Goal: Task Accomplishment & Management: Use online tool/utility

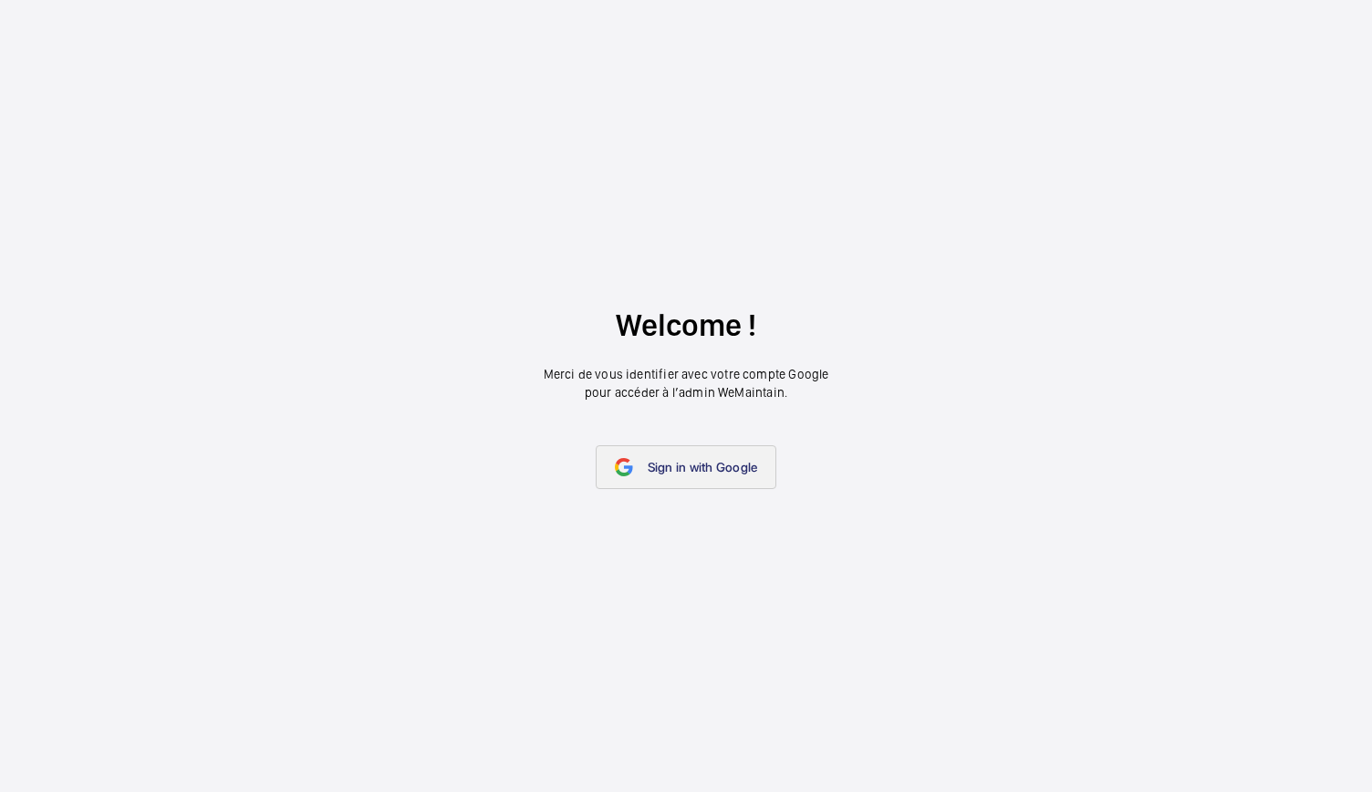
click at [677, 466] on span "Sign in with Google" at bounding box center [703, 467] width 110 height 15
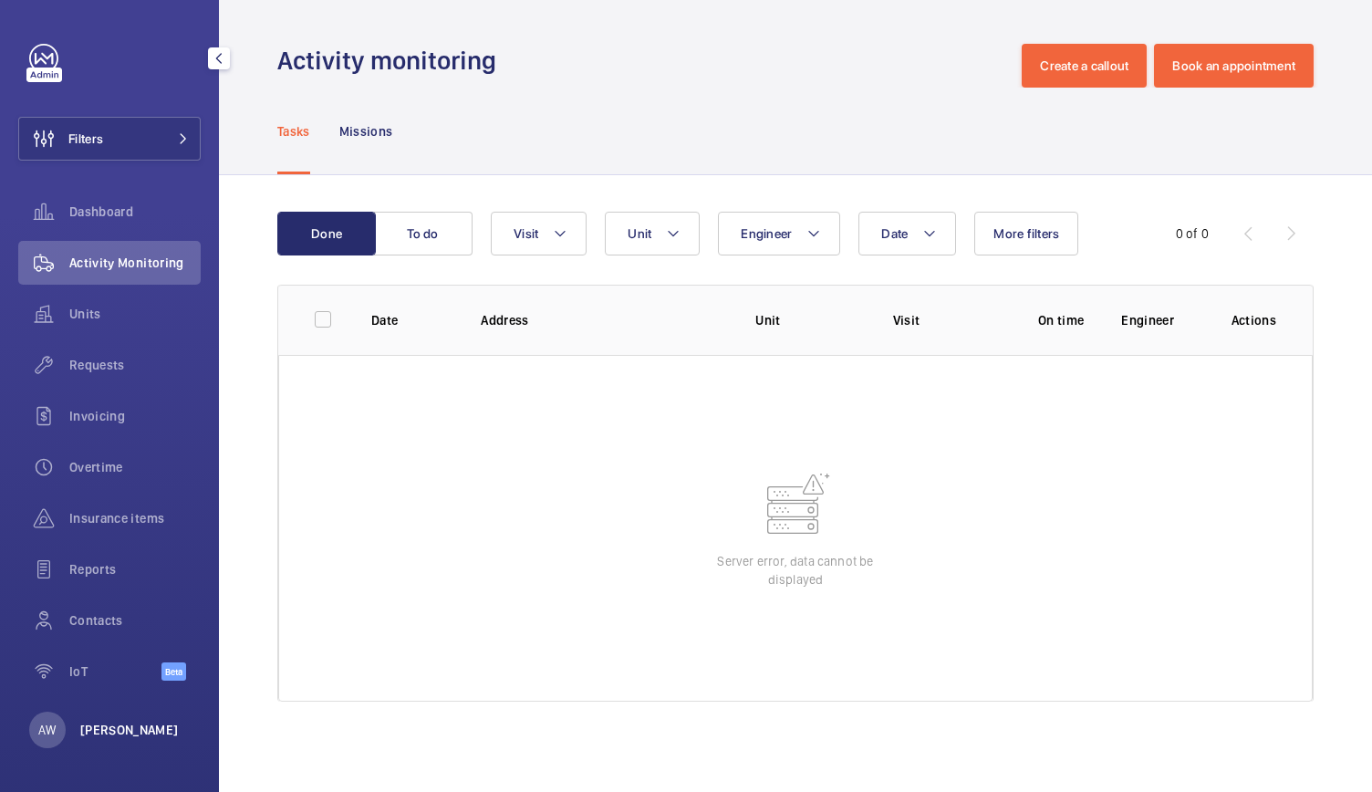
click at [123, 725] on p "[PERSON_NAME]" at bounding box center [129, 730] width 99 height 18
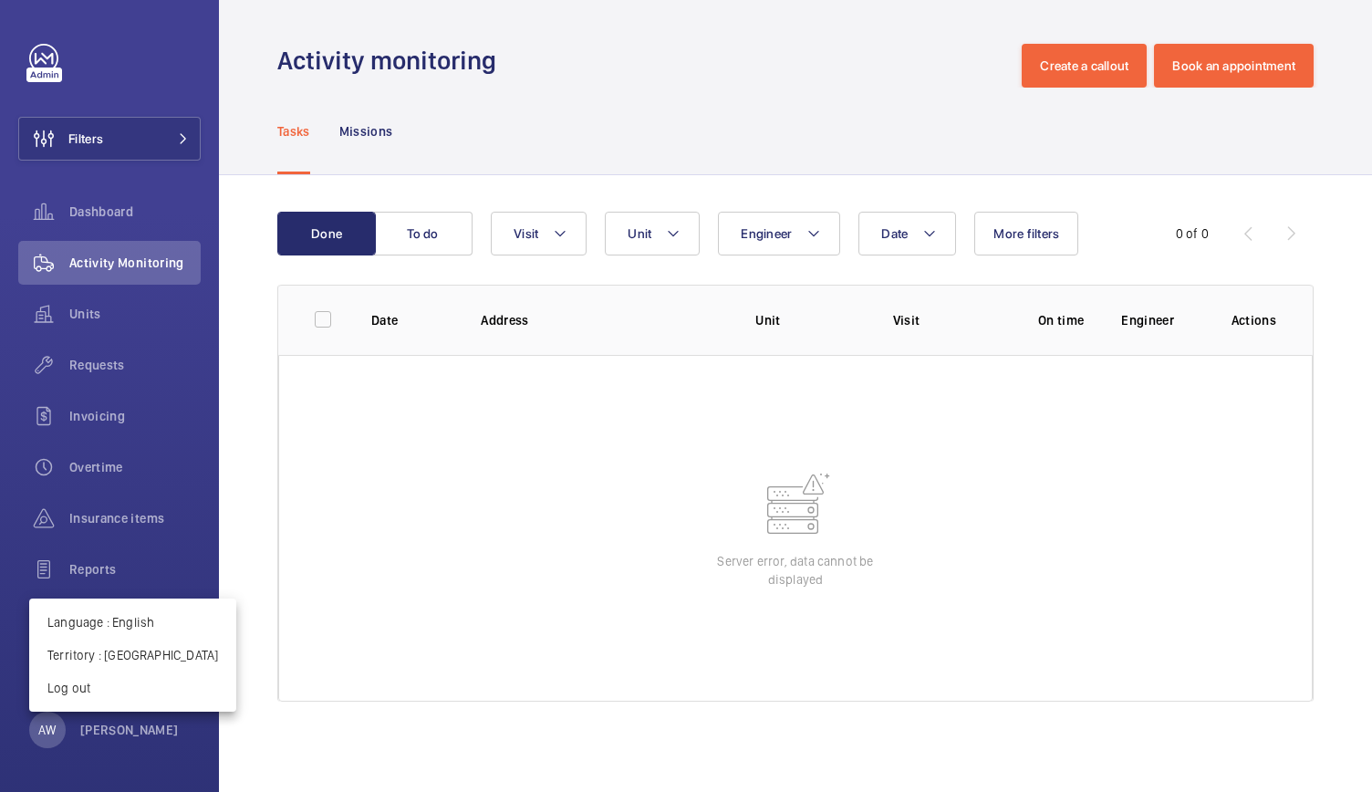
click at [655, 235] on div at bounding box center [686, 396] width 1372 height 792
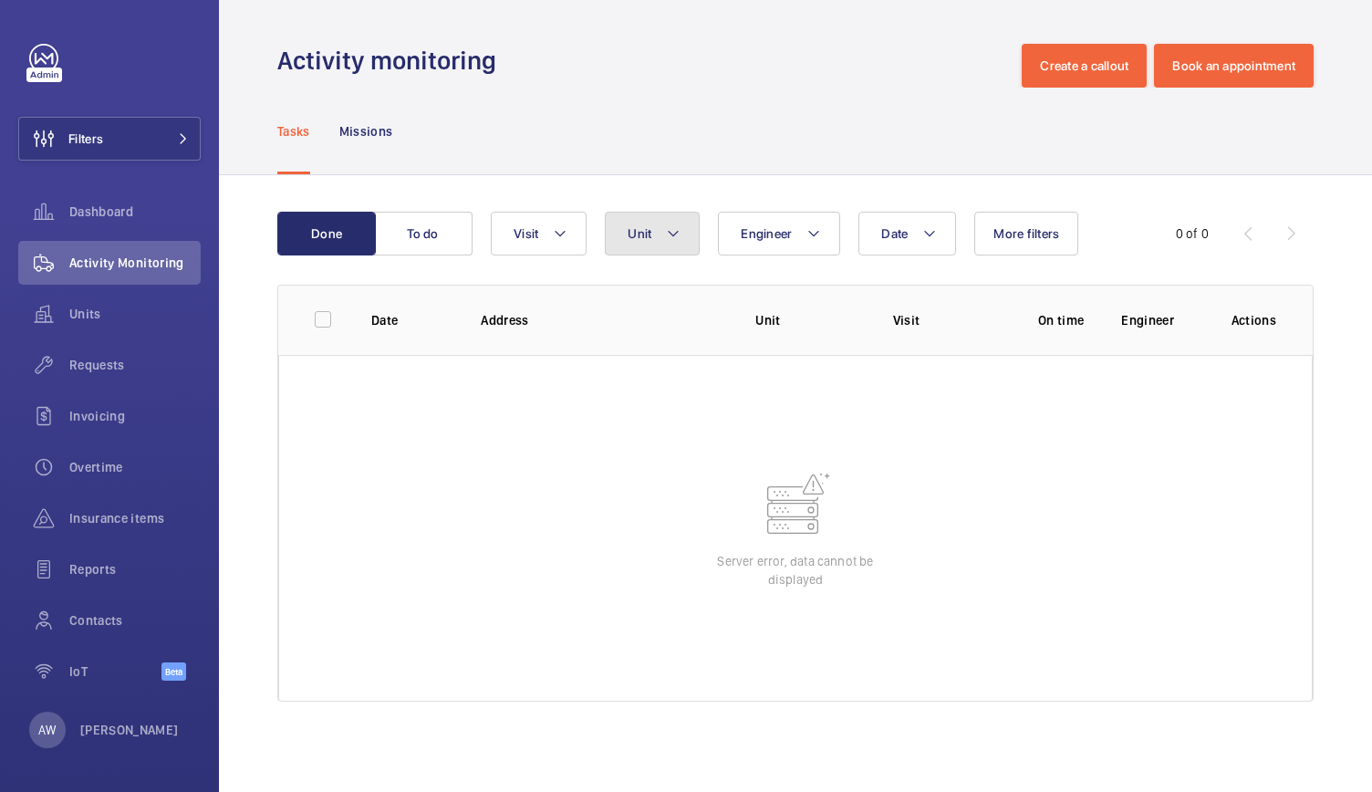
click at [657, 238] on button "Unit" at bounding box center [652, 234] width 95 height 44
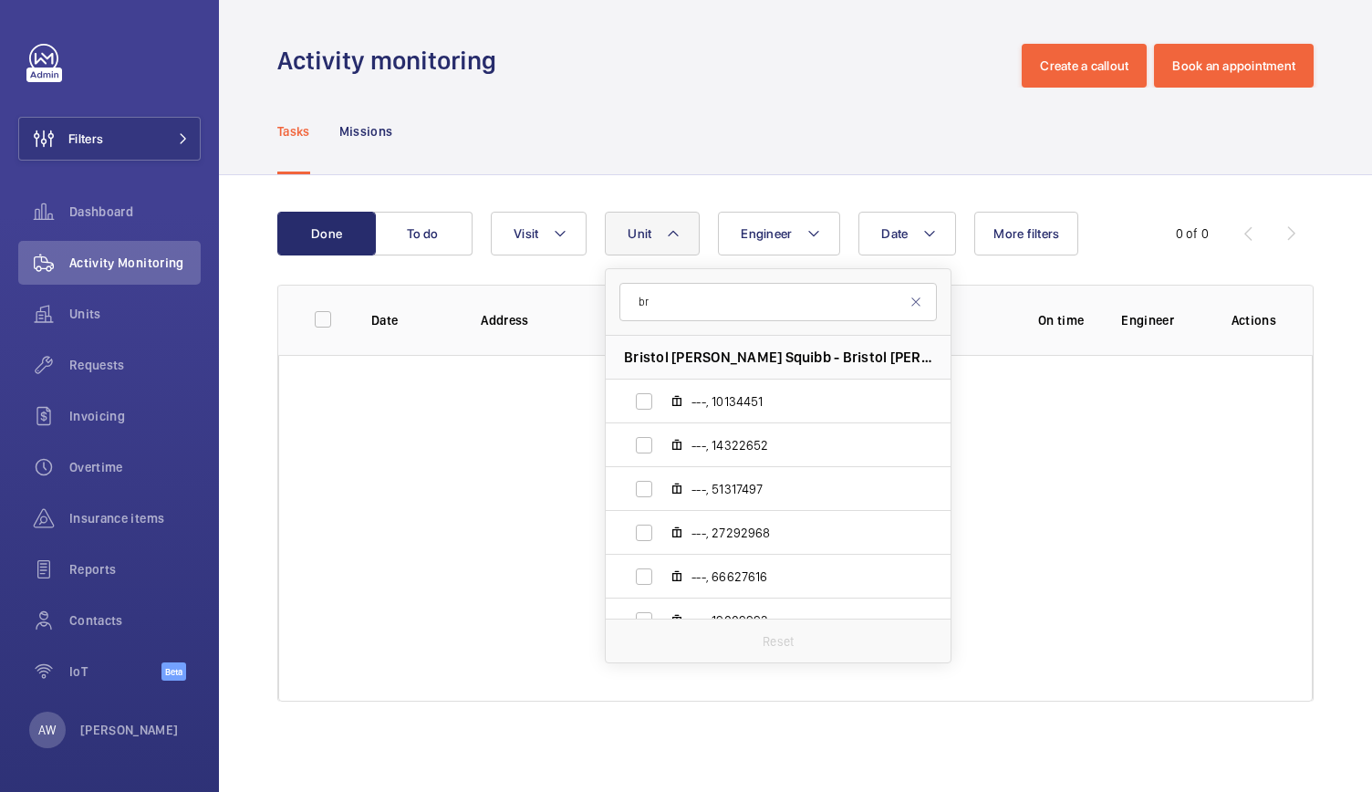
type input "b"
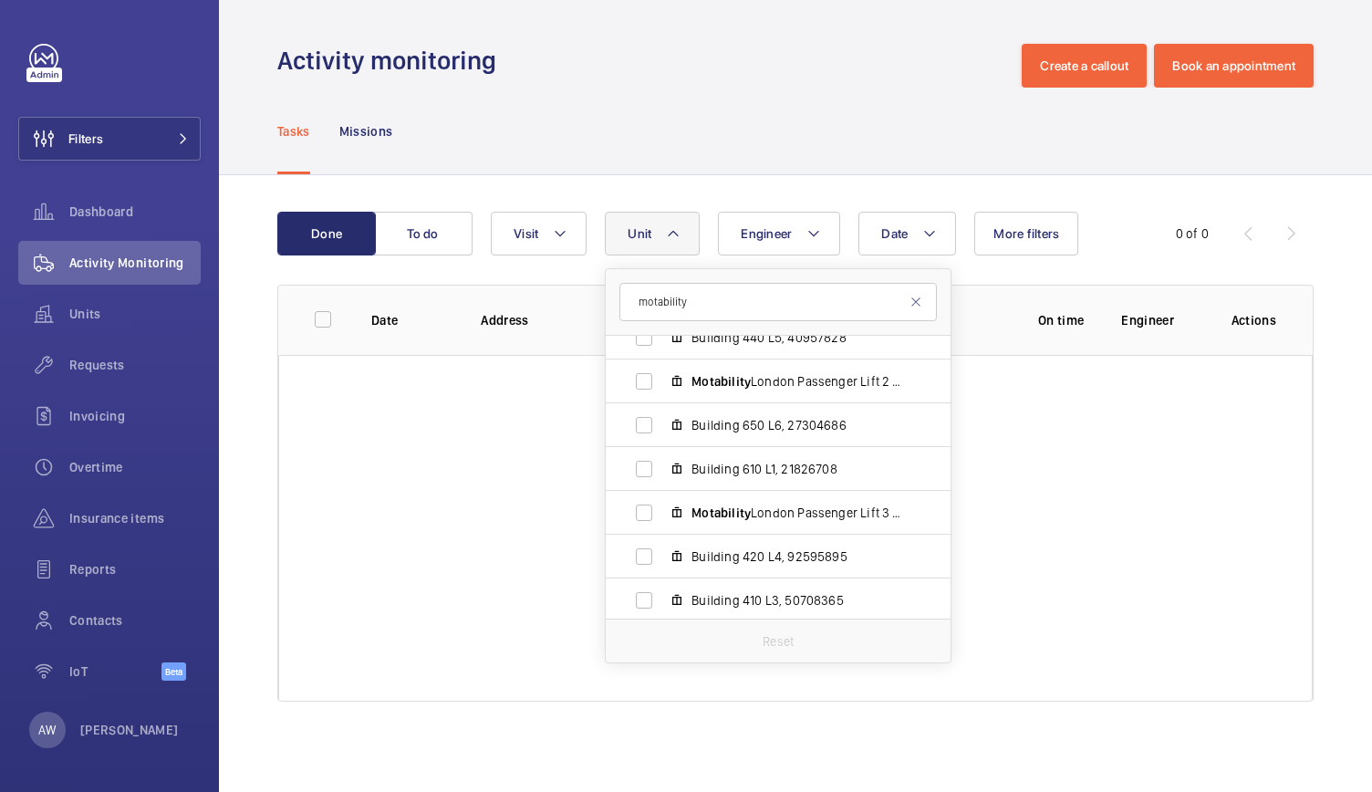
scroll to position [725, 0]
type input "motability"
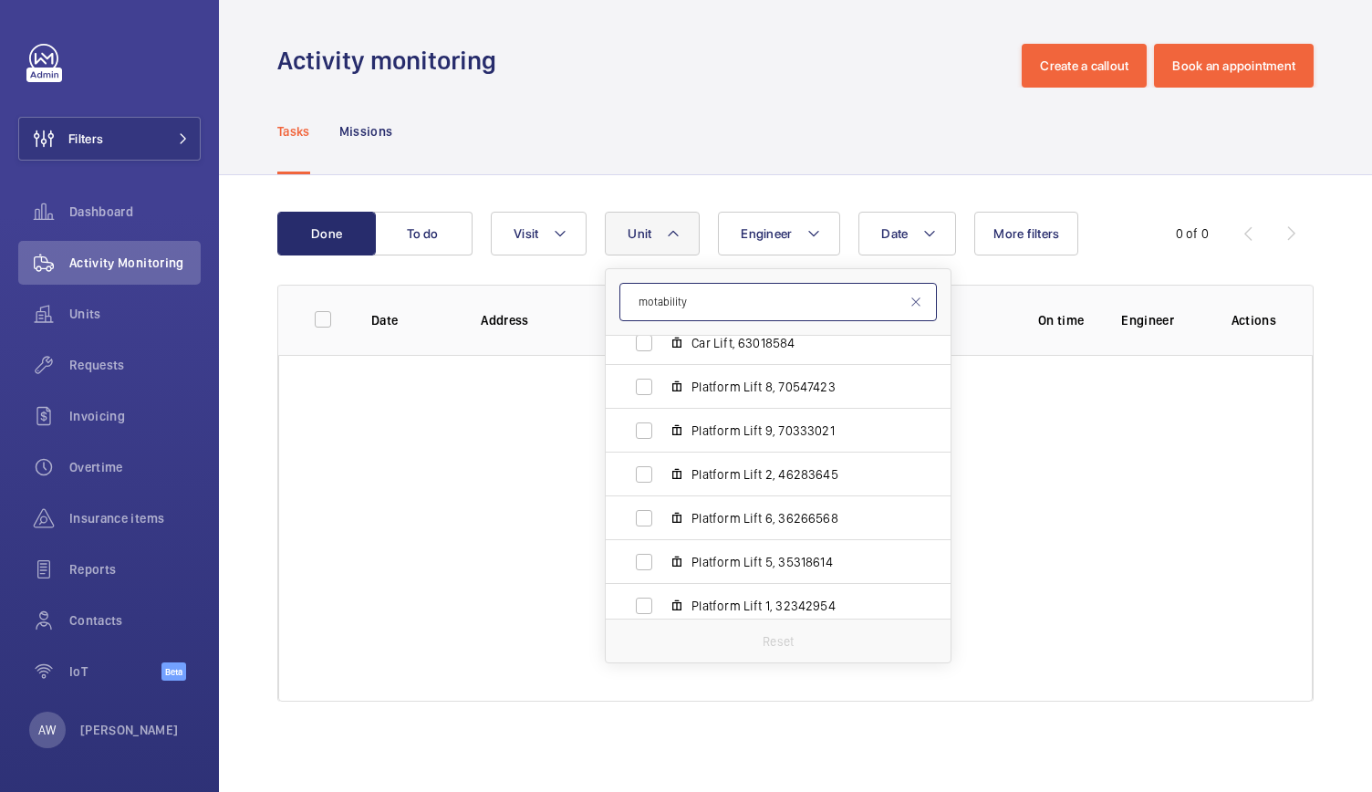
scroll to position [0, 0]
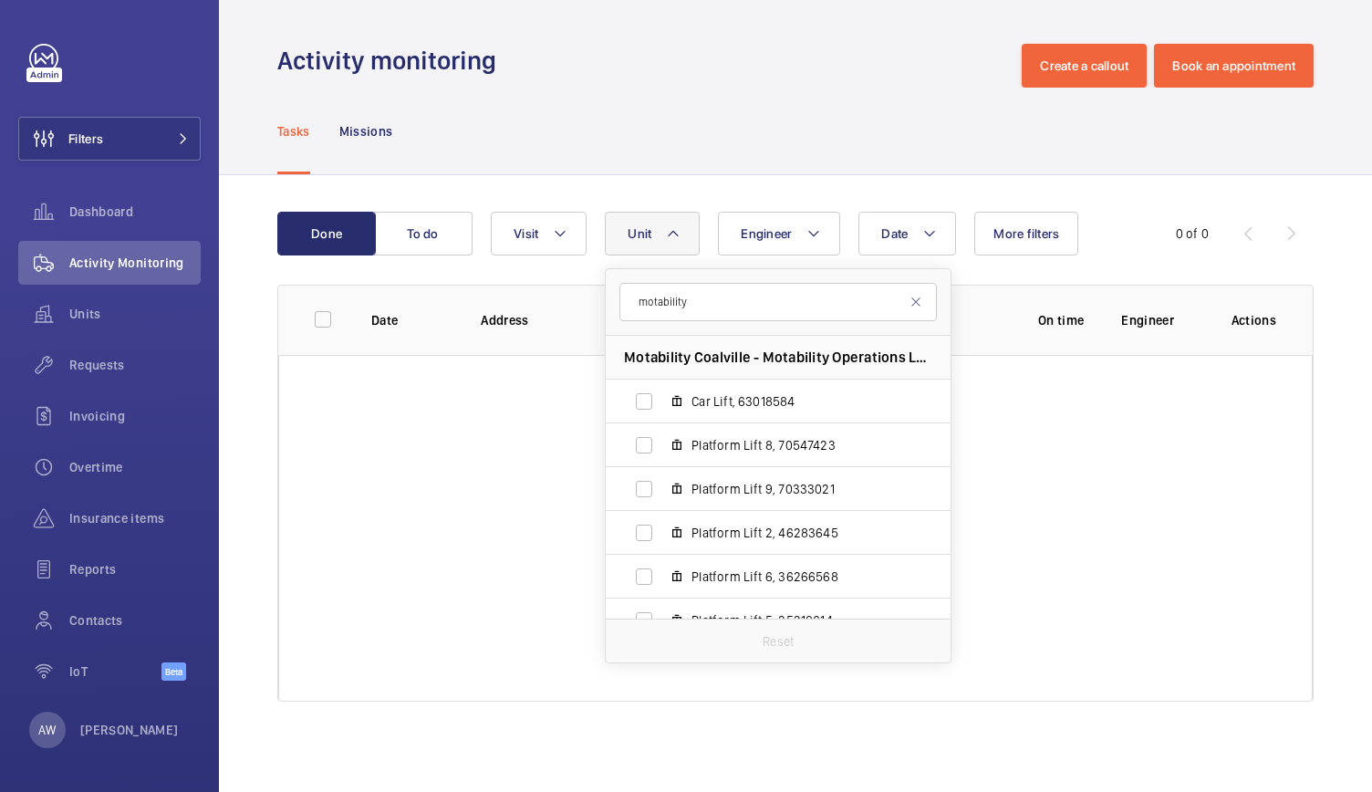
click at [846, 355] on span "Motability Coalville - Motability Operations Ltd, LE67 3HG COALVILLE" at bounding box center [778, 357] width 308 height 19
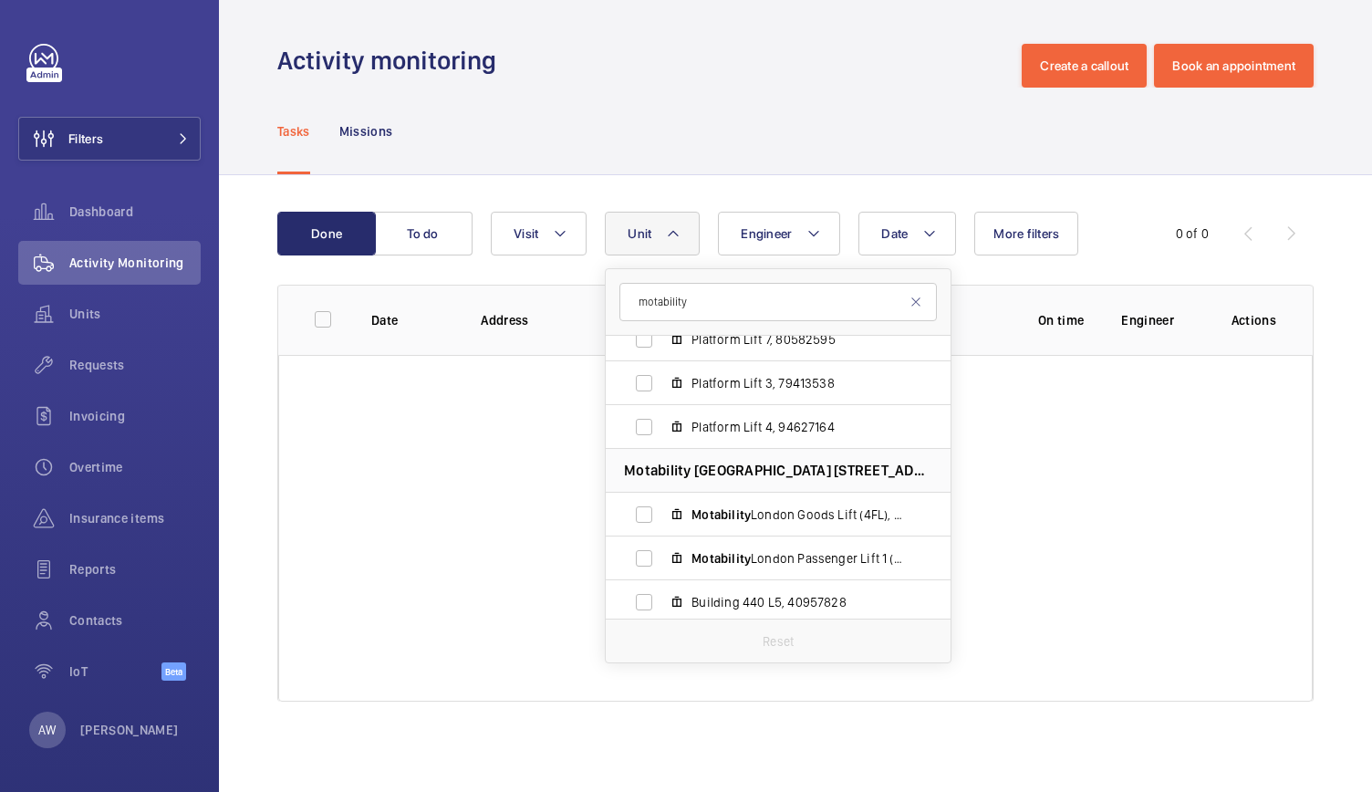
scroll to position [467, 0]
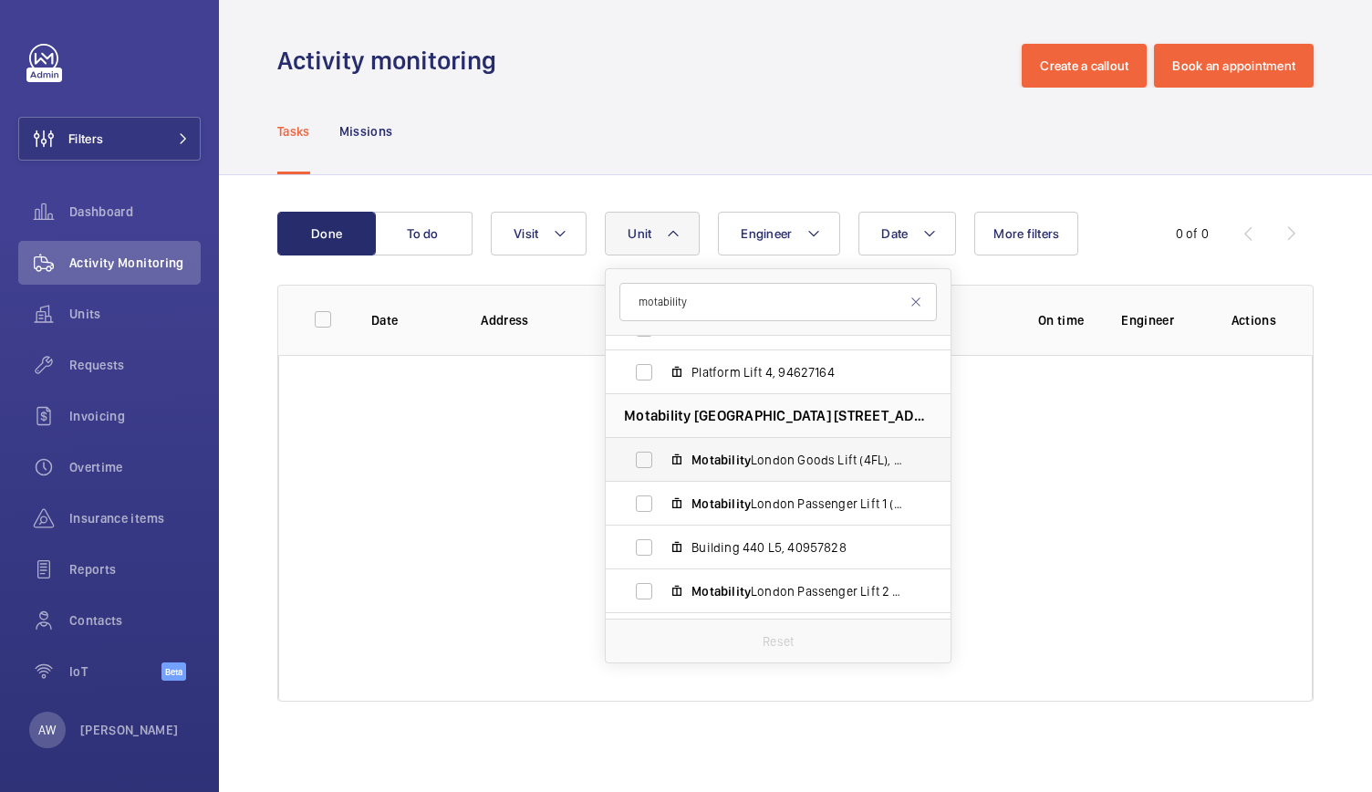
click at [808, 451] on span "Motability London Goods Lift (4FL), 19770041" at bounding box center [798, 460] width 212 height 18
click at [662, 451] on input "Motability London Goods Lift (4FL), 19770041" at bounding box center [644, 460] width 36 height 36
checkbox input "true"
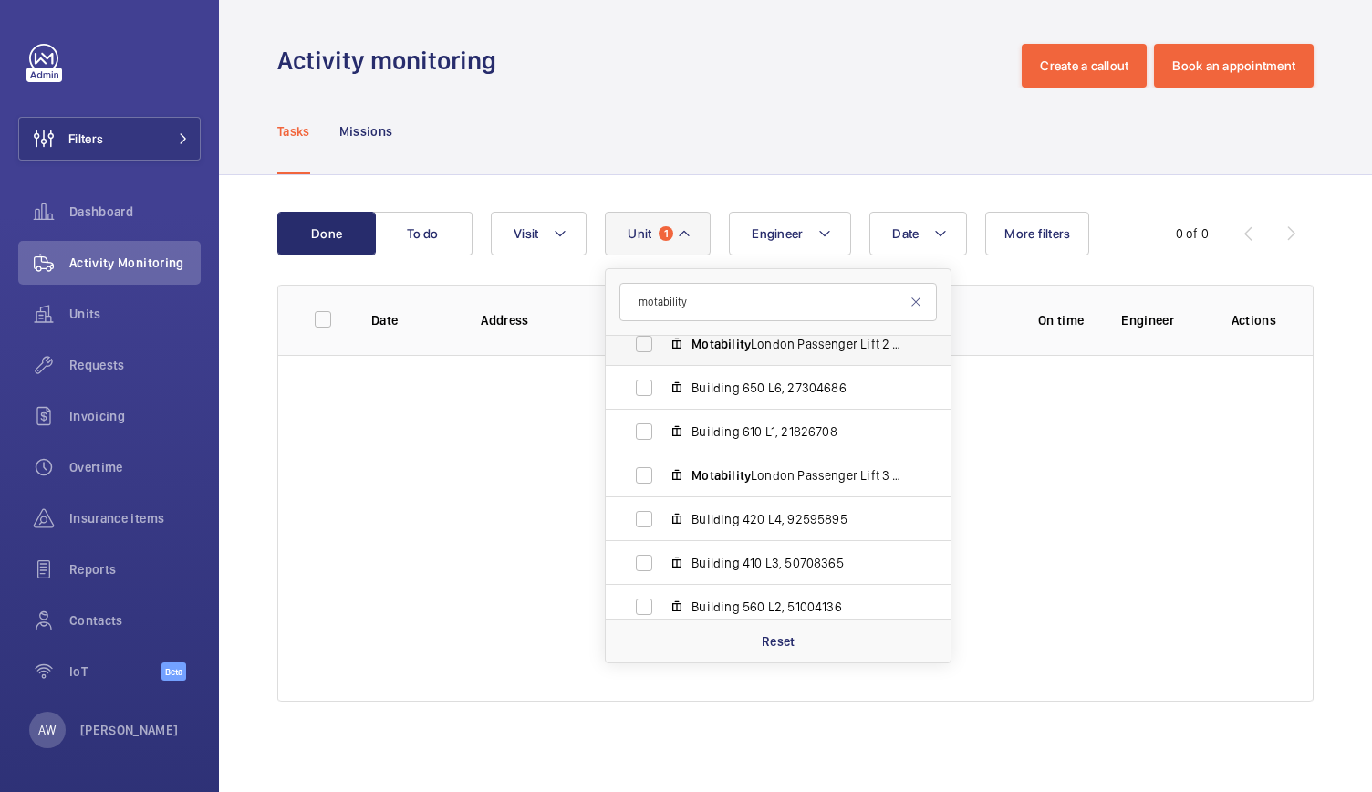
scroll to position [725, 0]
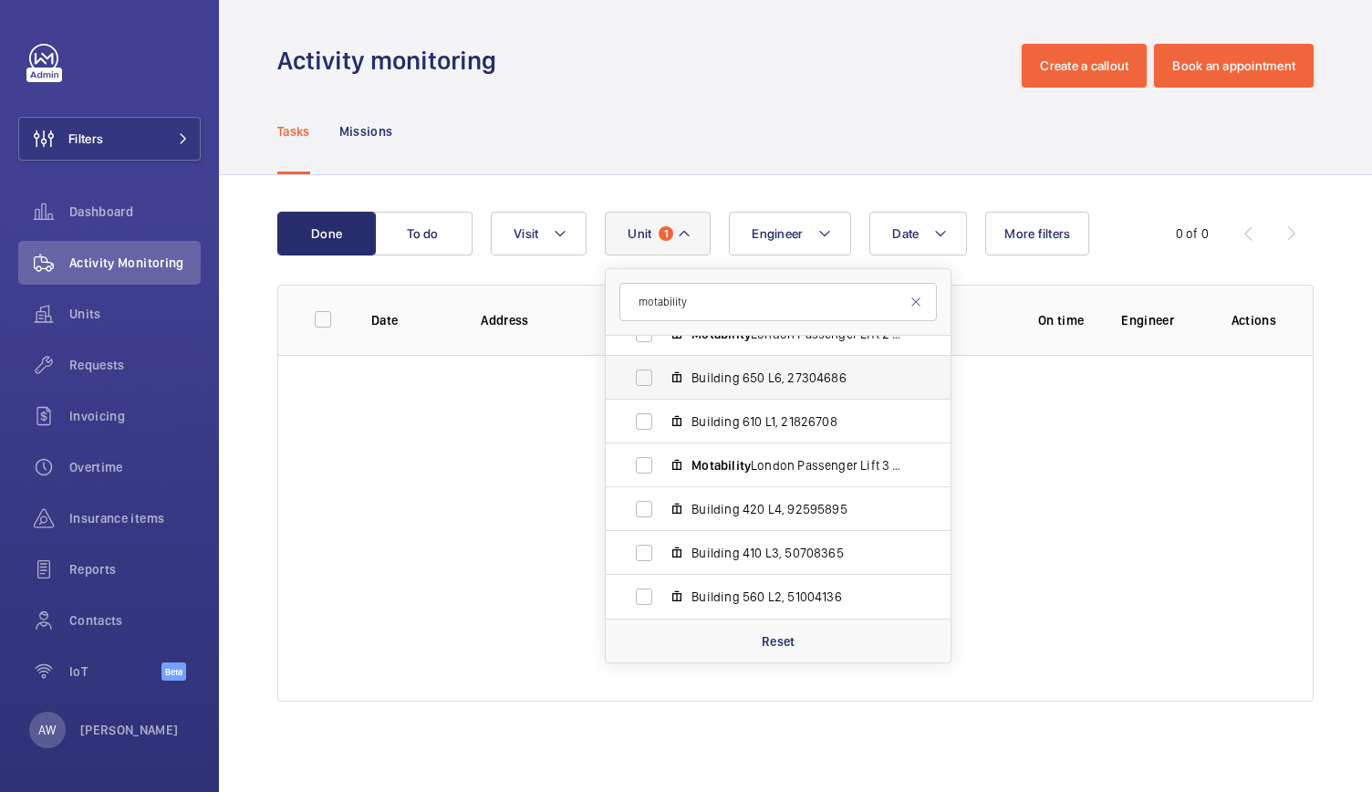
click at [752, 370] on span "Building 650 L6, 27304686" at bounding box center [798, 378] width 212 height 18
click at [662, 370] on input "Building 650 L6, 27304686" at bounding box center [644, 378] width 36 height 36
checkbox input "true"
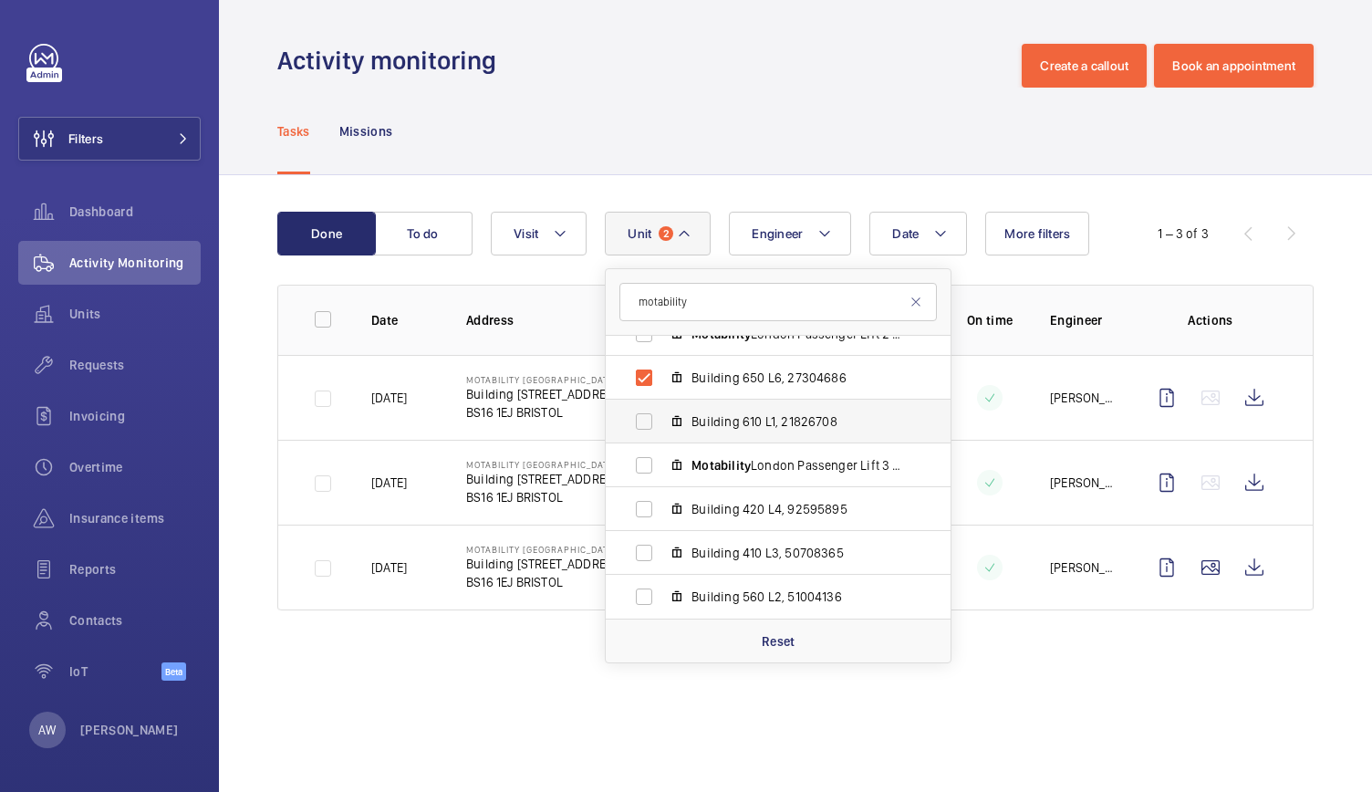
click at [759, 427] on span "Building 610 L1, 21826708" at bounding box center [798, 421] width 212 height 18
click at [662, 427] on input "Building 610 L1, 21826708" at bounding box center [644, 421] width 36 height 36
checkbox input "true"
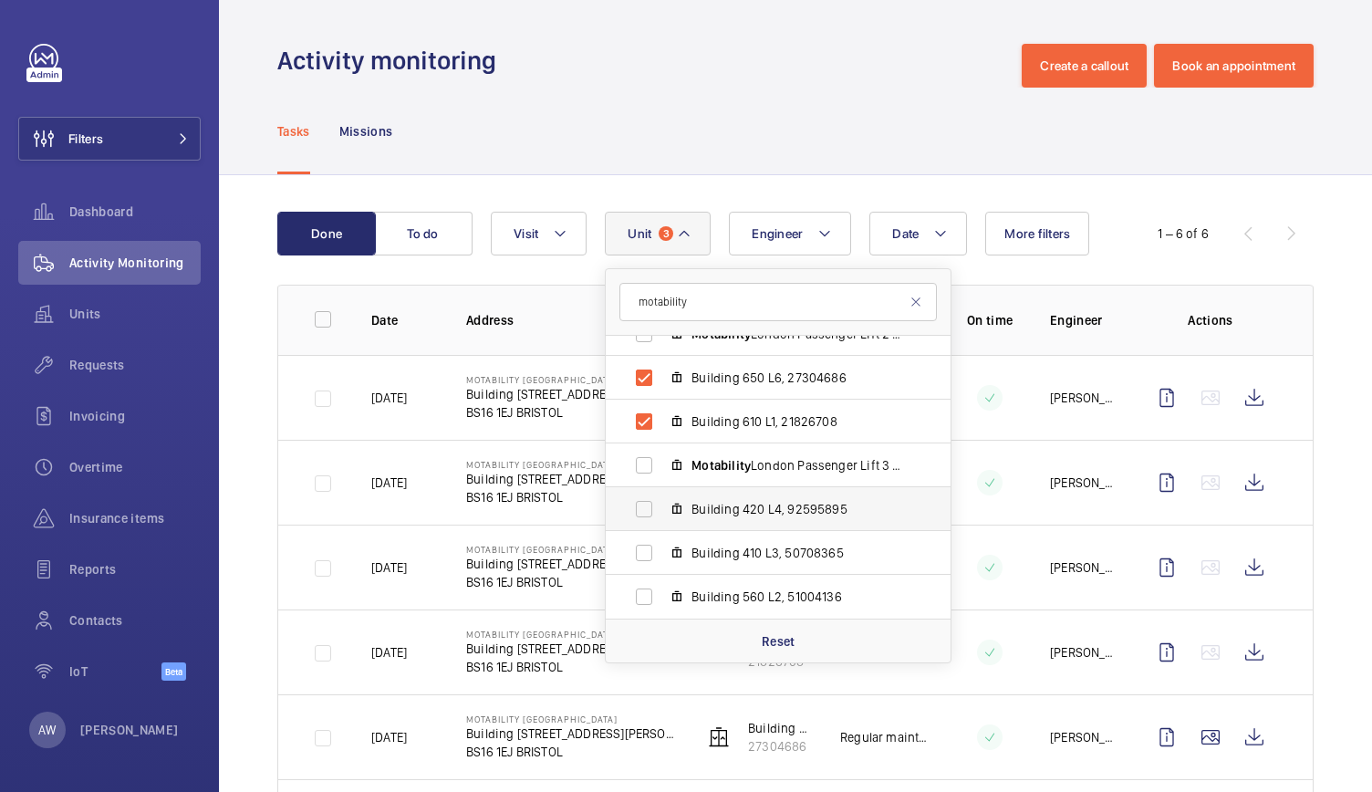
click at [785, 510] on span "Building 420 L4, 92595895" at bounding box center [798, 509] width 212 height 18
click at [662, 510] on input "Building 420 L4, 92595895" at bounding box center [644, 509] width 36 height 36
checkbox input "true"
click at [538, 137] on div "Tasks Missions" at bounding box center [795, 131] width 1037 height 87
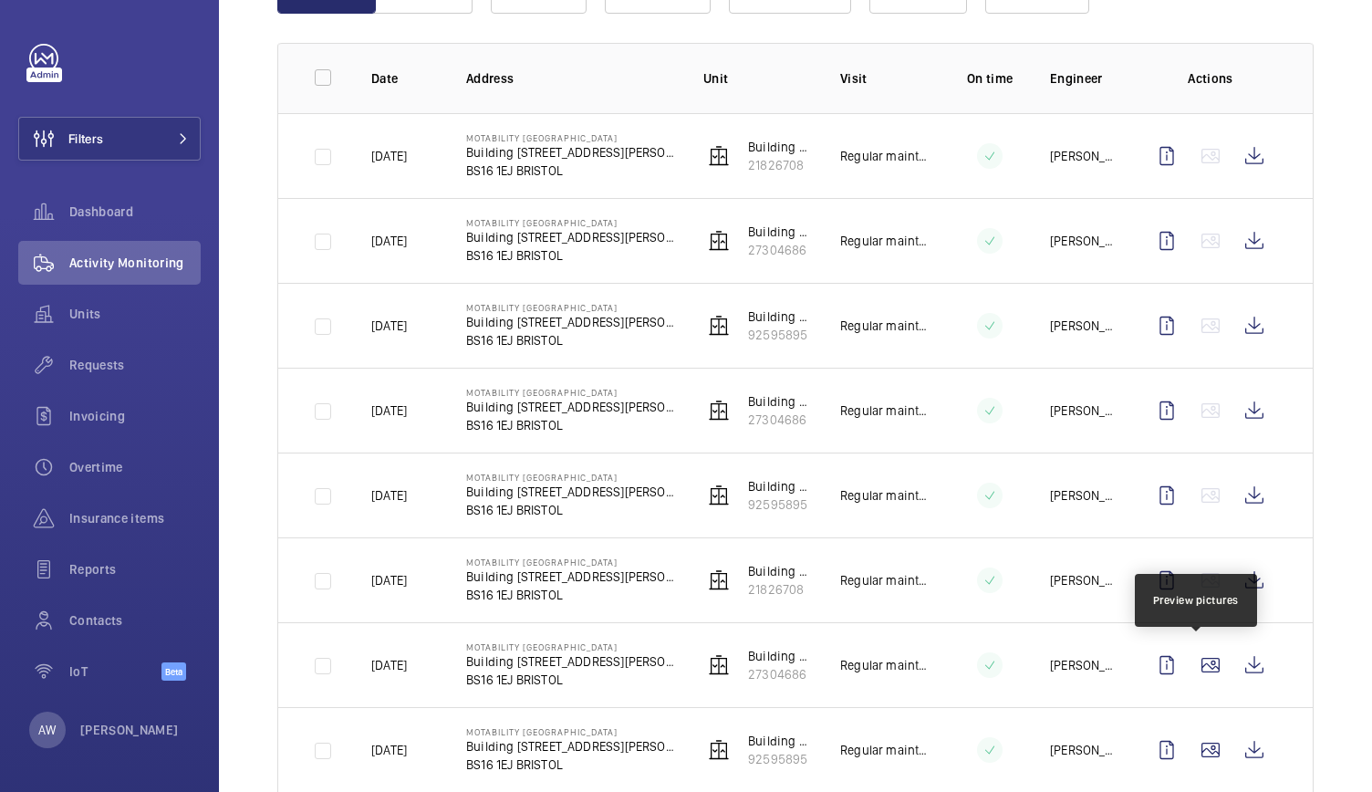
scroll to position [267, 0]
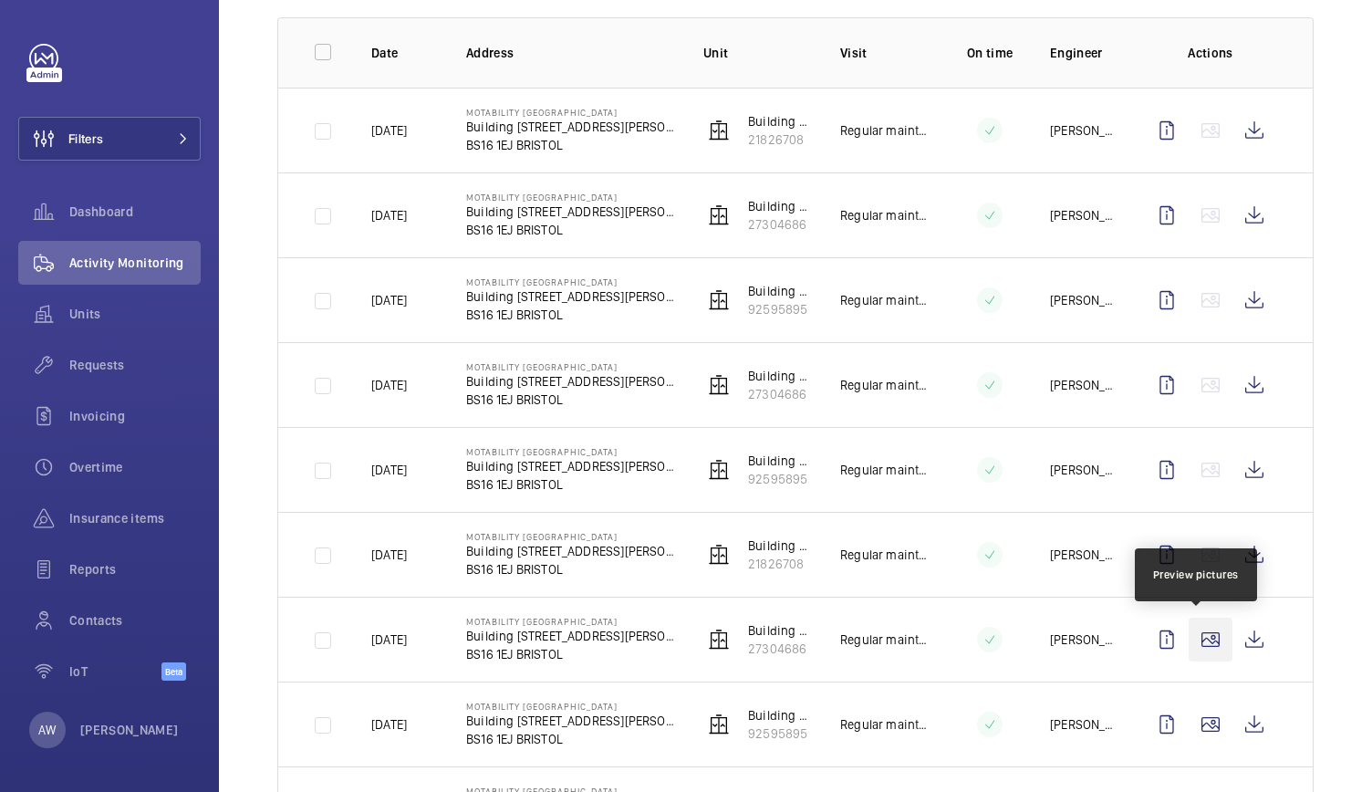
click at [1200, 633] on wm-front-icon-button at bounding box center [1211, 640] width 44 height 44
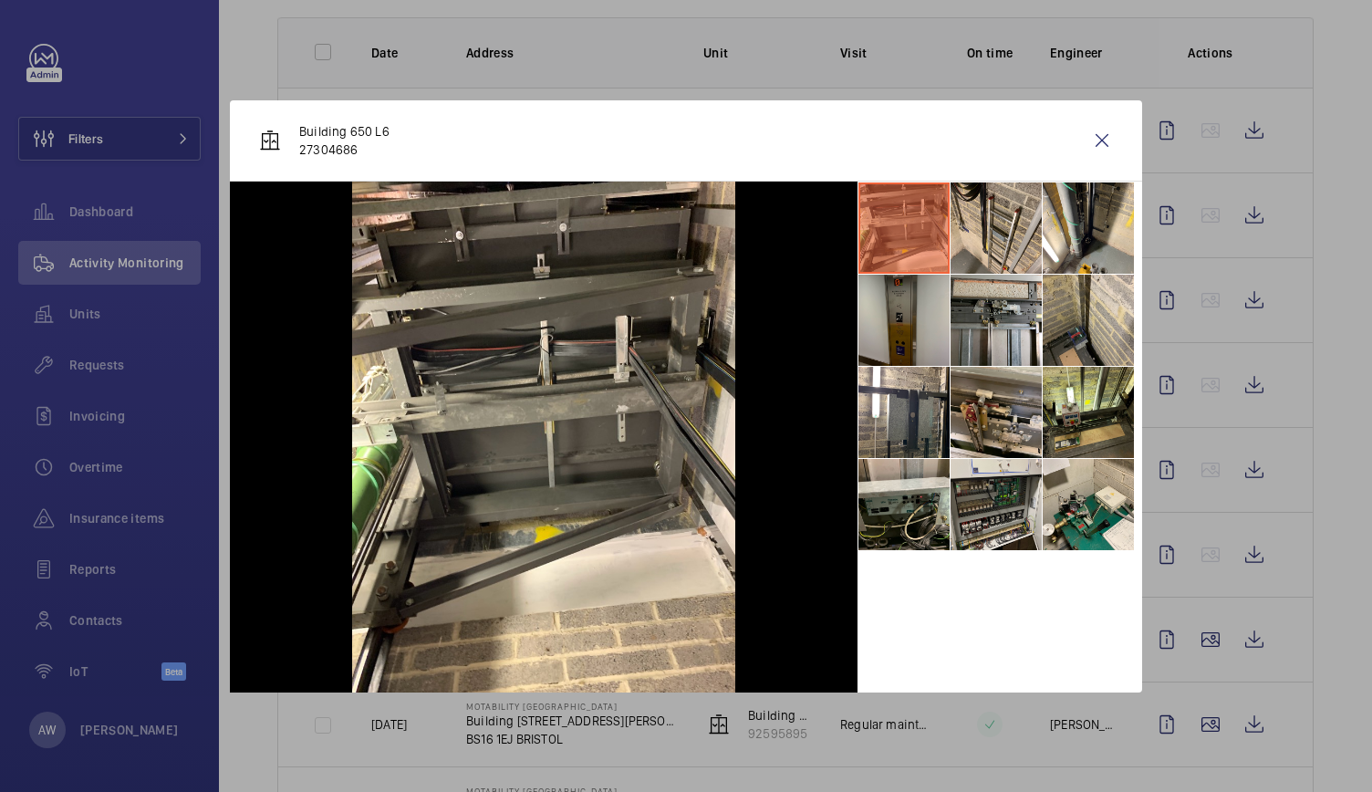
click at [908, 344] on li at bounding box center [904, 320] width 91 height 91
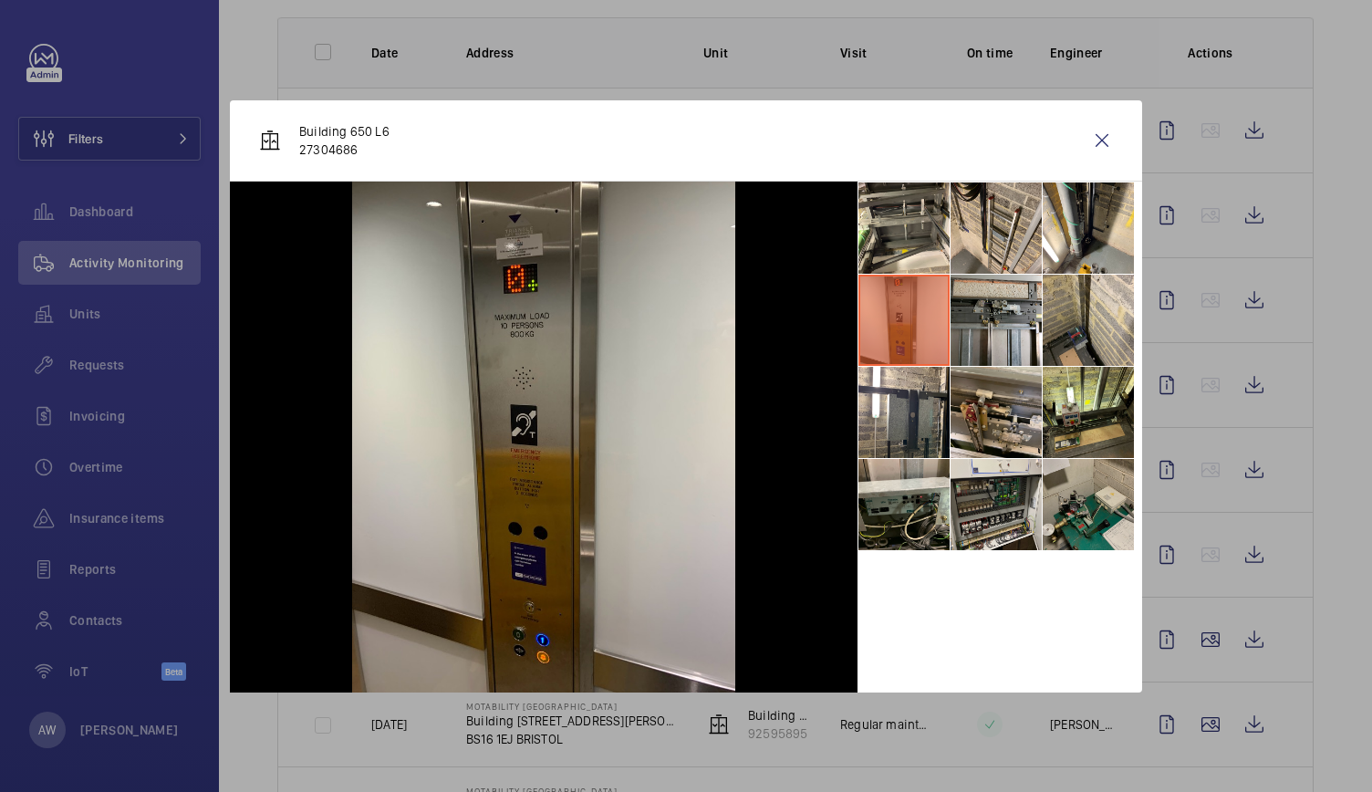
click at [1095, 513] on li at bounding box center [1088, 504] width 91 height 91
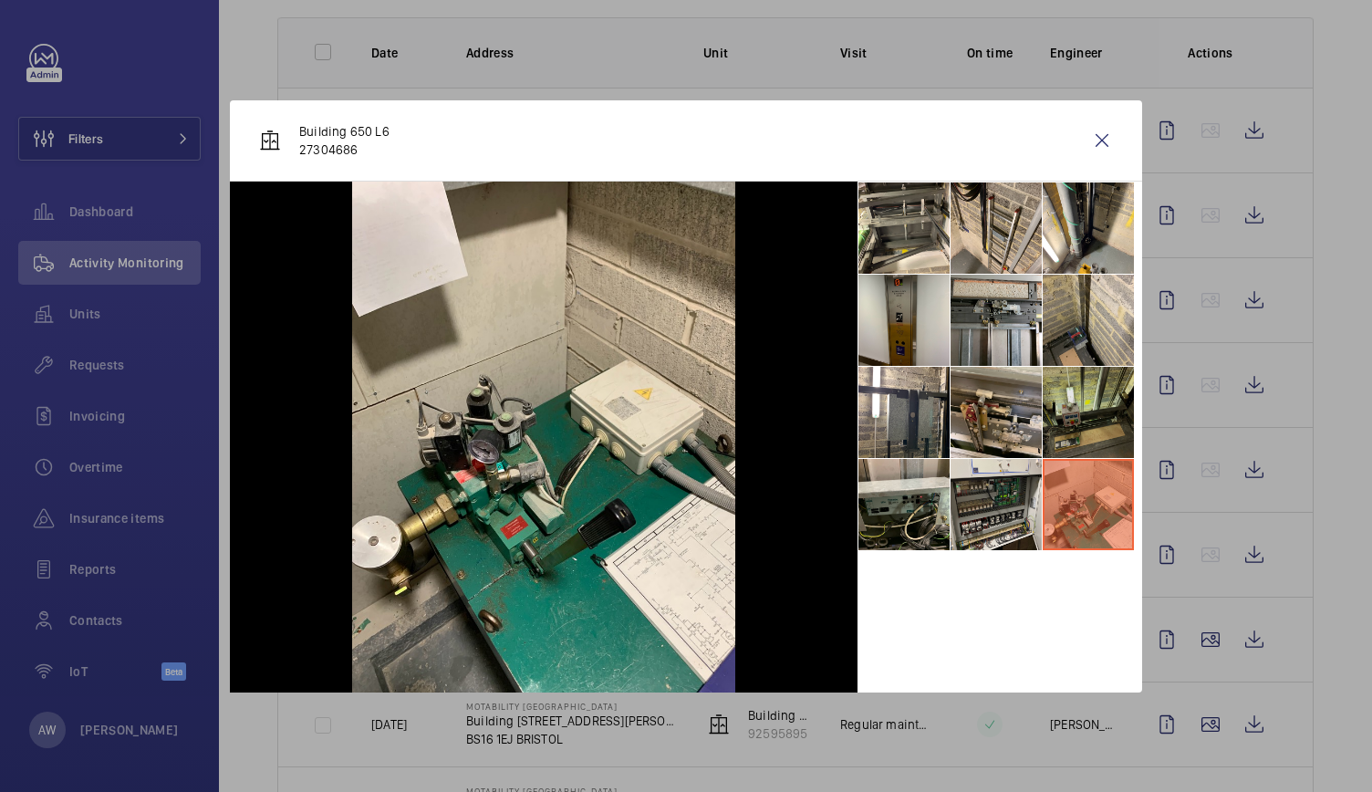
click at [1083, 398] on li at bounding box center [1088, 412] width 91 height 91
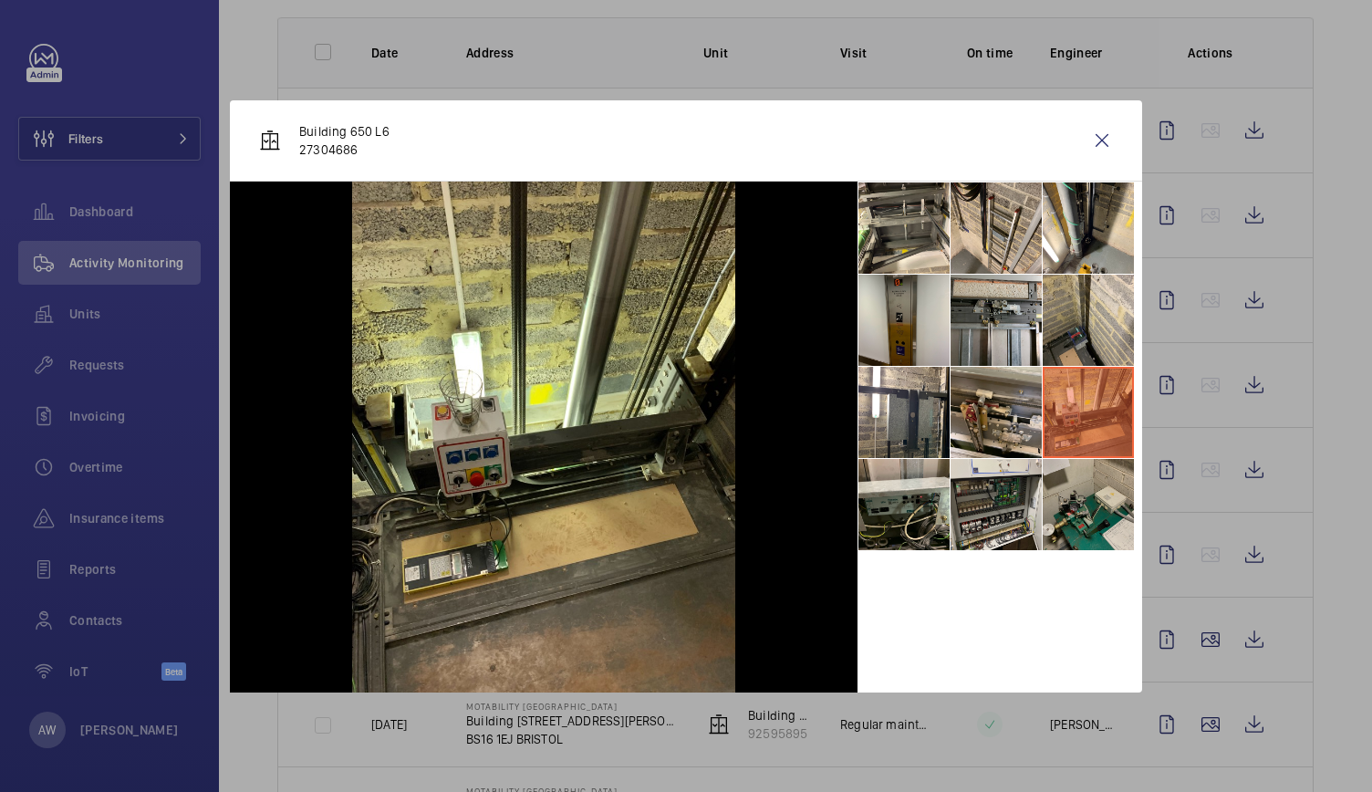
click at [1090, 499] on li at bounding box center [1088, 504] width 91 height 91
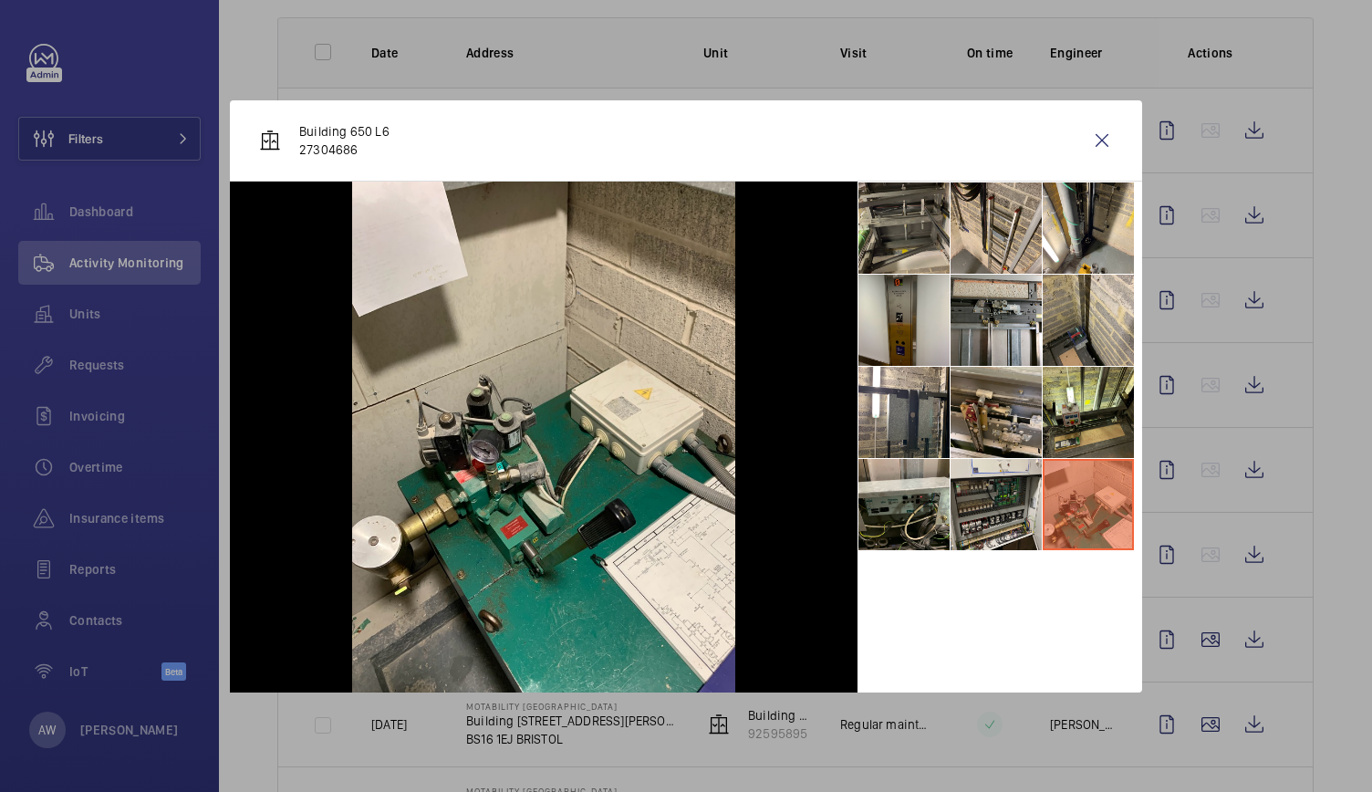
click at [915, 224] on li at bounding box center [904, 227] width 91 height 91
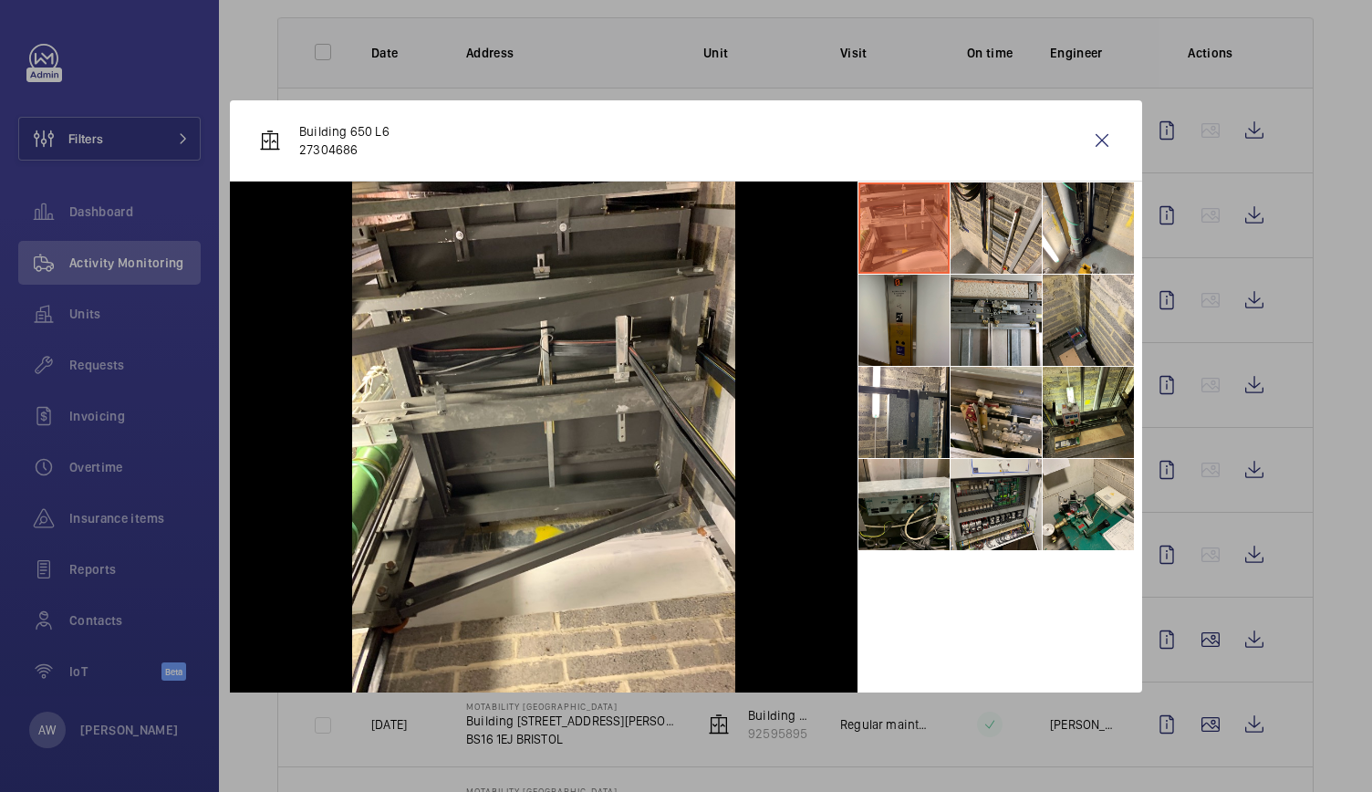
click at [922, 331] on li at bounding box center [904, 320] width 91 height 91
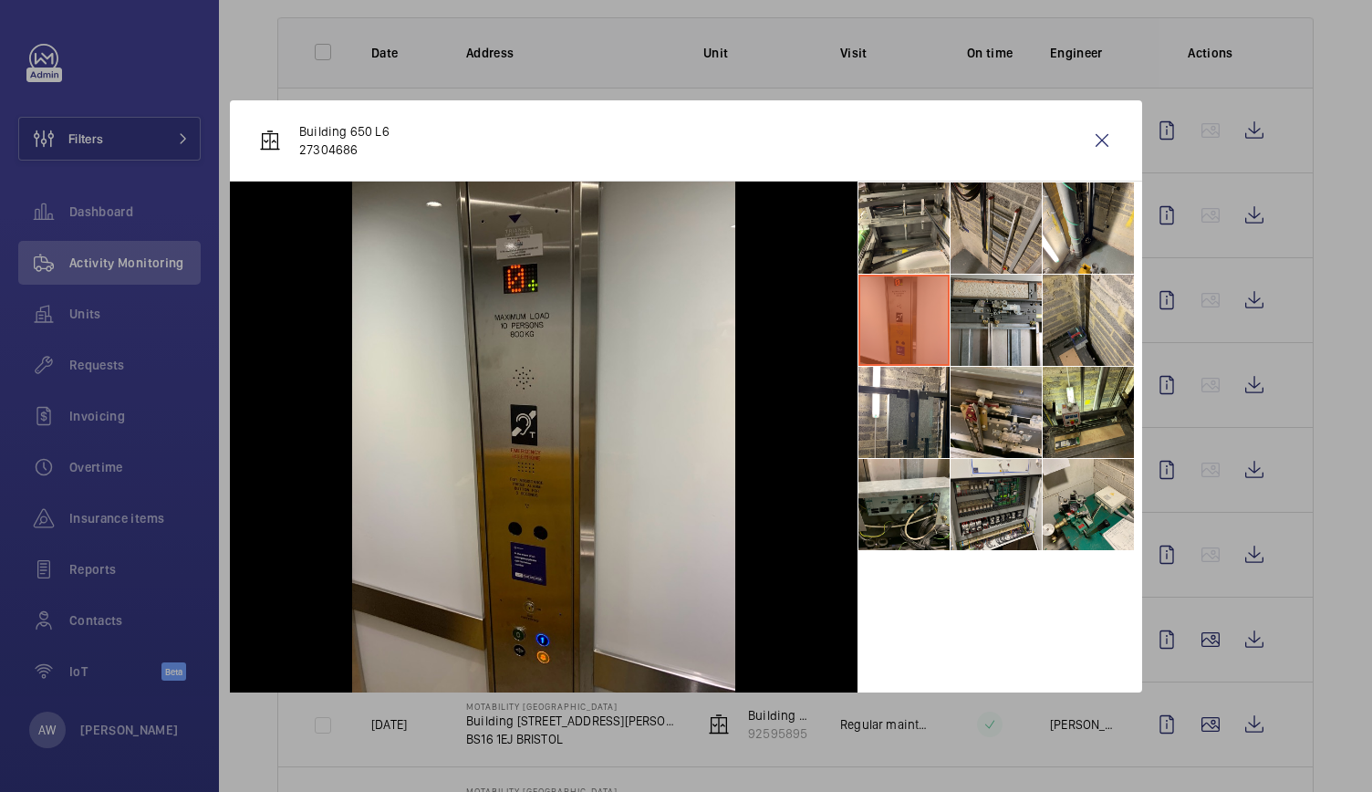
click at [982, 217] on li at bounding box center [996, 227] width 91 height 91
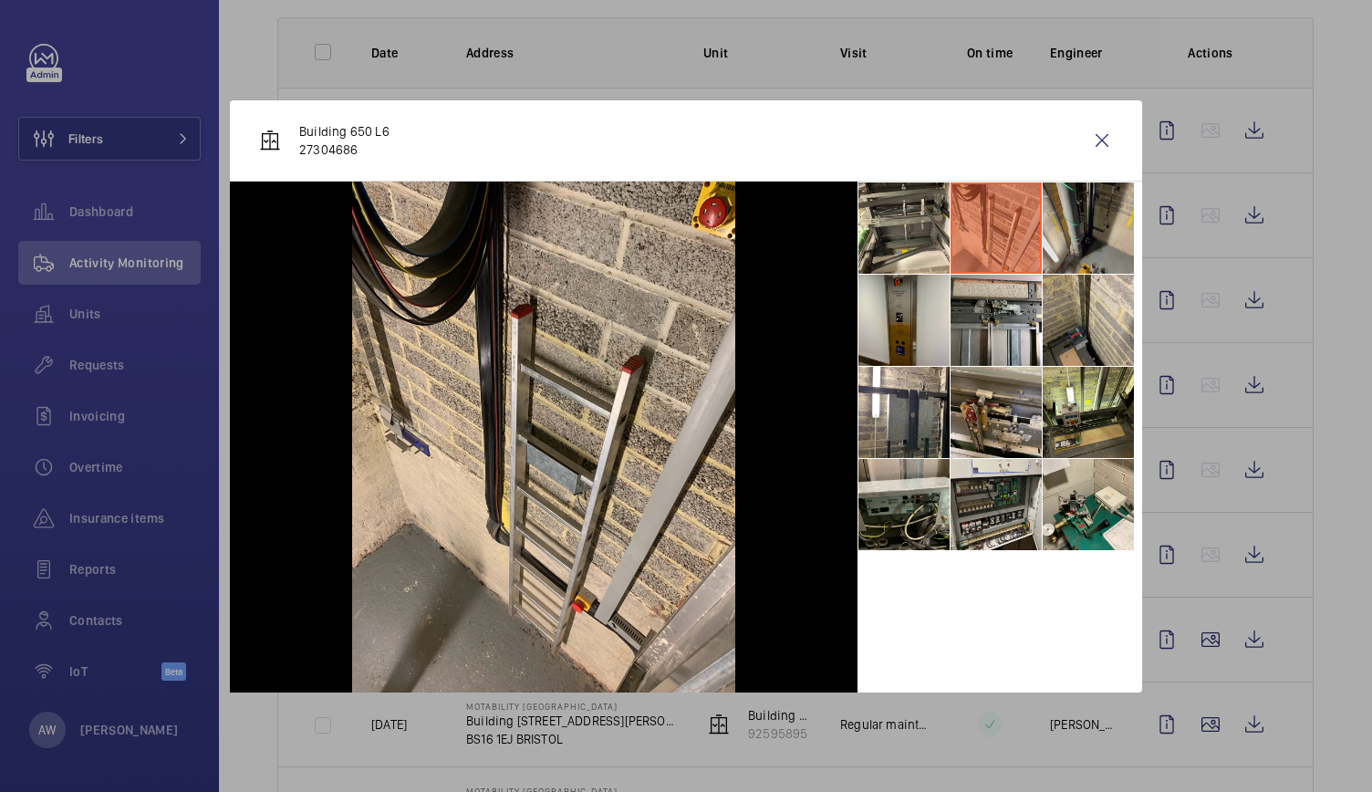
click at [1079, 222] on li at bounding box center [1088, 227] width 91 height 91
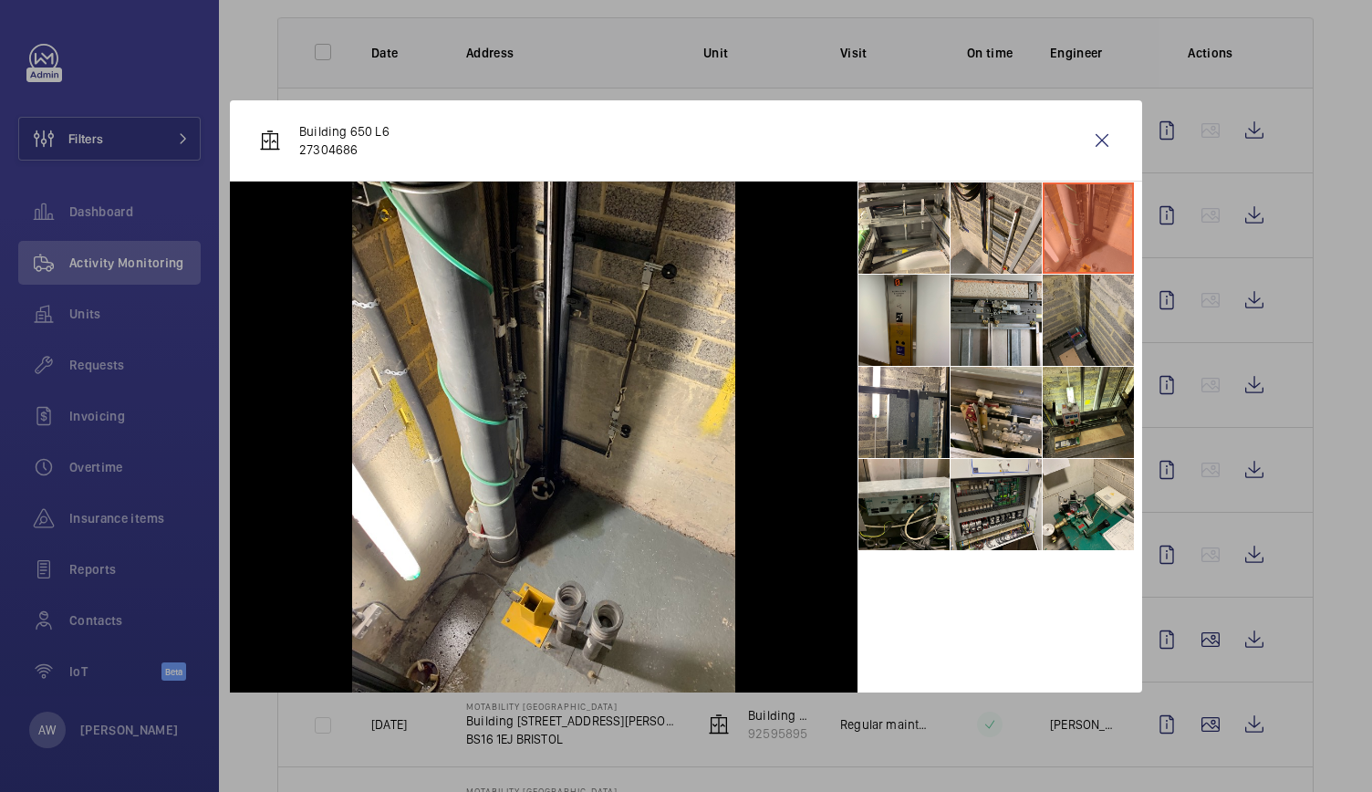
click at [1082, 298] on li at bounding box center [1088, 320] width 91 height 91
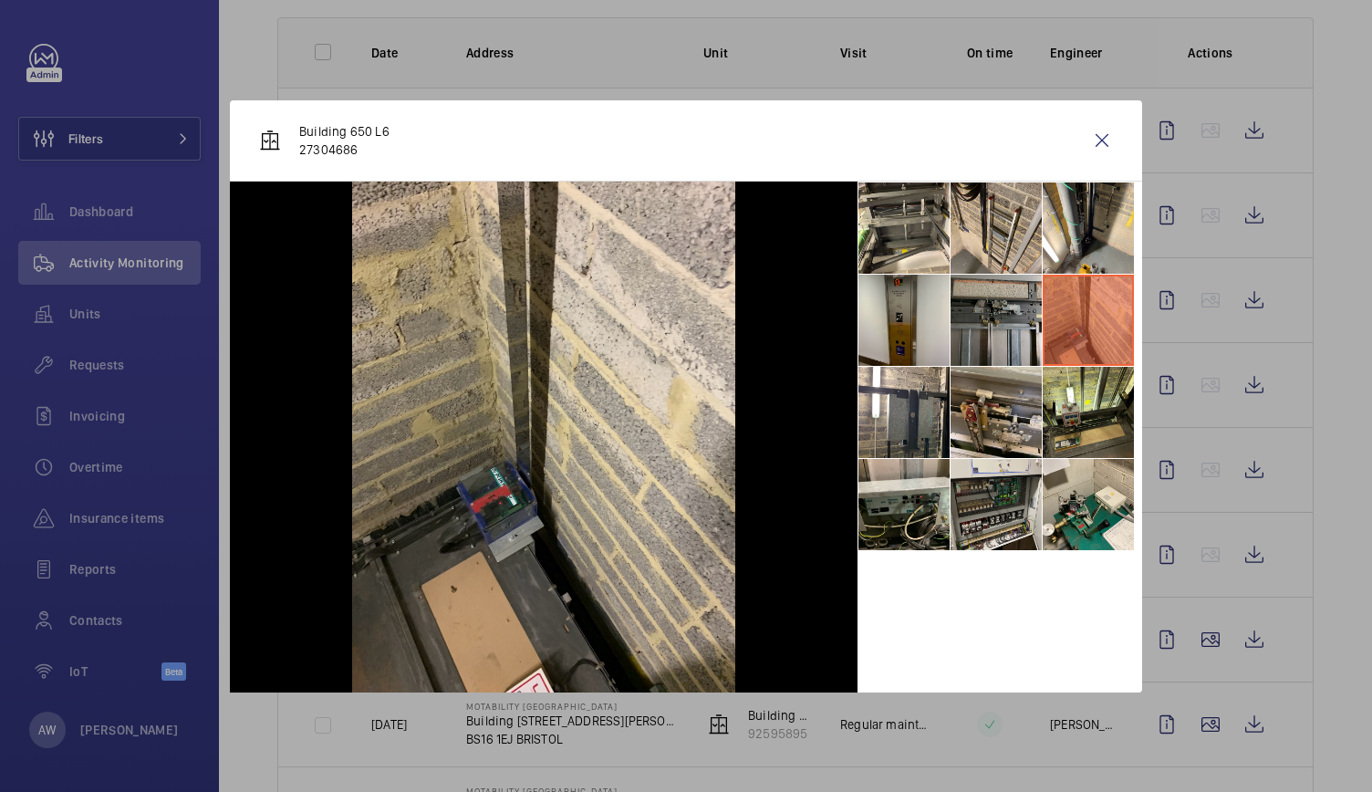
click at [1005, 308] on li at bounding box center [996, 320] width 91 height 91
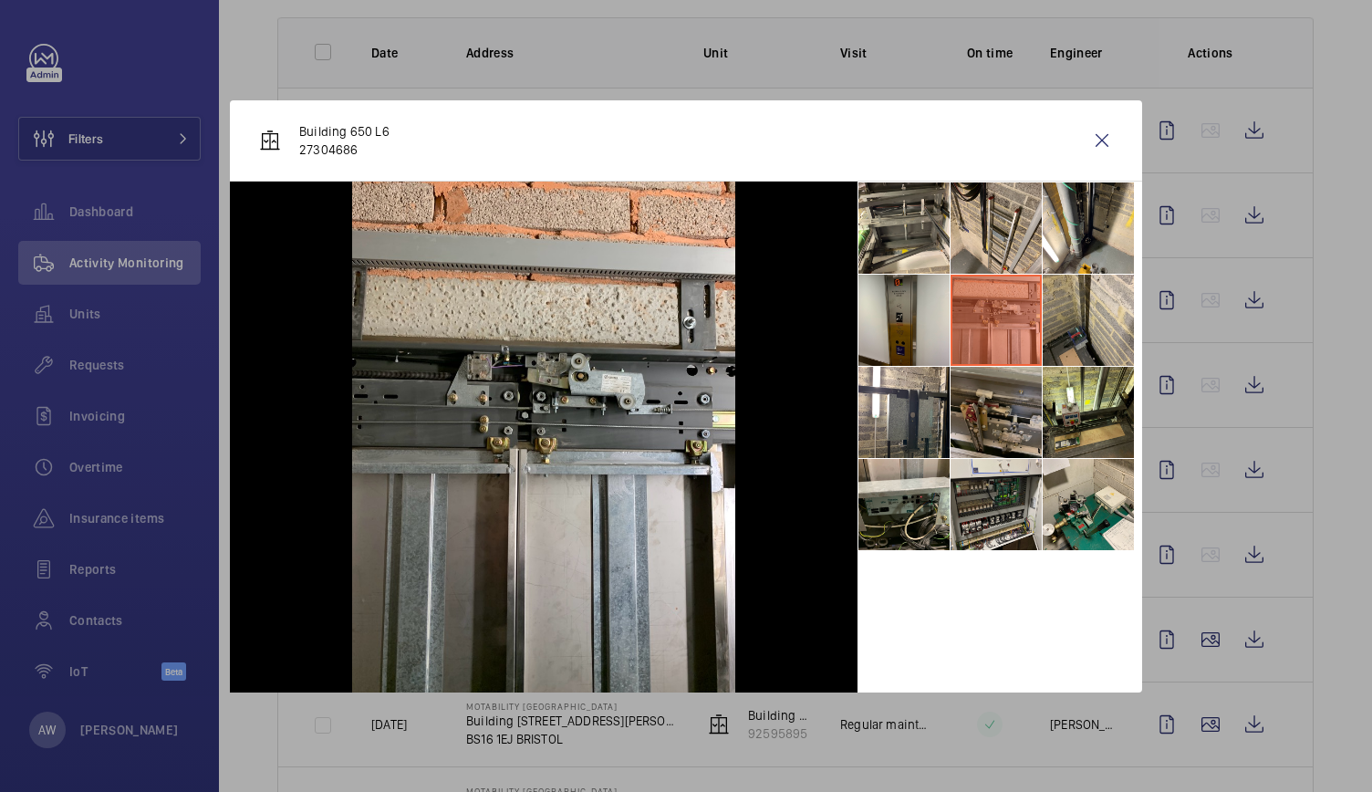
click at [997, 410] on li at bounding box center [996, 412] width 91 height 91
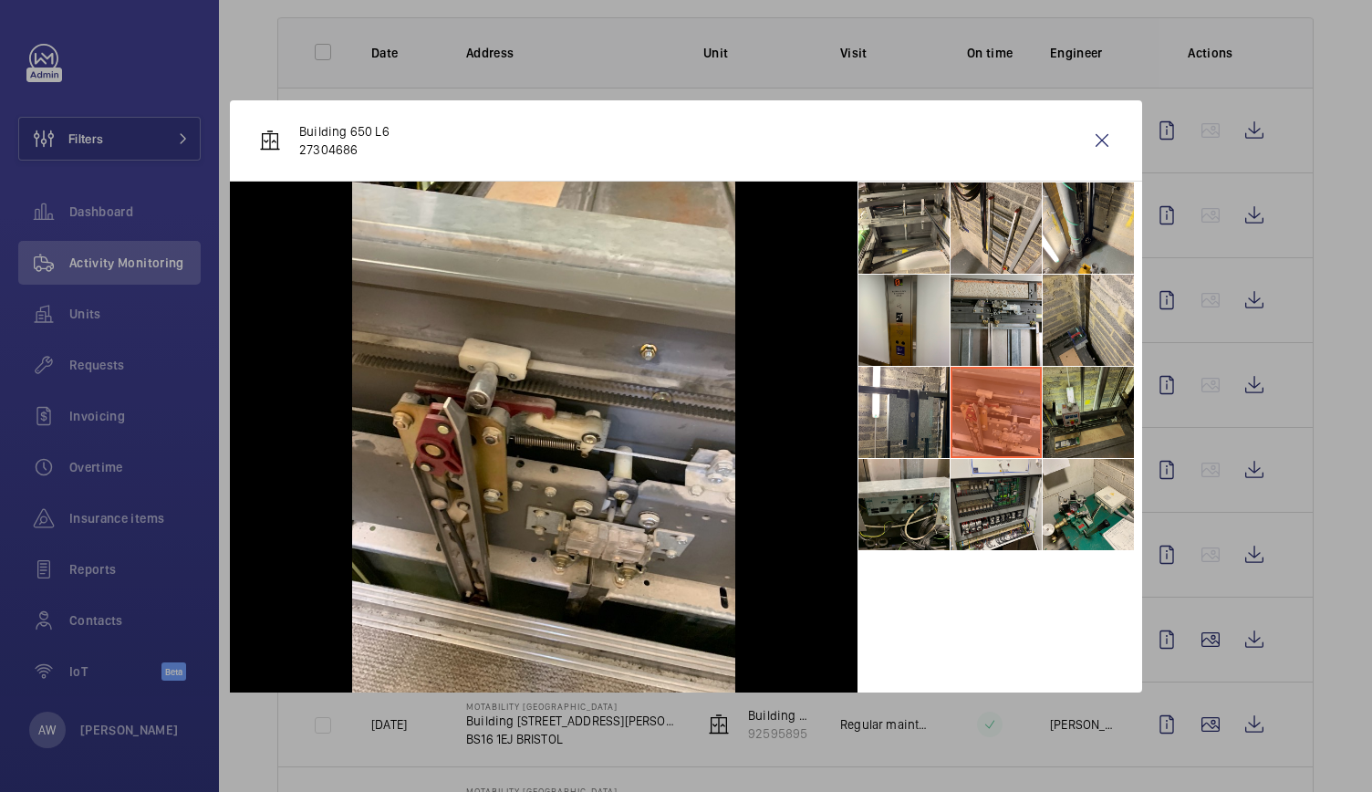
click at [1073, 414] on li at bounding box center [1088, 412] width 91 height 91
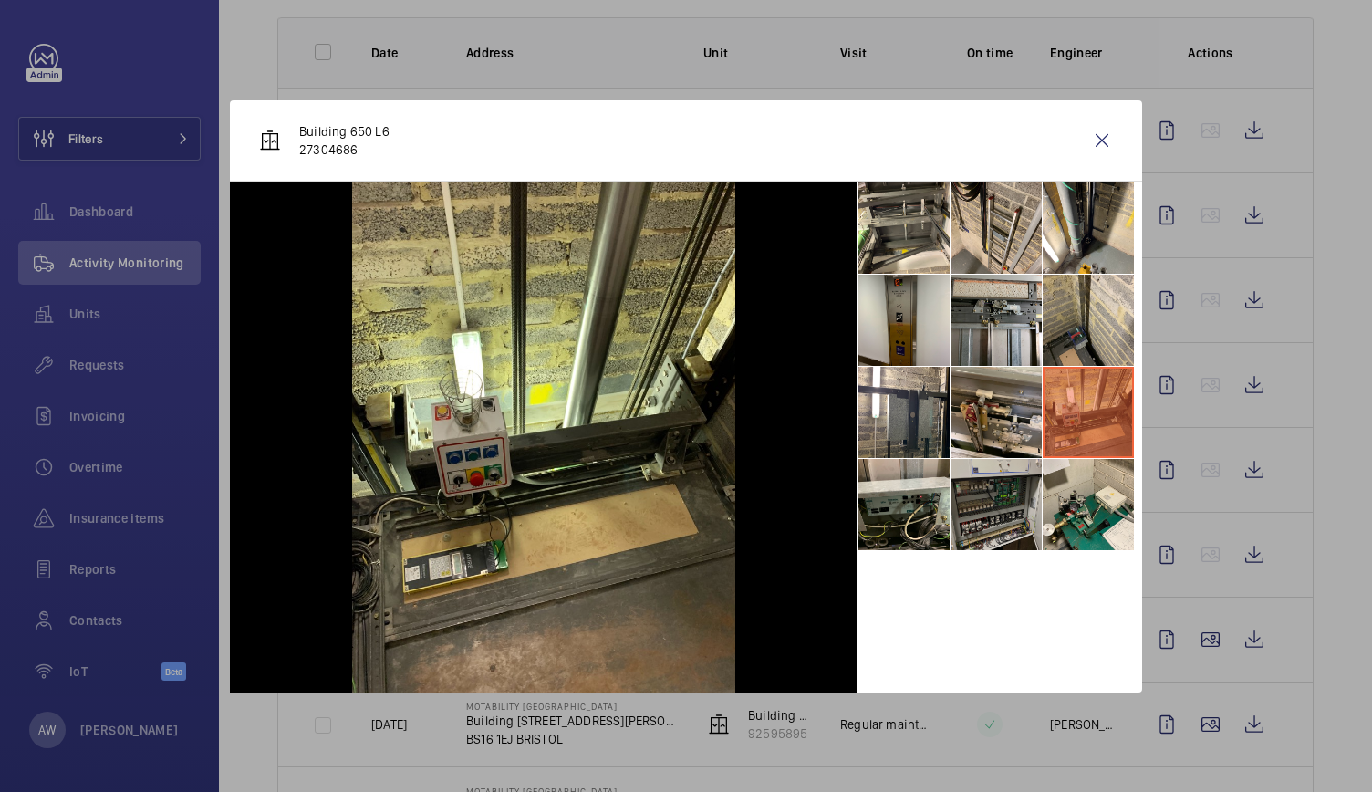
click at [1000, 523] on li at bounding box center [996, 504] width 91 height 91
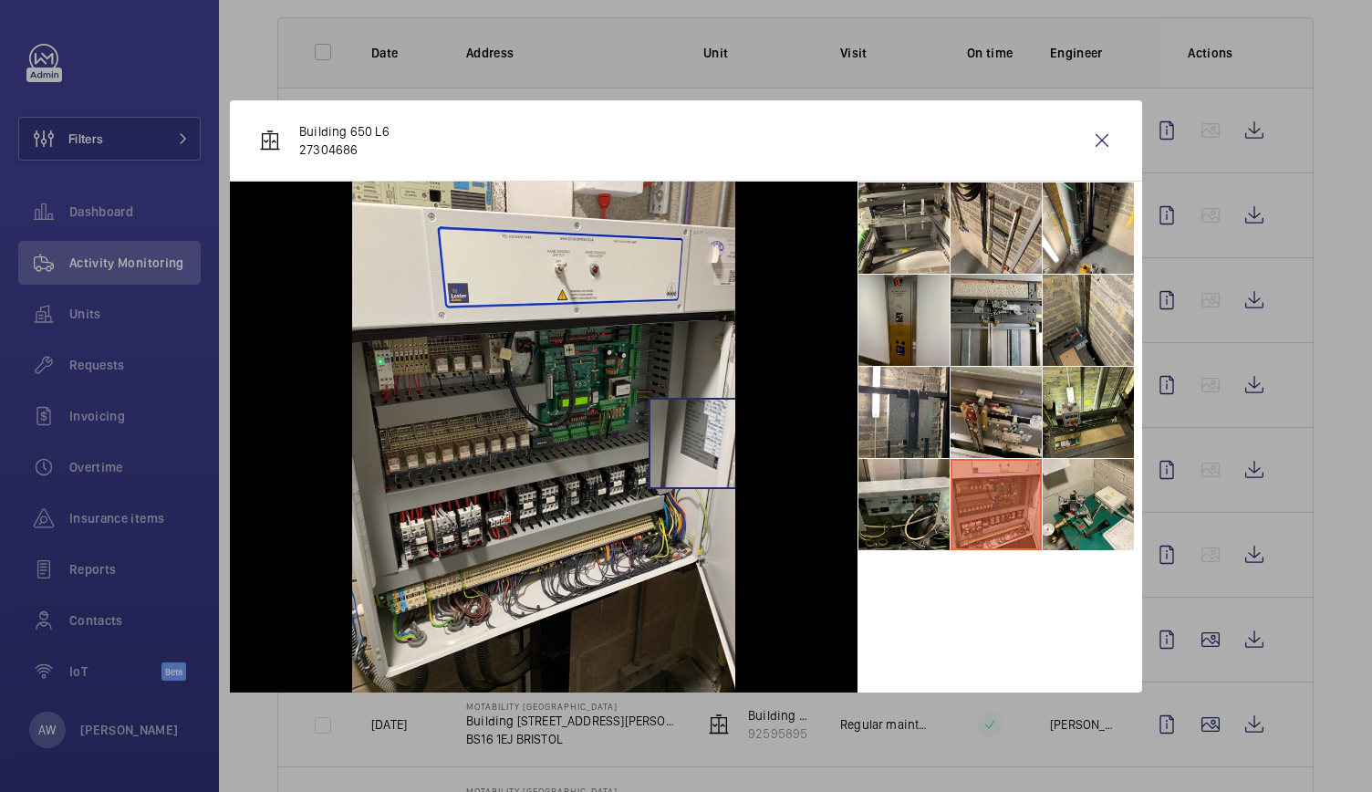
click at [693, 443] on img at bounding box center [543, 437] width 383 height 511
click at [658, 287] on img at bounding box center [543, 437] width 383 height 511
click at [644, 472] on img at bounding box center [543, 437] width 383 height 511
click at [1063, 511] on li at bounding box center [1088, 504] width 91 height 91
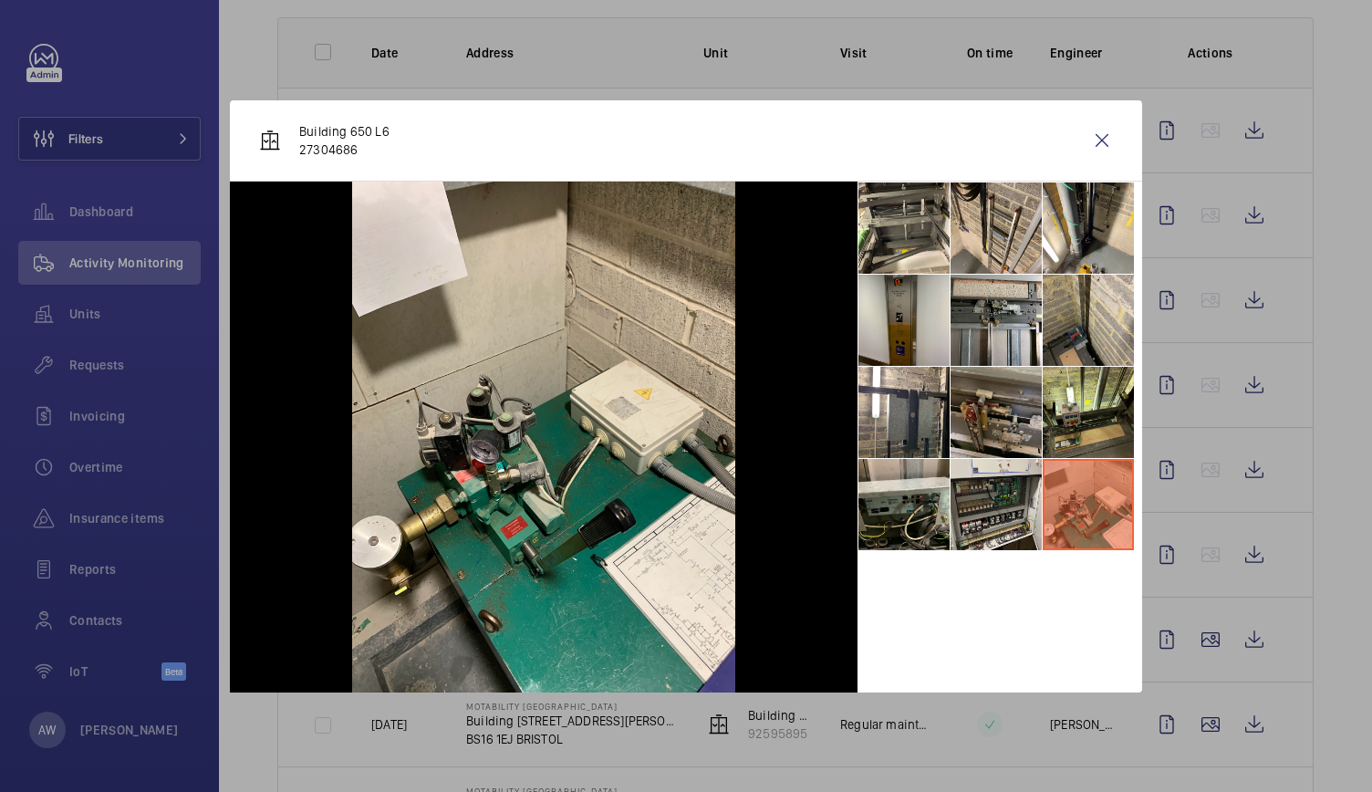
click at [980, 408] on li at bounding box center [996, 412] width 91 height 91
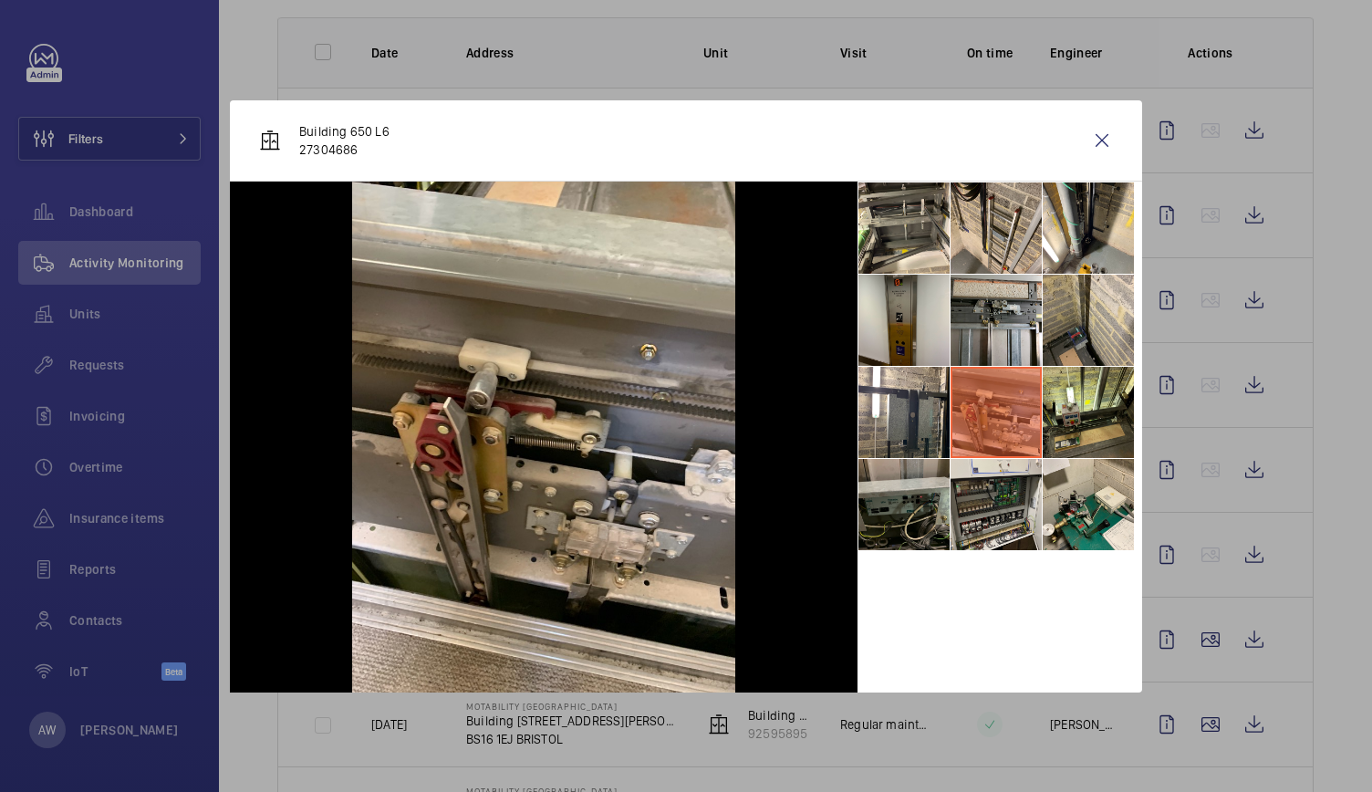
click at [894, 521] on li at bounding box center [904, 504] width 91 height 91
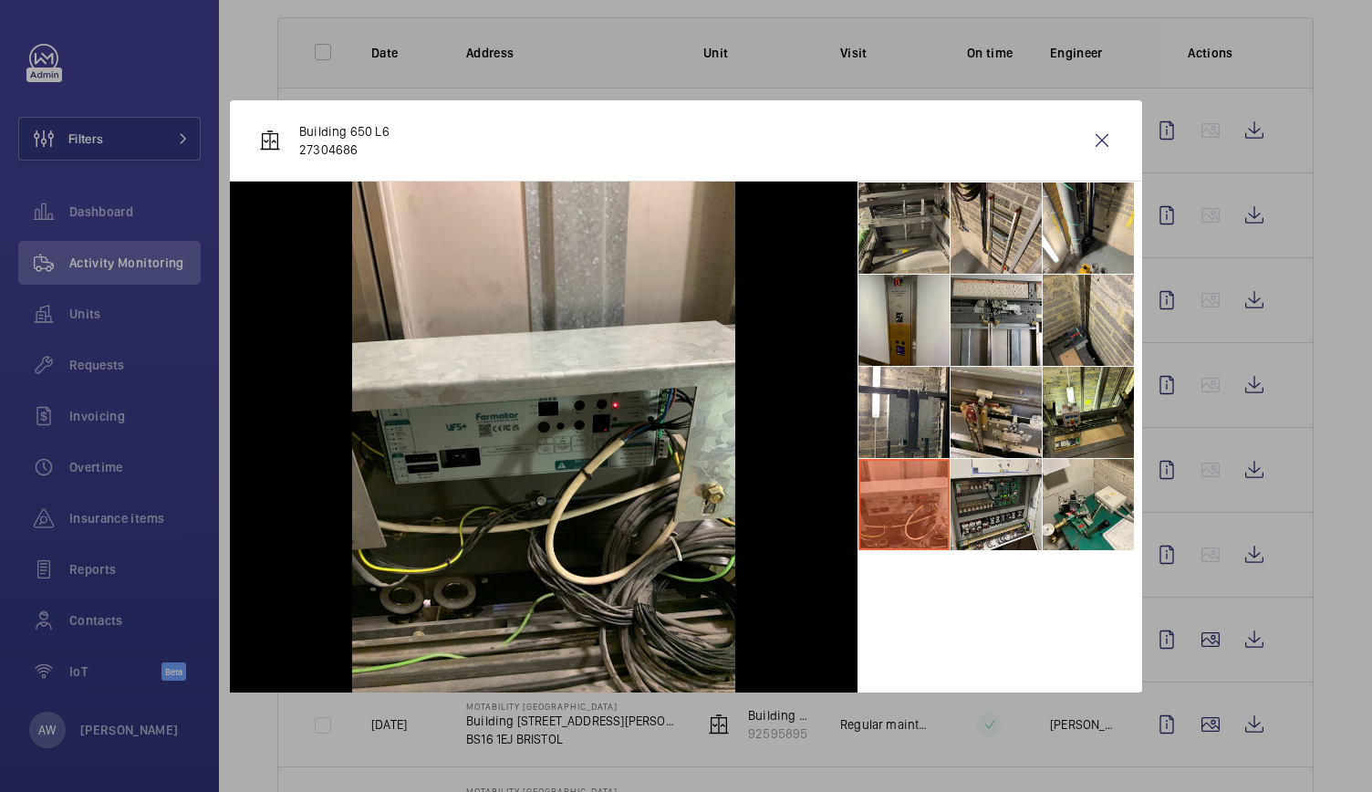
click at [880, 207] on li at bounding box center [904, 227] width 91 height 91
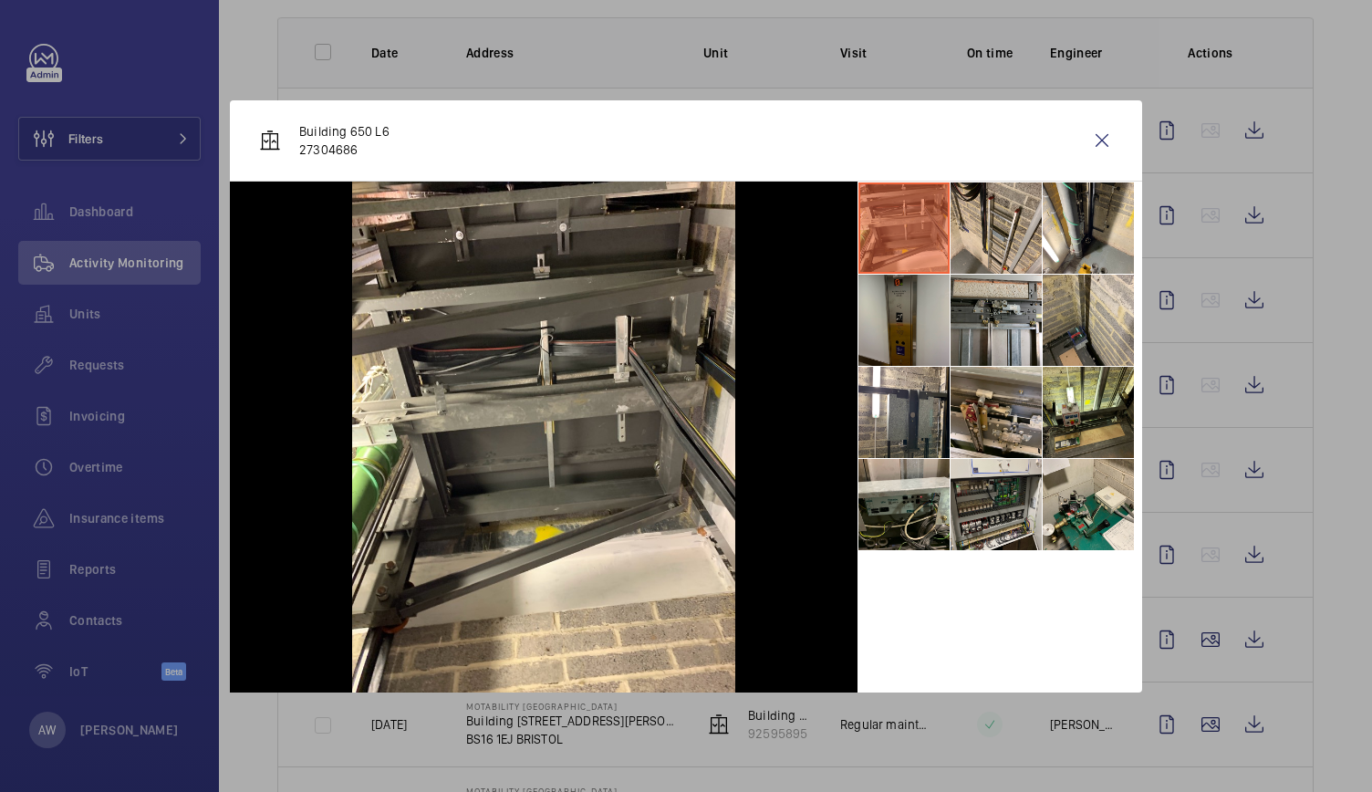
click at [884, 304] on li at bounding box center [904, 320] width 91 height 91
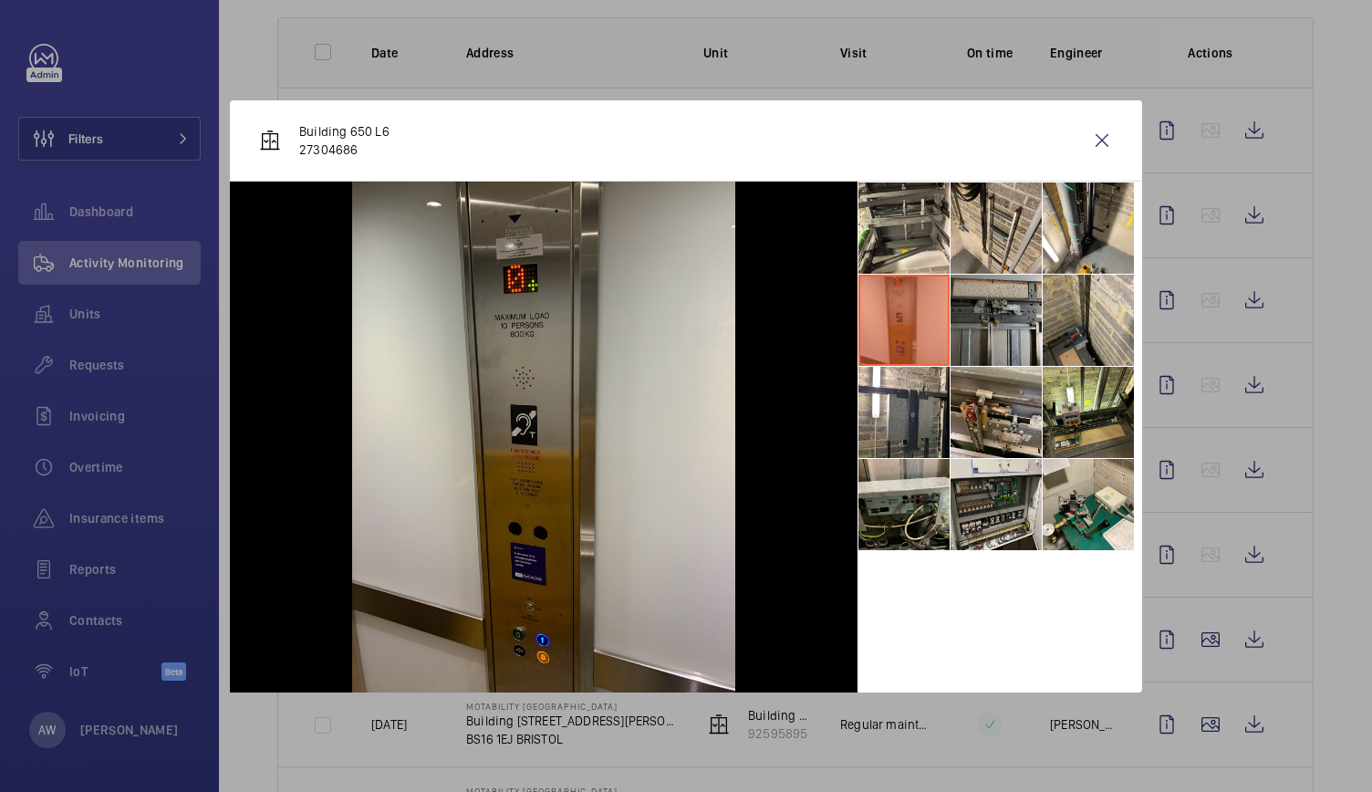
click at [998, 307] on li at bounding box center [996, 320] width 91 height 91
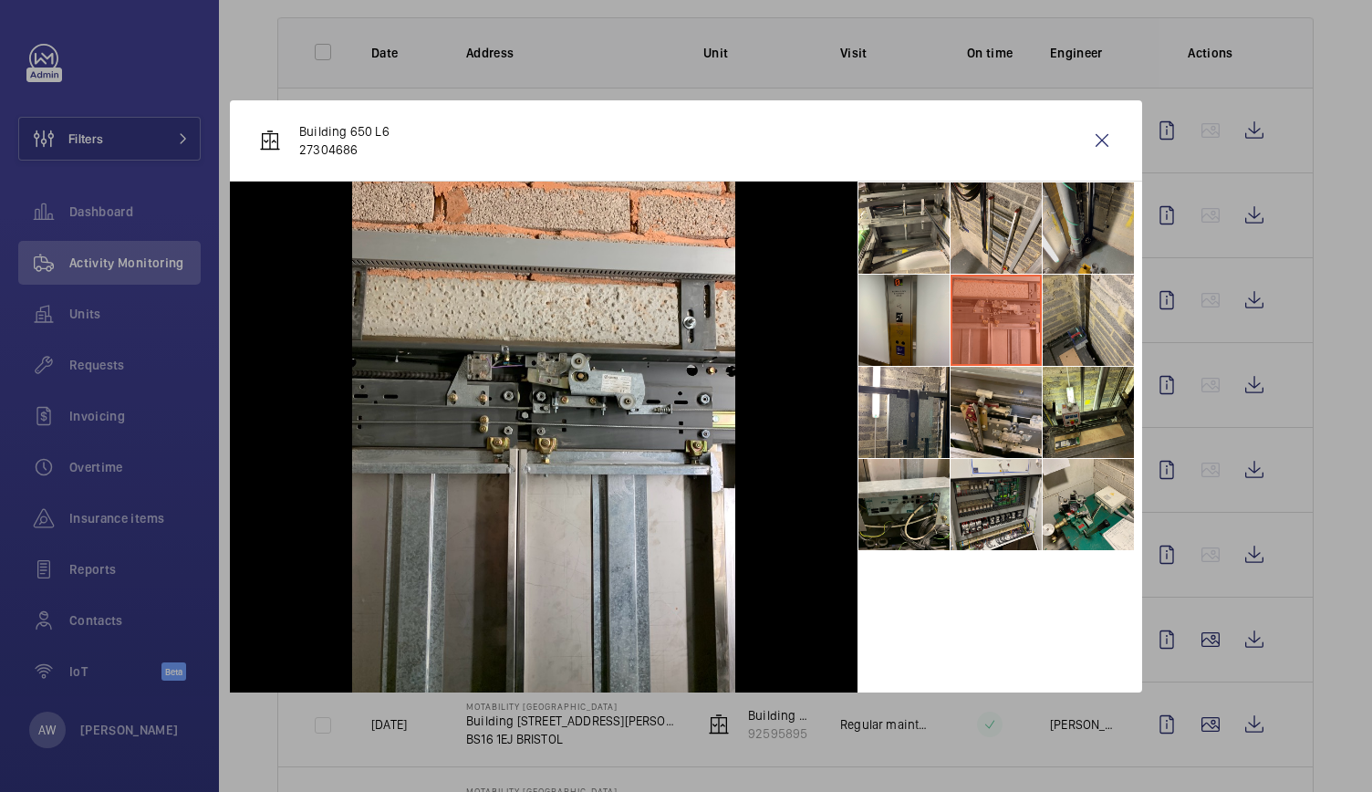
click at [1066, 240] on li at bounding box center [1088, 227] width 91 height 91
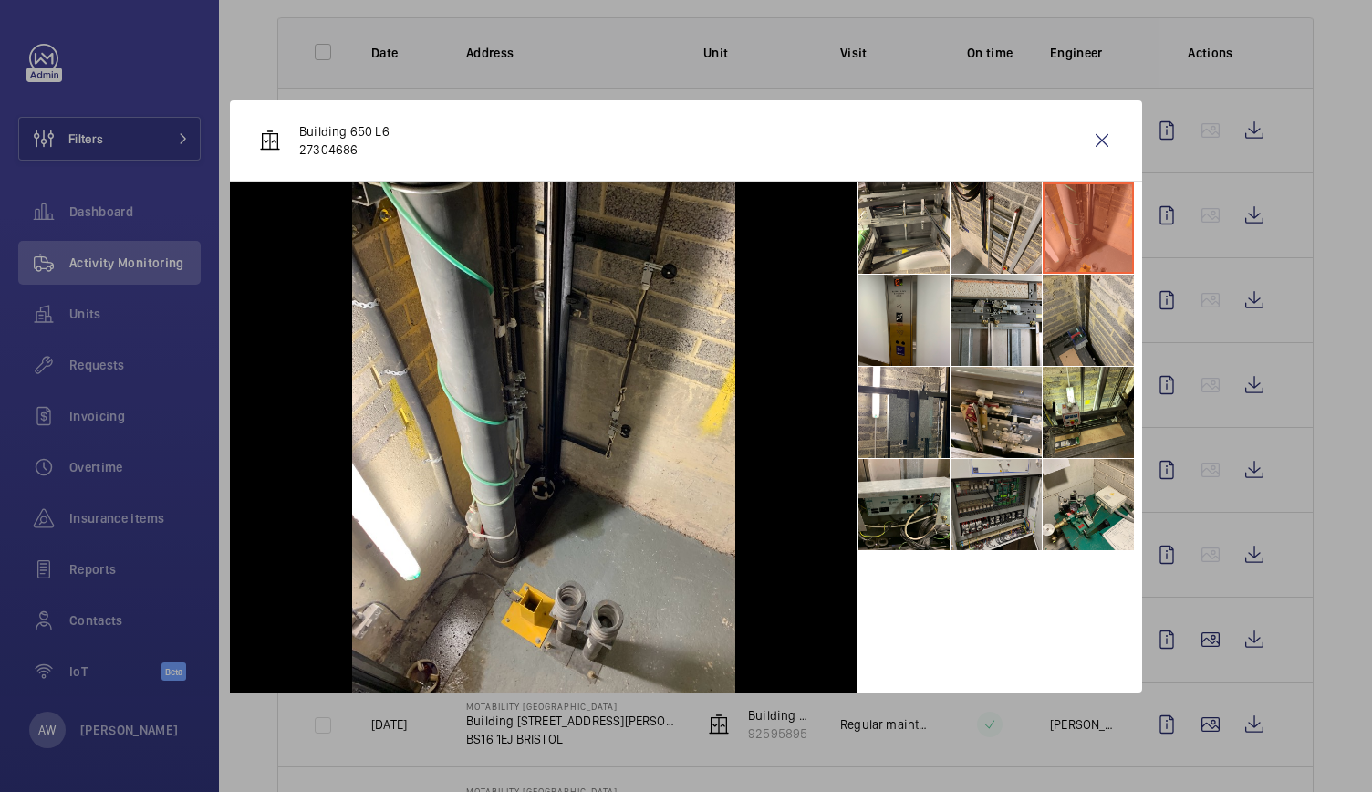
click at [995, 501] on li at bounding box center [996, 504] width 91 height 91
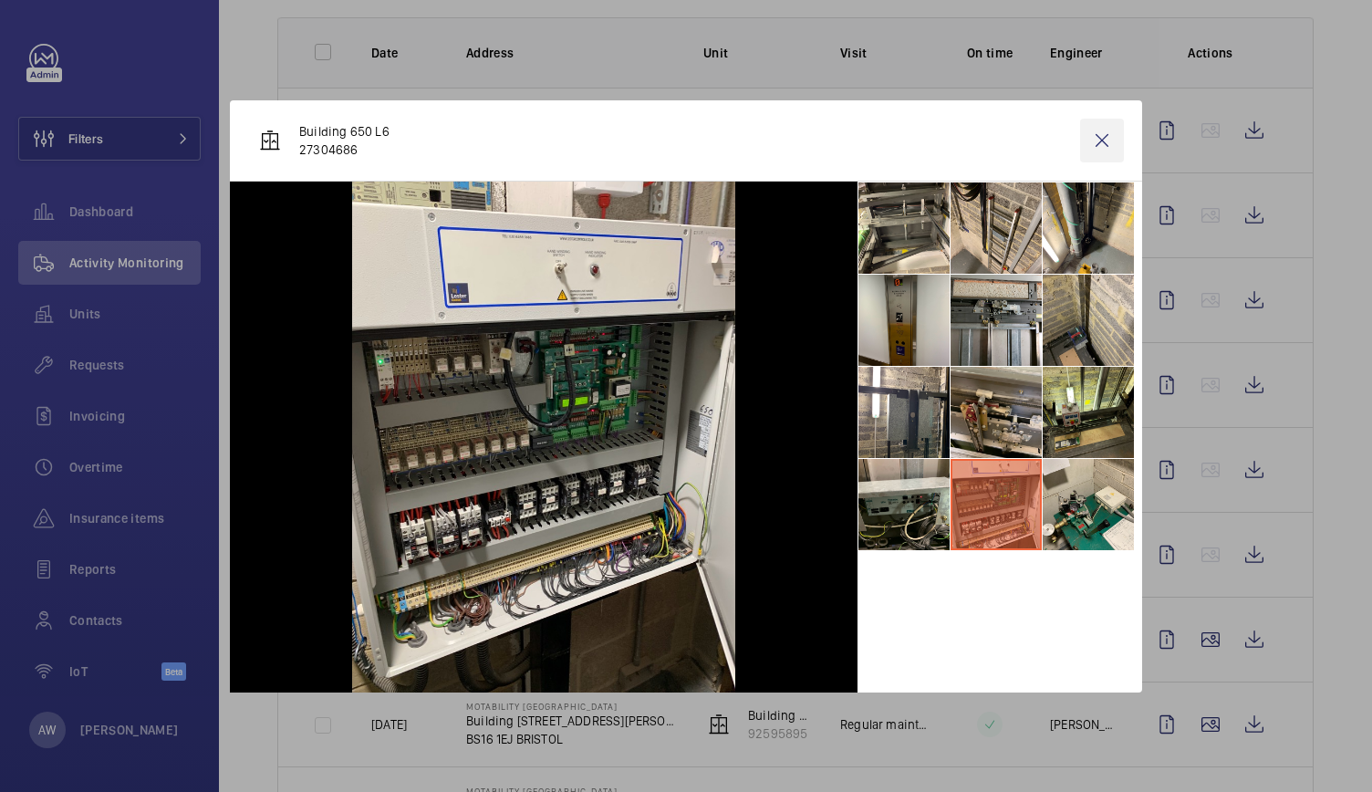
click at [1091, 142] on wm-front-icon-button at bounding box center [1102, 141] width 44 height 44
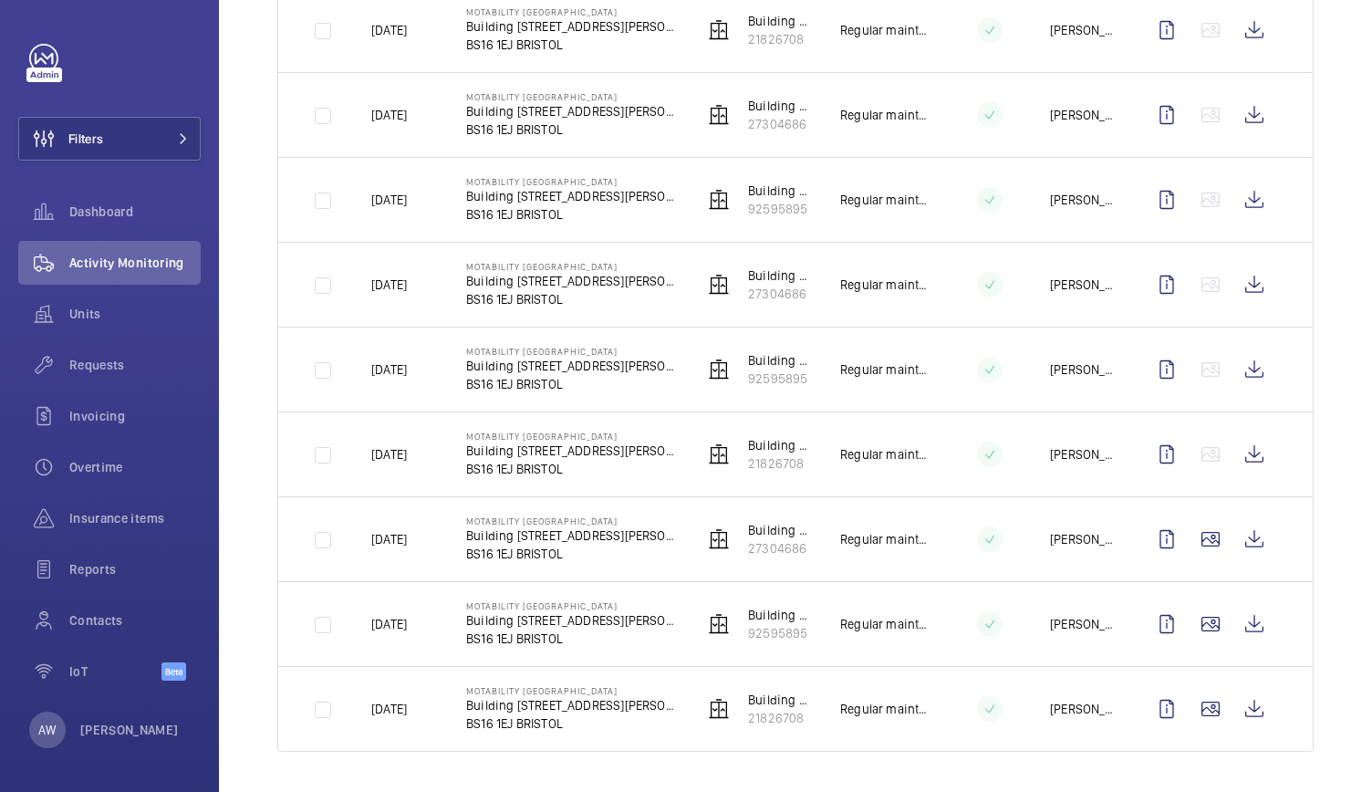
scroll to position [0, 0]
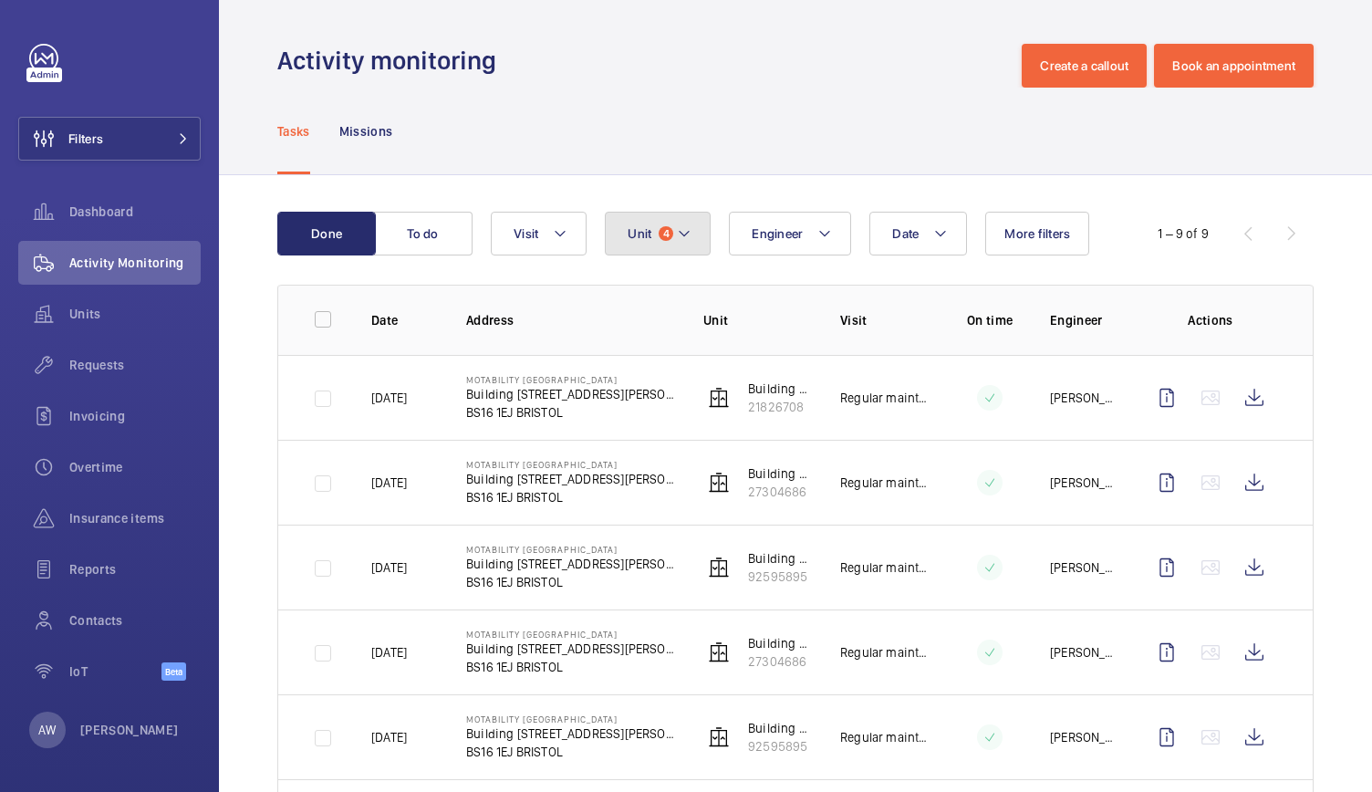
click at [661, 226] on button "Unit 4" at bounding box center [658, 234] width 106 height 44
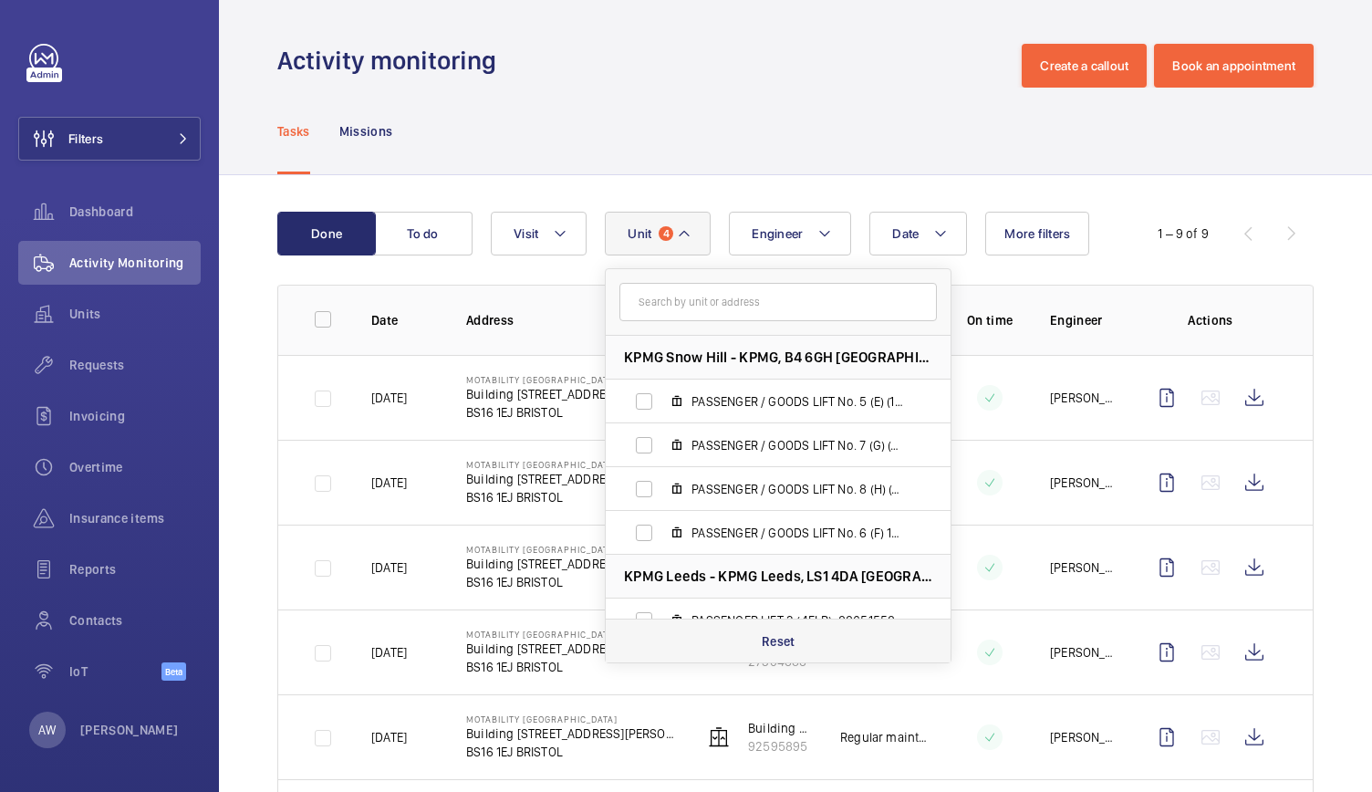
click at [779, 643] on p "Reset" at bounding box center [779, 641] width 34 height 18
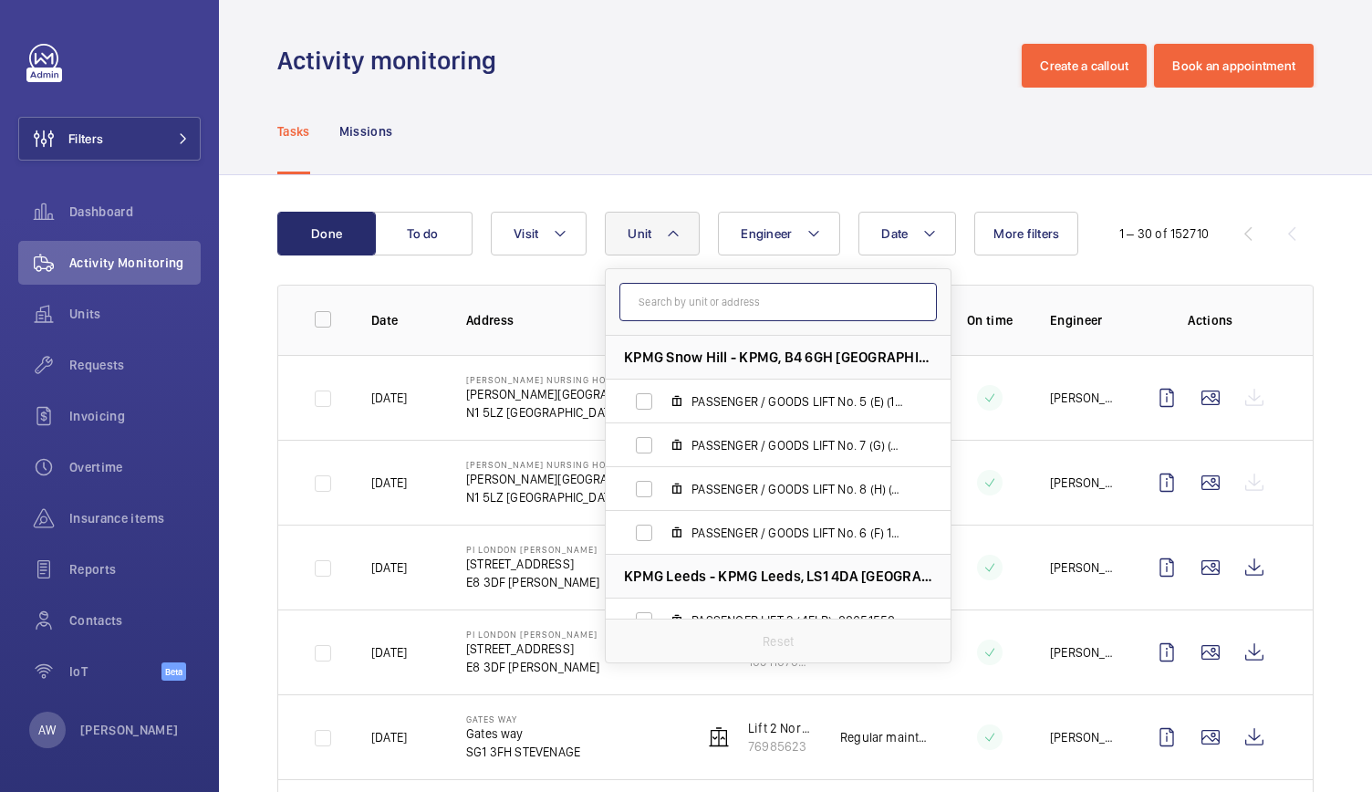
click at [701, 304] on input "text" at bounding box center [779, 302] width 318 height 38
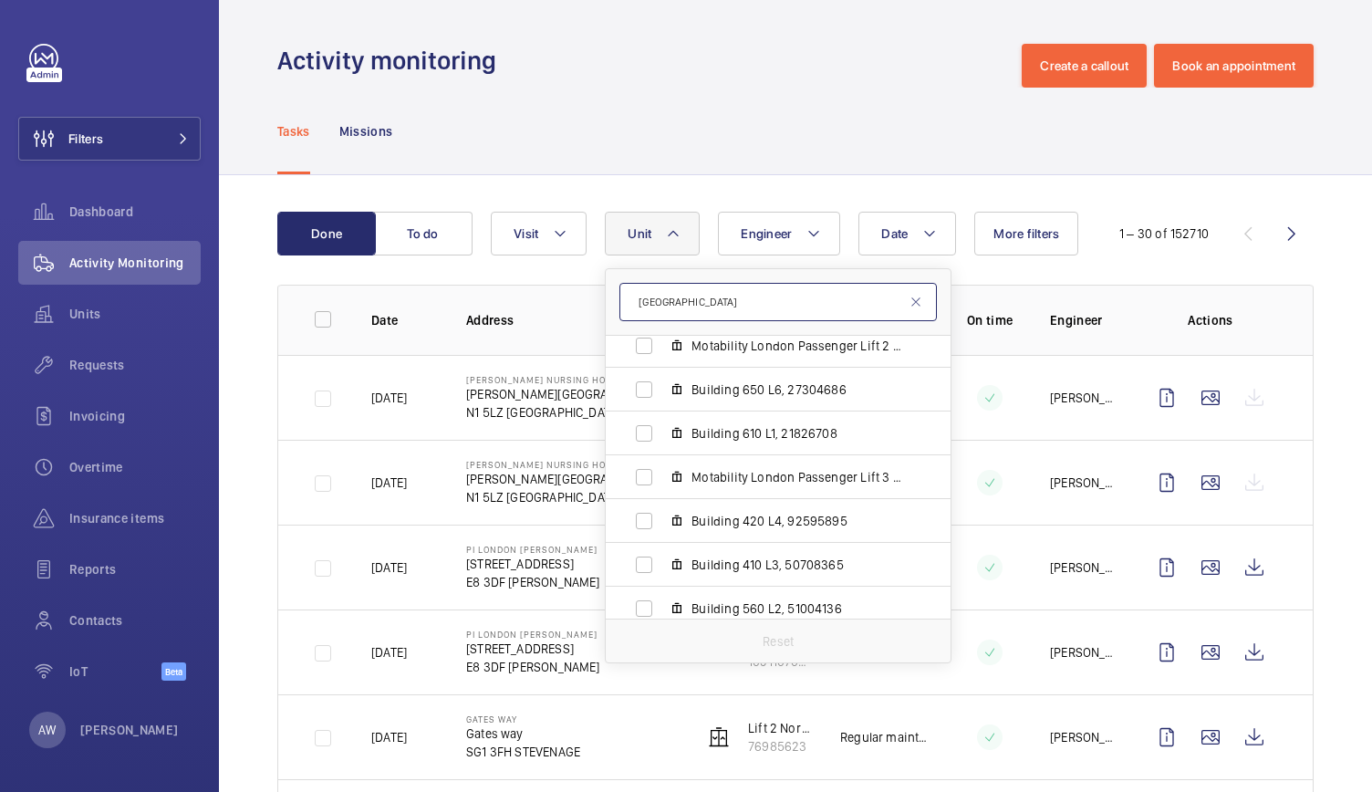
scroll to position [1600, 0]
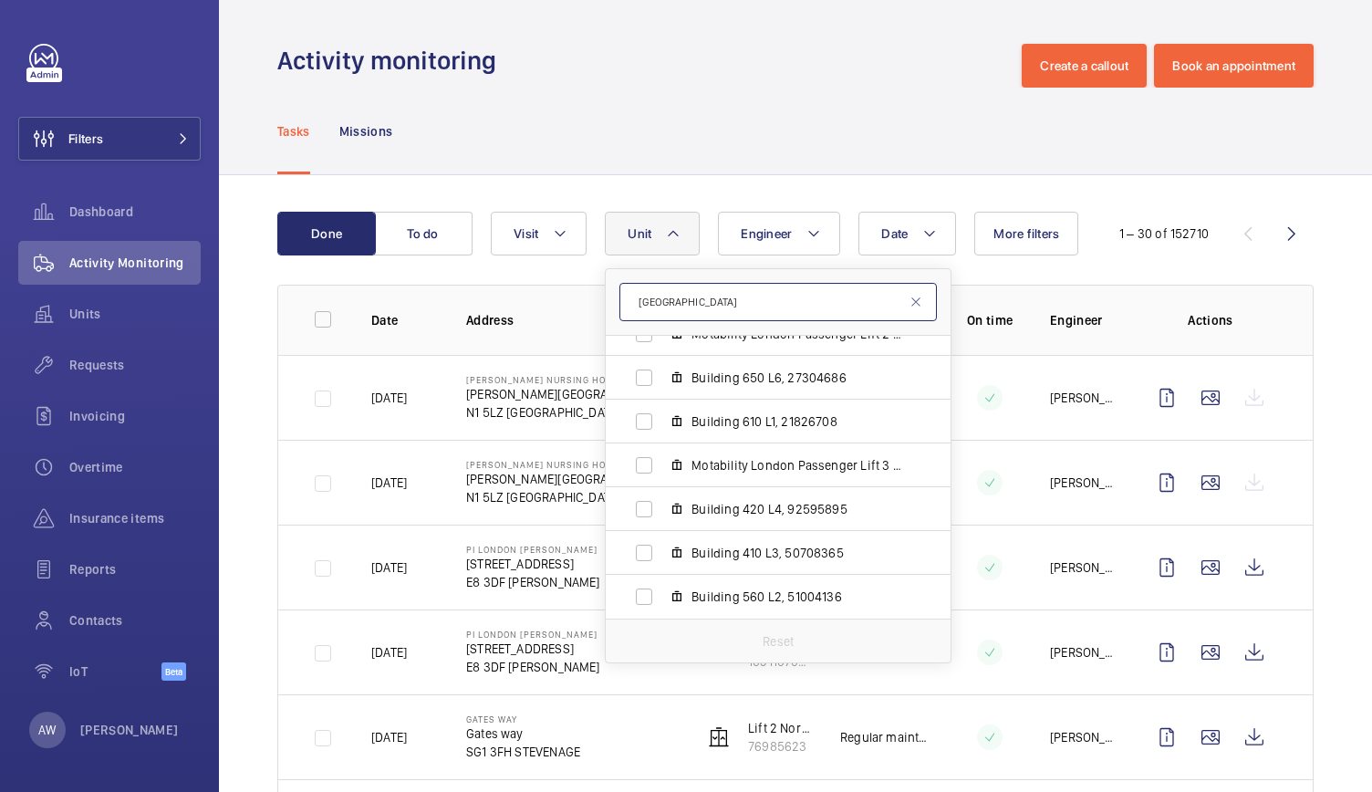
drag, startPoint x: 684, startPoint y: 297, endPoint x: 619, endPoint y: 300, distance: 65.8
click at [620, 300] on input "bristol" at bounding box center [779, 302] width 318 height 38
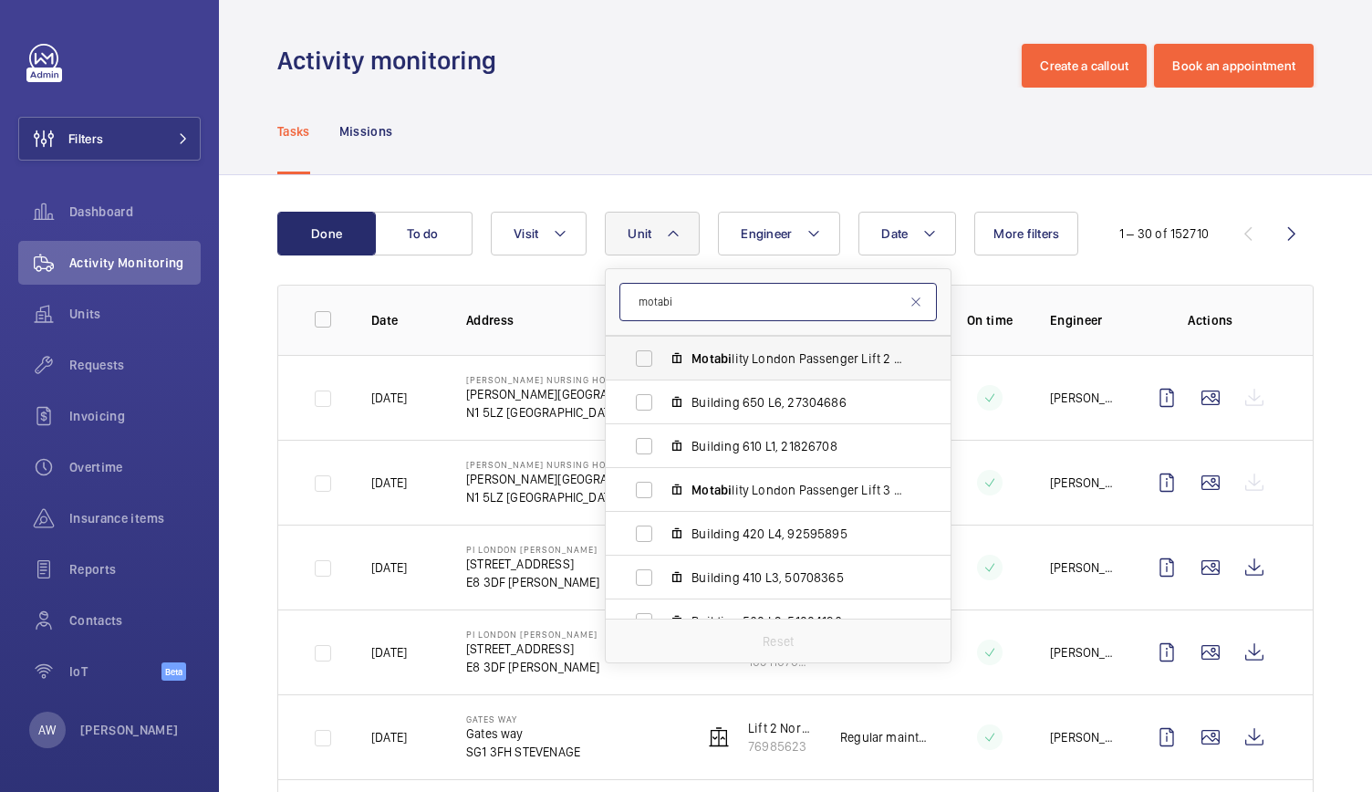
scroll to position [725, 0]
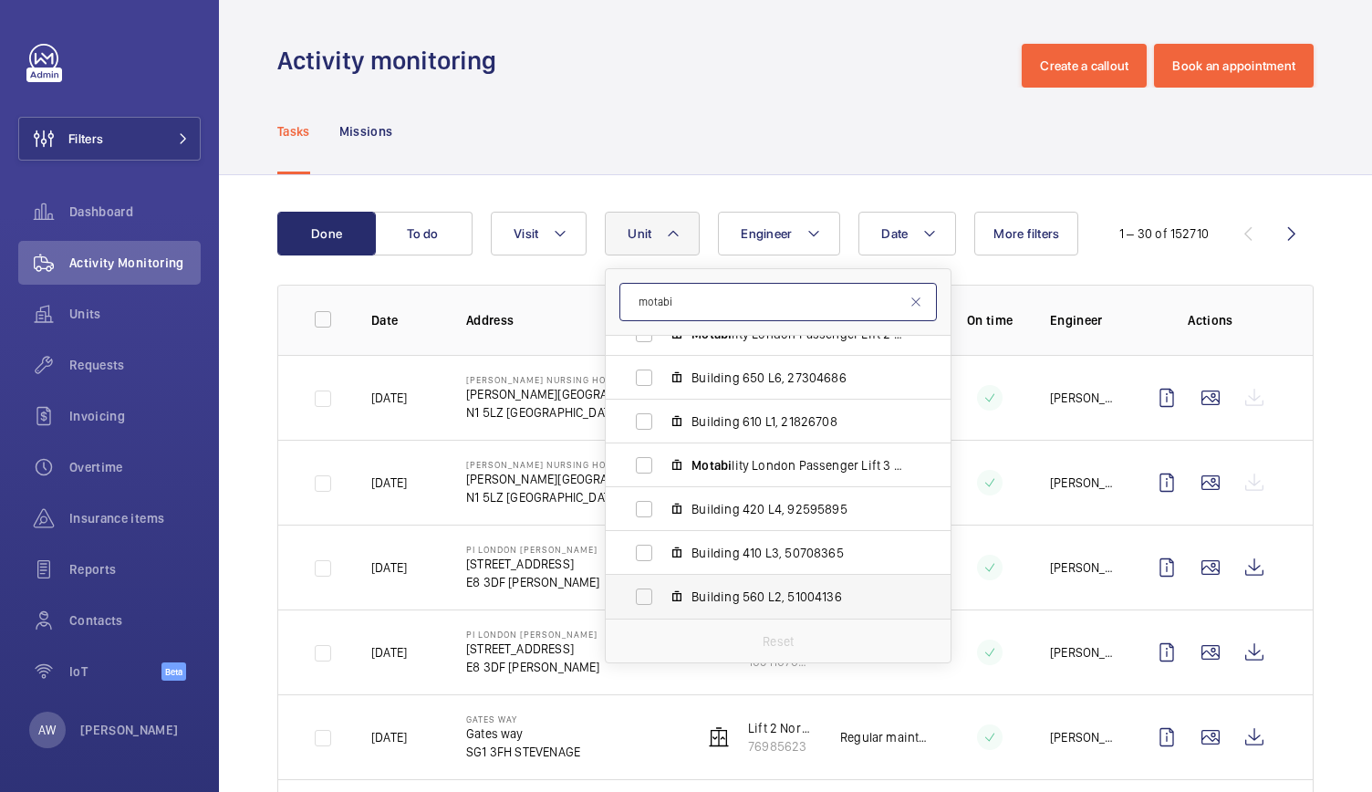
type input "motabi"
click at [728, 592] on span "Building 560 L2, 51004136" at bounding box center [798, 597] width 212 height 18
click at [662, 592] on input "Building 560 L2, 51004136" at bounding box center [644, 597] width 36 height 36
checkbox input "true"
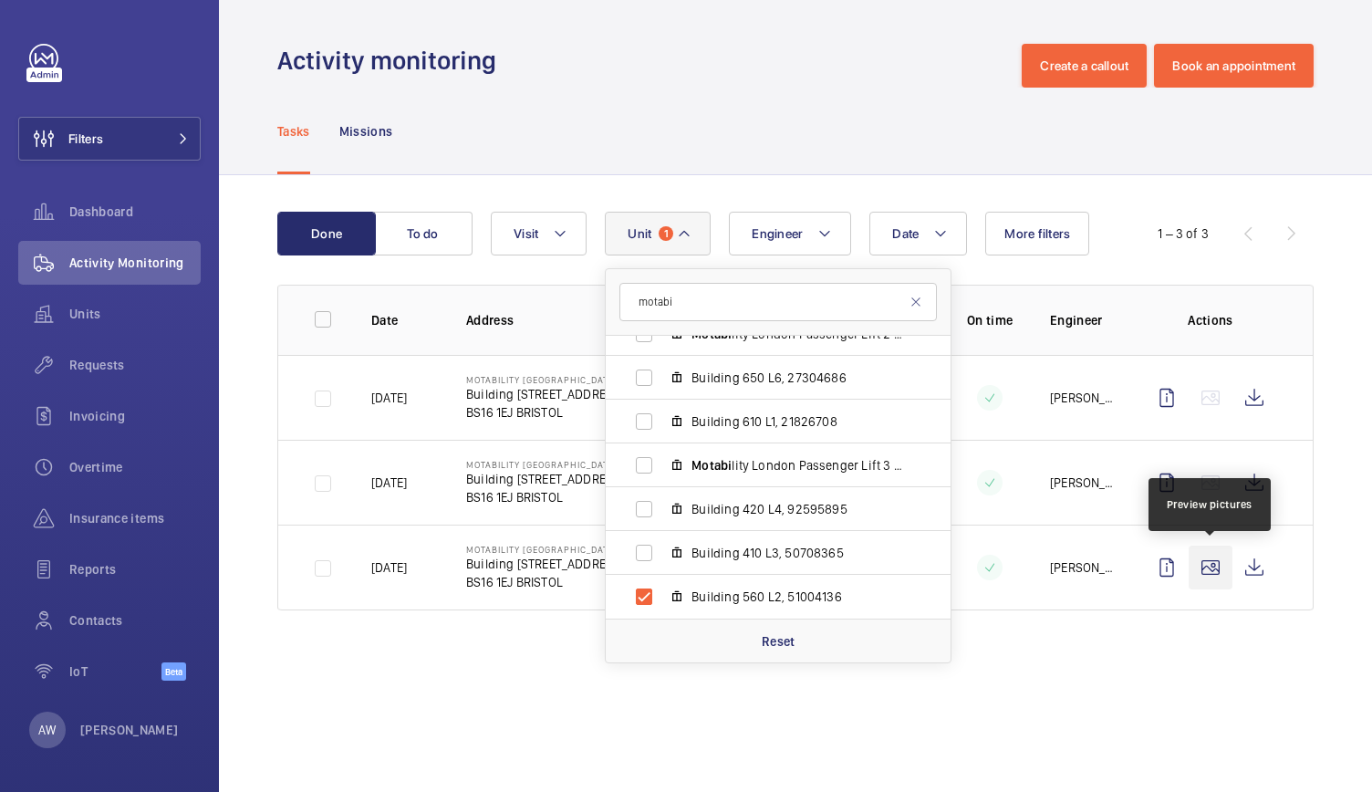
click at [1210, 572] on wm-front-icon-button at bounding box center [1211, 568] width 44 height 44
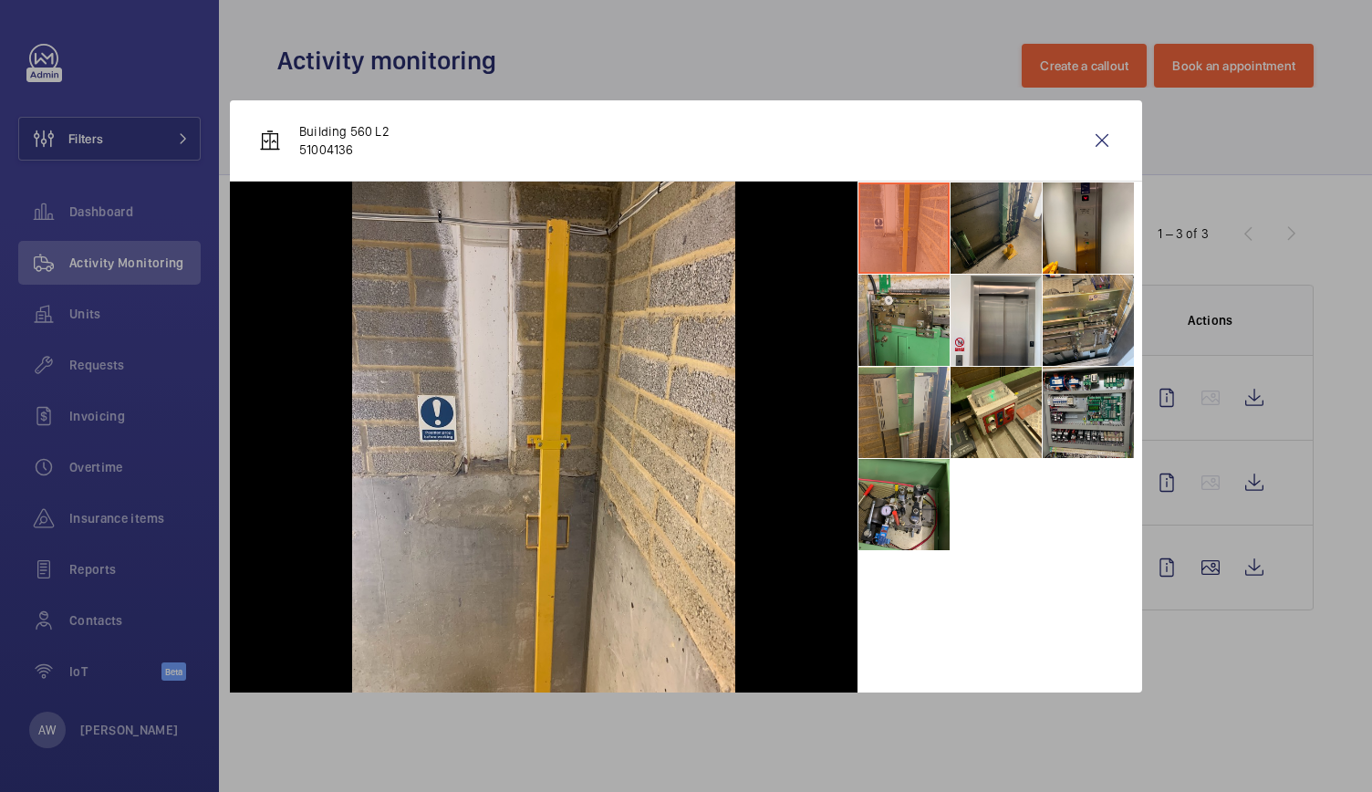
click at [984, 236] on li at bounding box center [996, 227] width 91 height 91
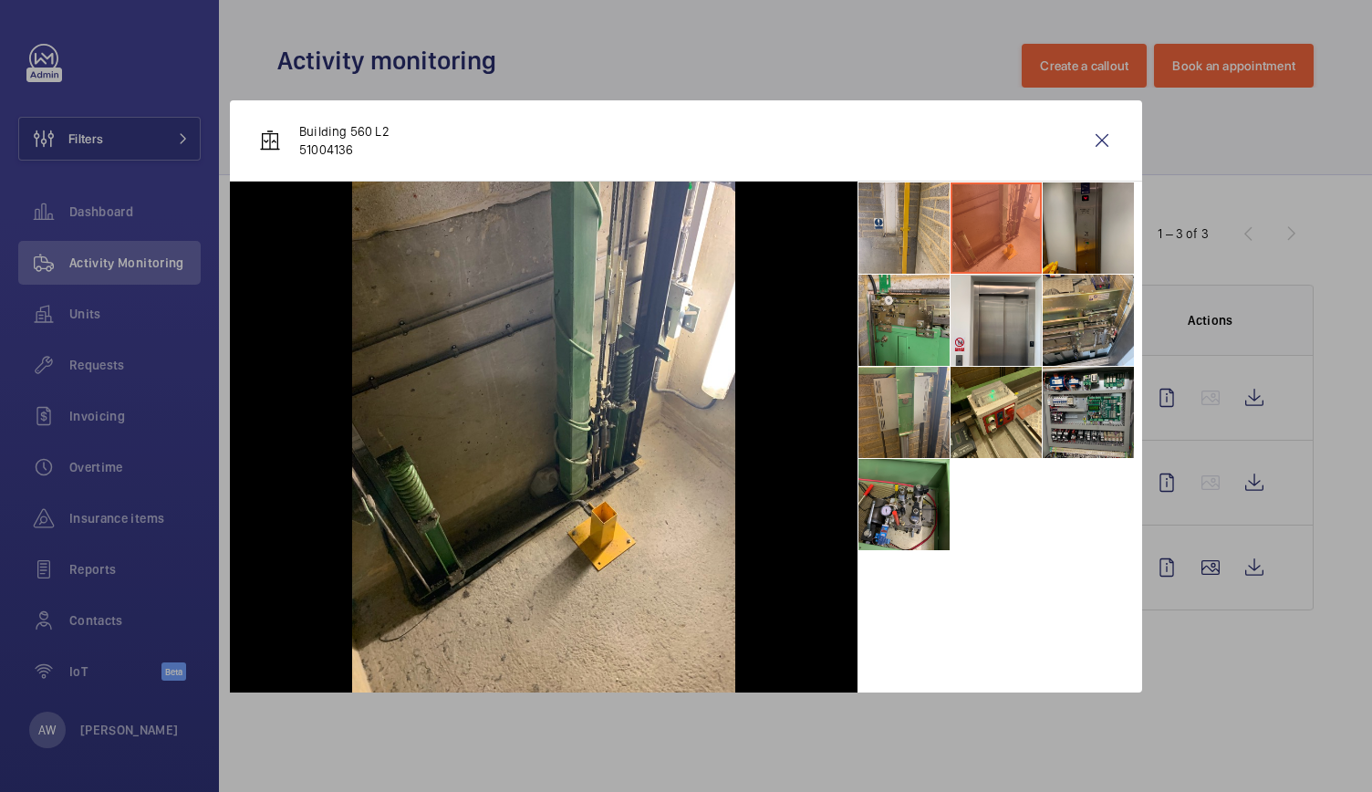
click at [1093, 226] on li at bounding box center [1088, 227] width 91 height 91
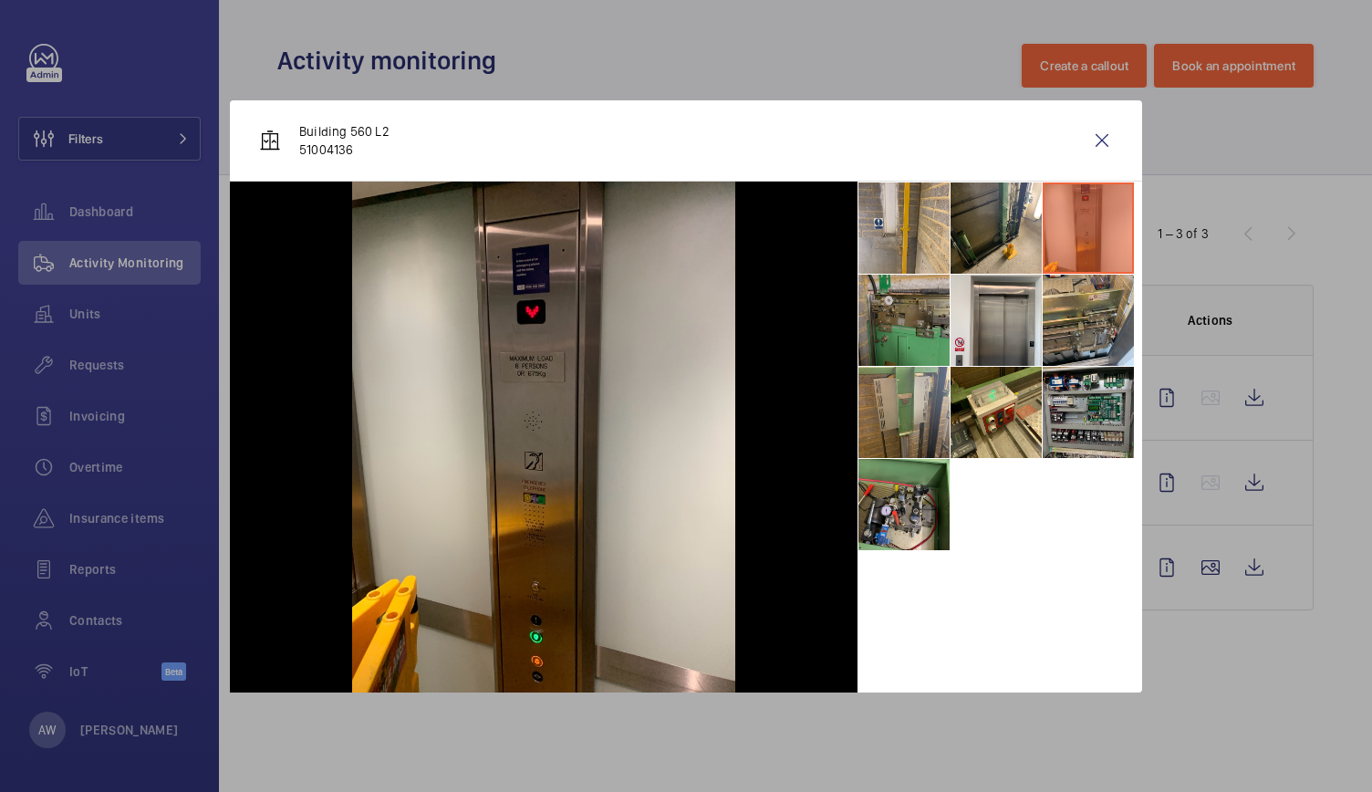
click at [907, 308] on li at bounding box center [904, 320] width 91 height 91
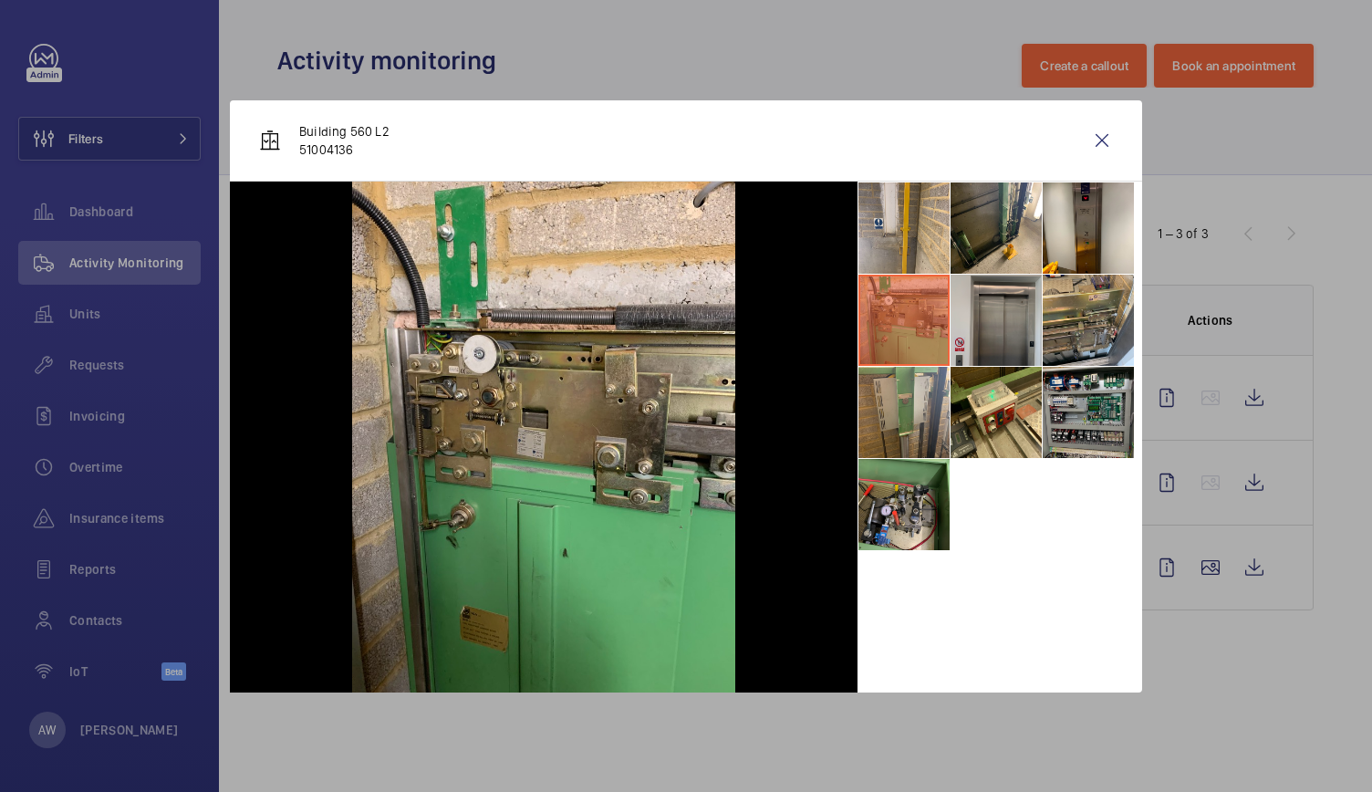
click at [1010, 328] on li at bounding box center [996, 320] width 91 height 91
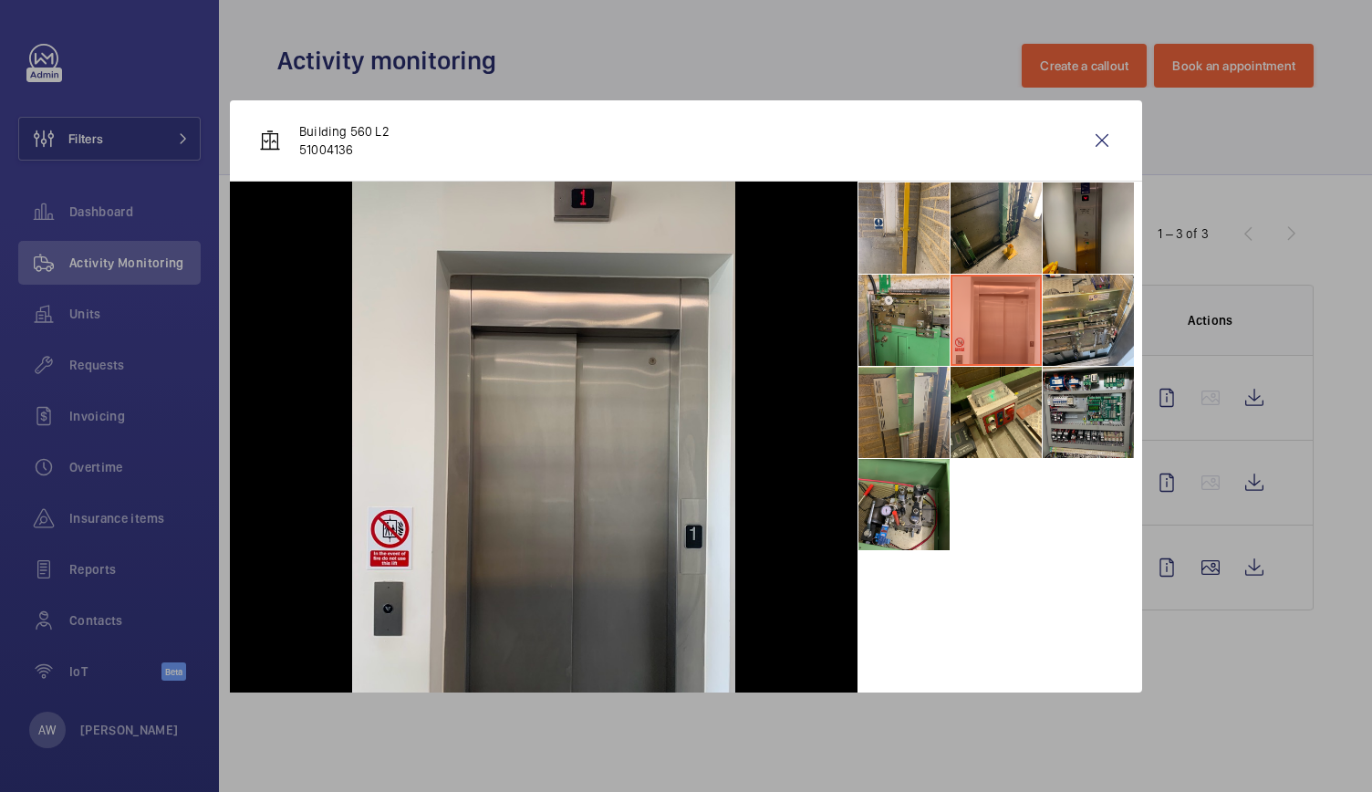
click at [1086, 214] on li at bounding box center [1088, 227] width 91 height 91
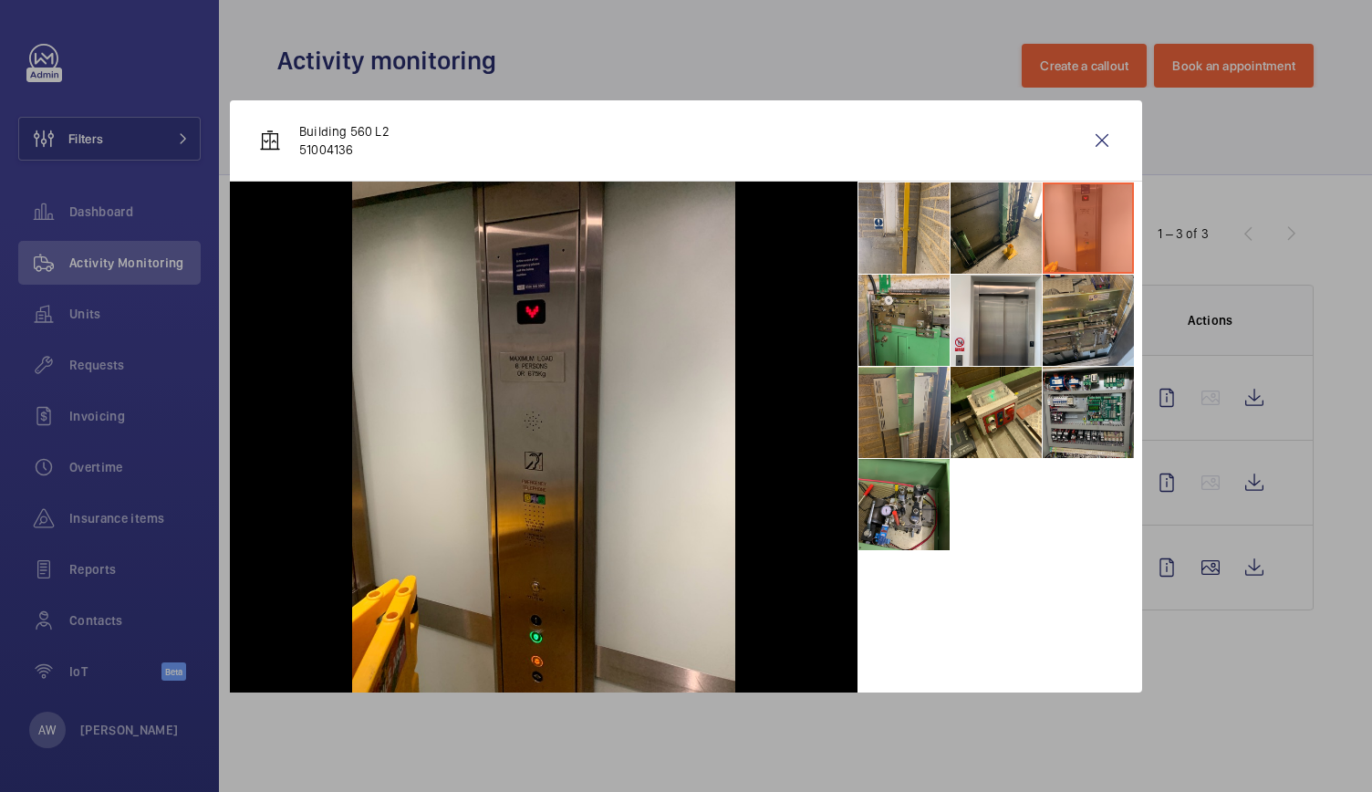
click at [1086, 341] on li at bounding box center [1088, 320] width 91 height 91
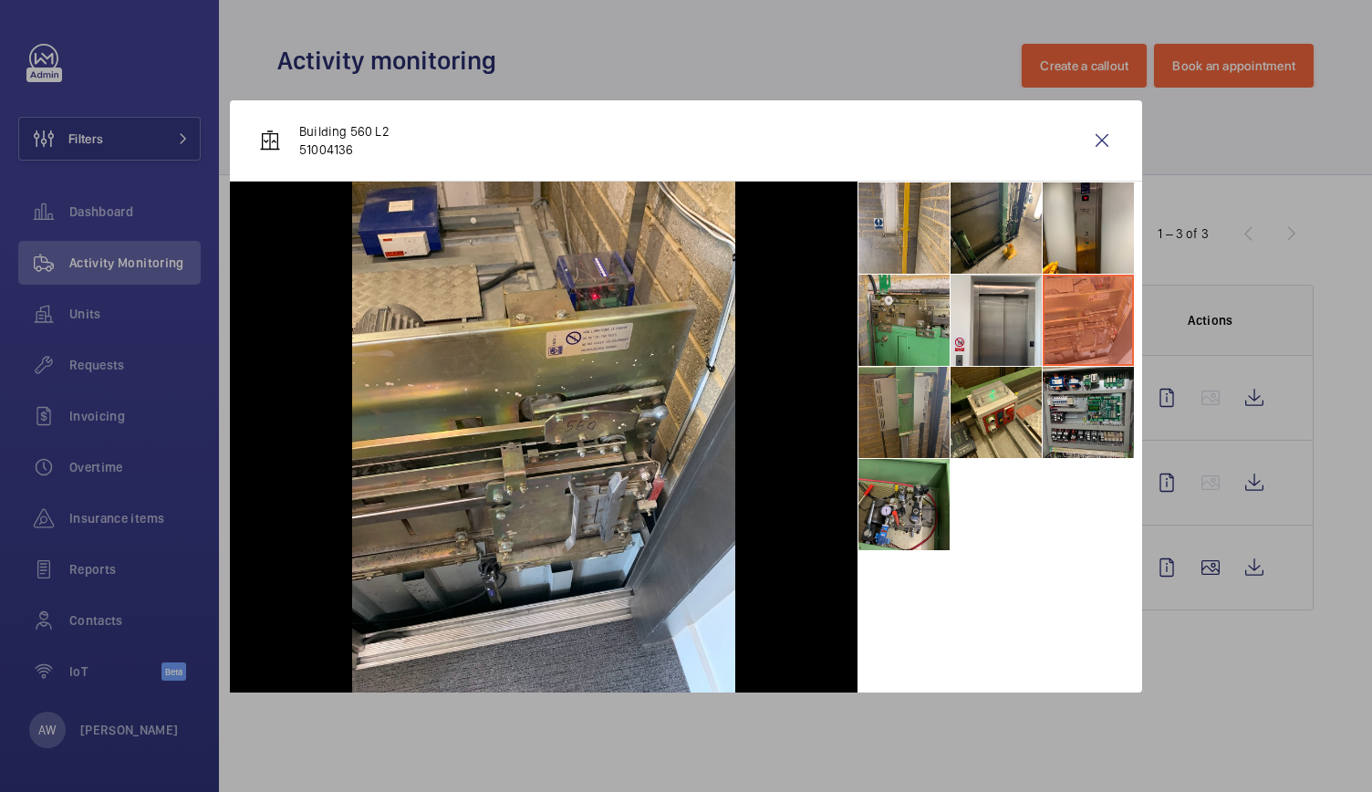
click at [899, 397] on li at bounding box center [904, 412] width 91 height 91
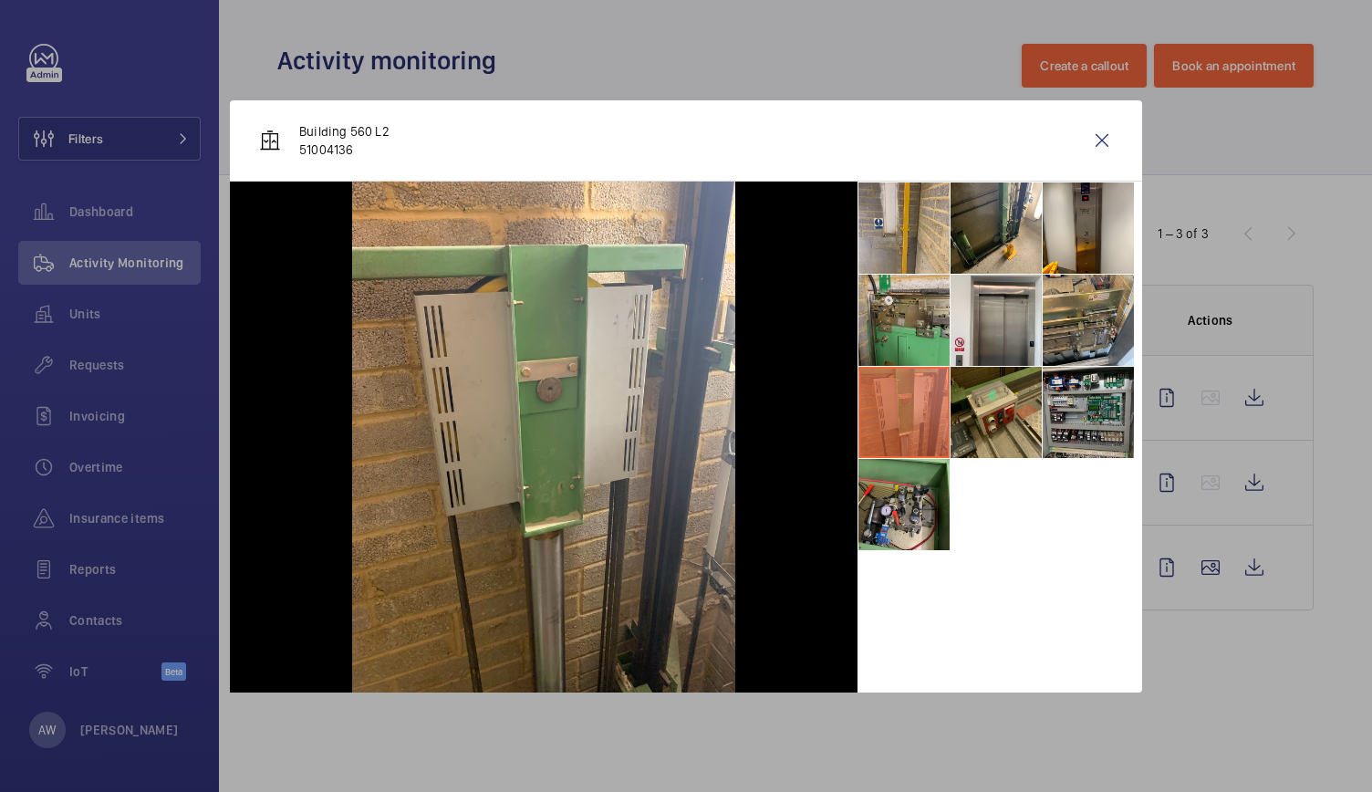
click at [982, 402] on li at bounding box center [996, 412] width 91 height 91
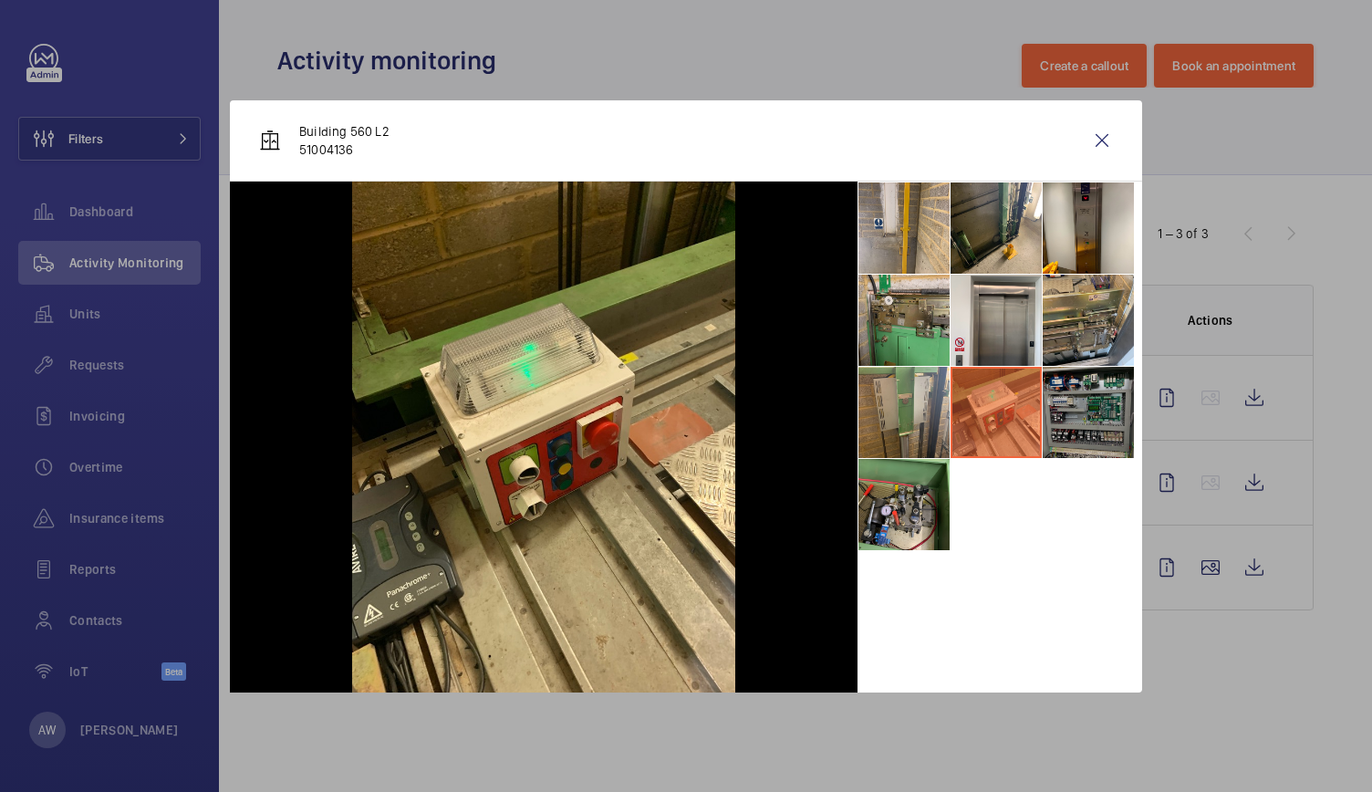
click at [1091, 401] on li at bounding box center [1088, 412] width 91 height 91
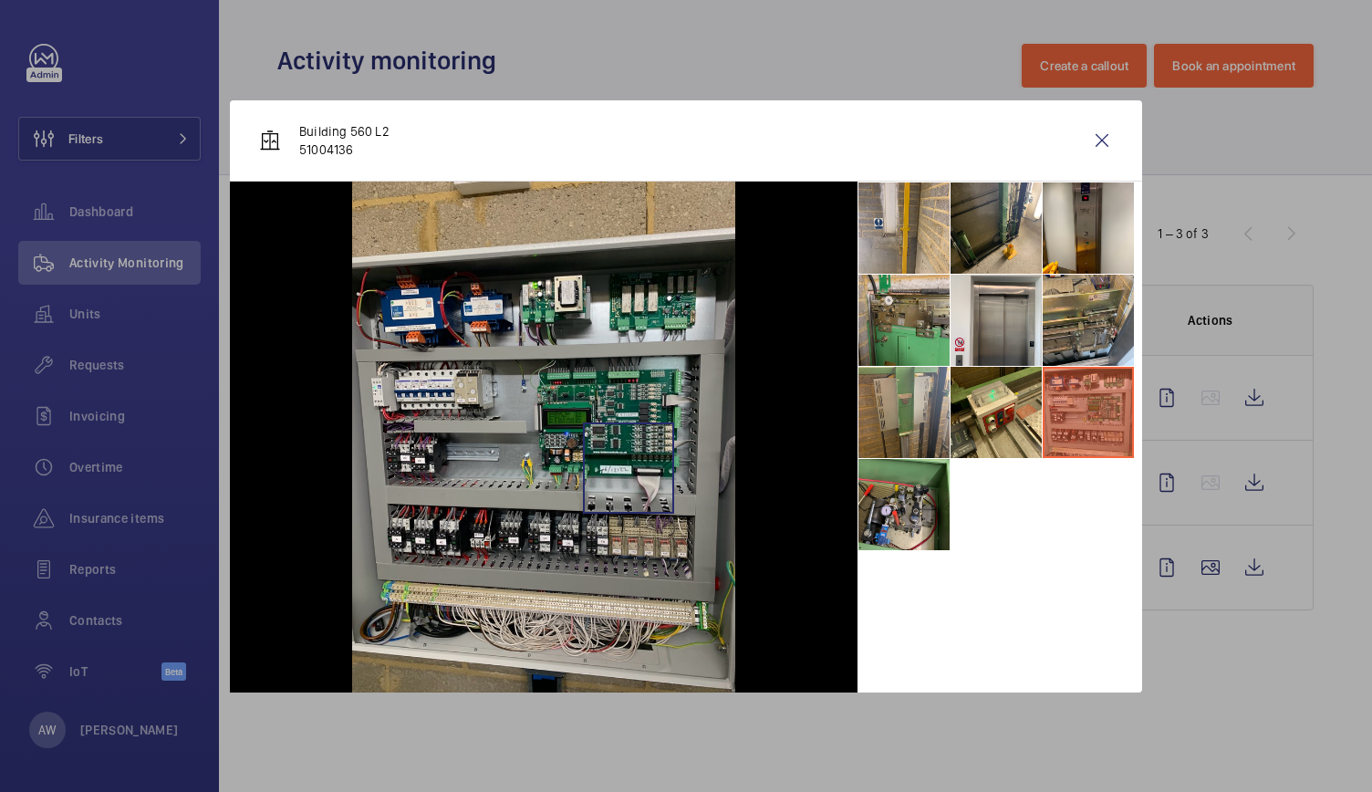
click at [629, 467] on img at bounding box center [543, 437] width 383 height 511
click at [1092, 412] on li at bounding box center [1088, 412] width 91 height 91
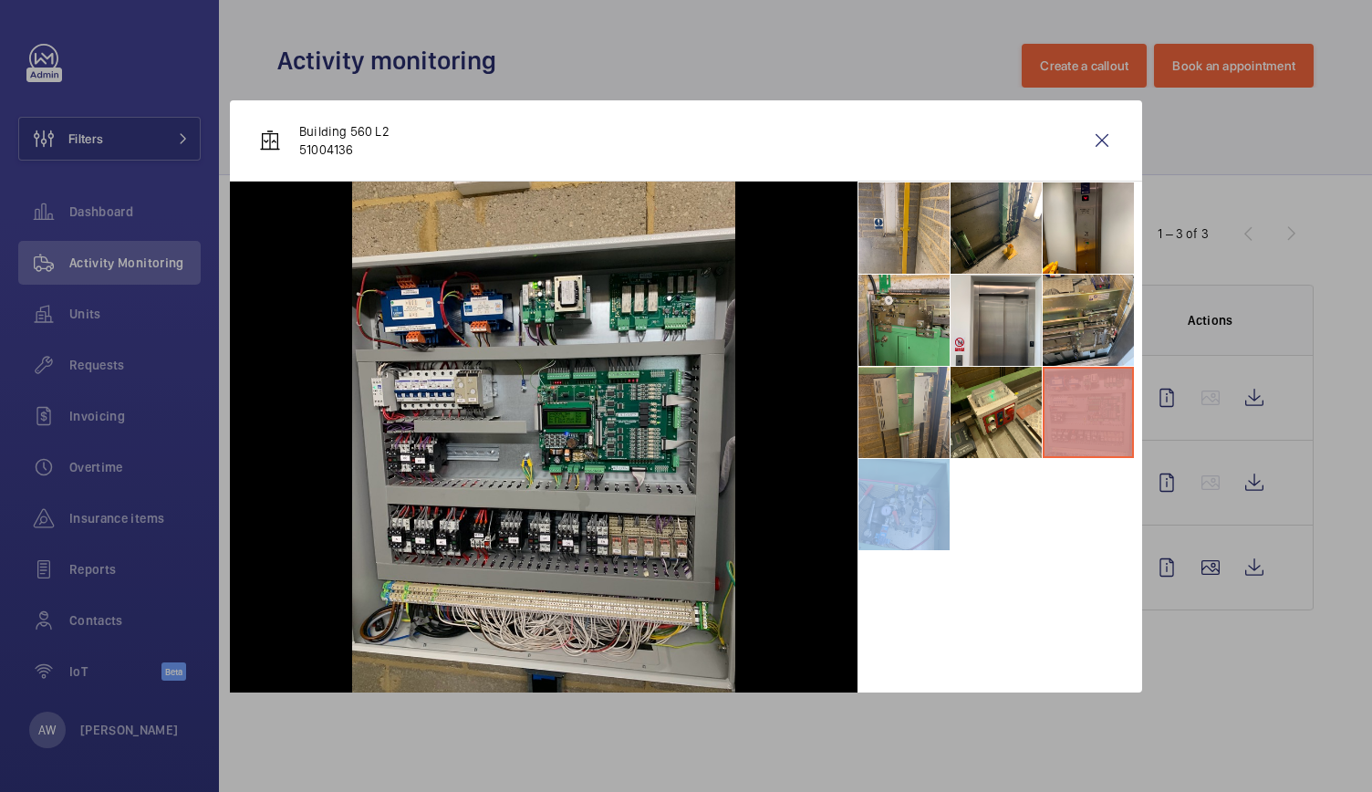
click at [1092, 412] on li at bounding box center [1088, 412] width 91 height 91
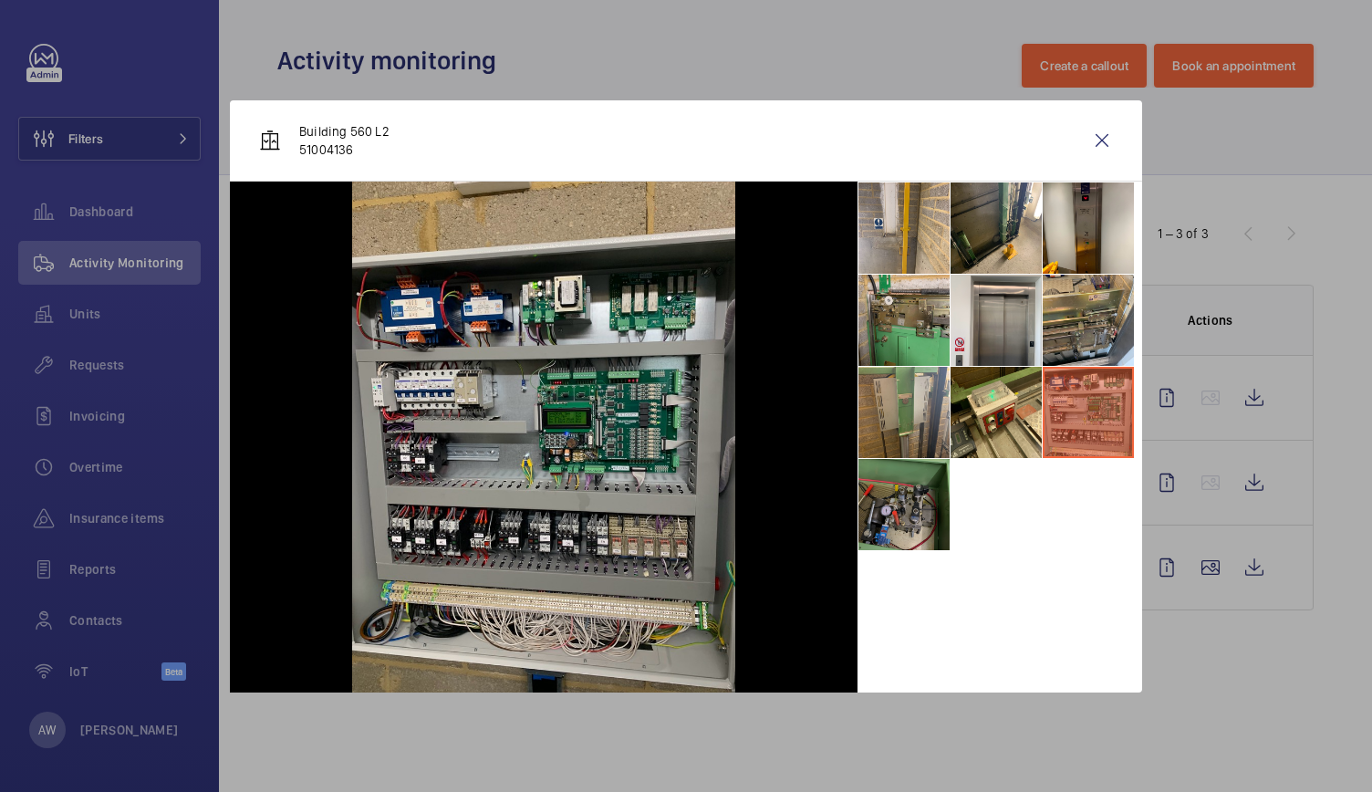
click at [894, 531] on li at bounding box center [904, 504] width 91 height 91
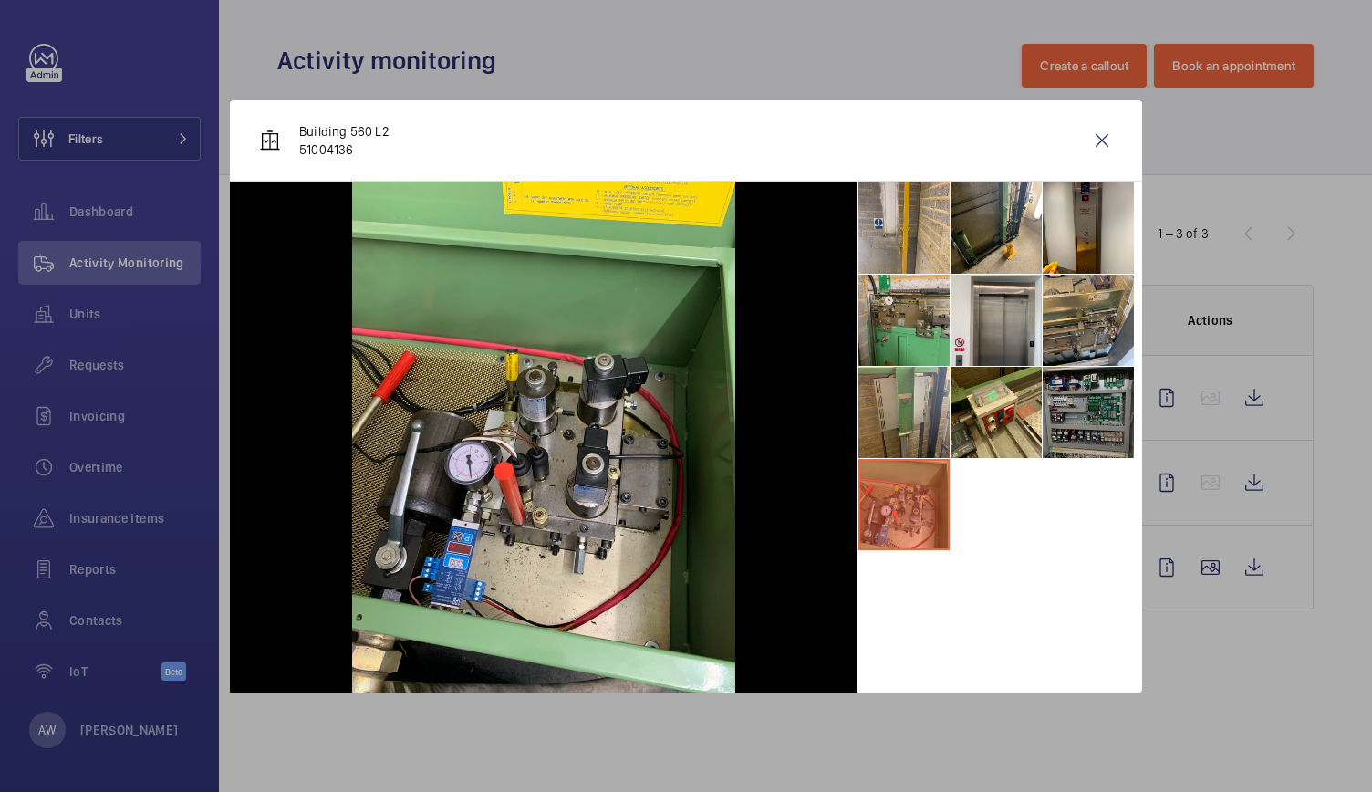
click at [1092, 391] on li at bounding box center [1088, 412] width 91 height 91
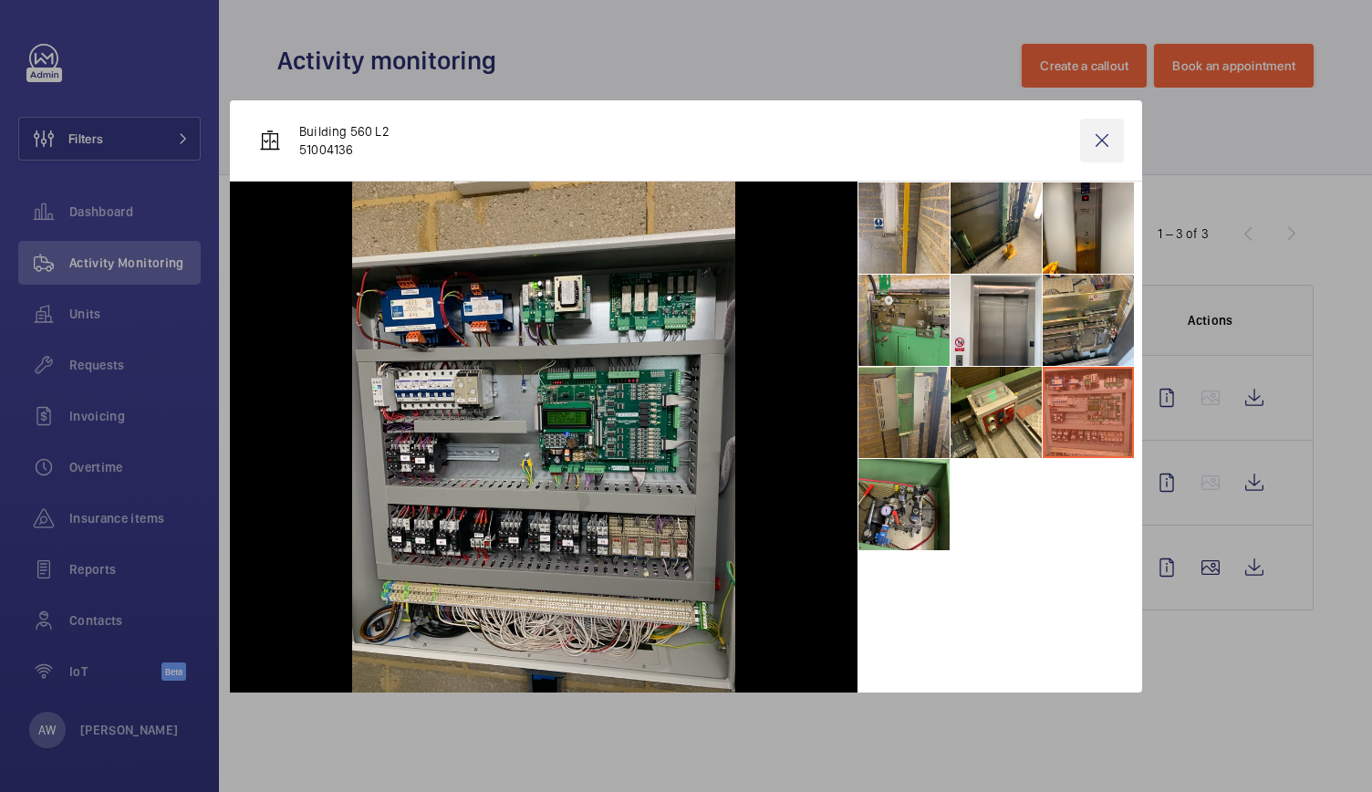
click at [1100, 128] on wm-front-icon-button at bounding box center [1102, 141] width 44 height 44
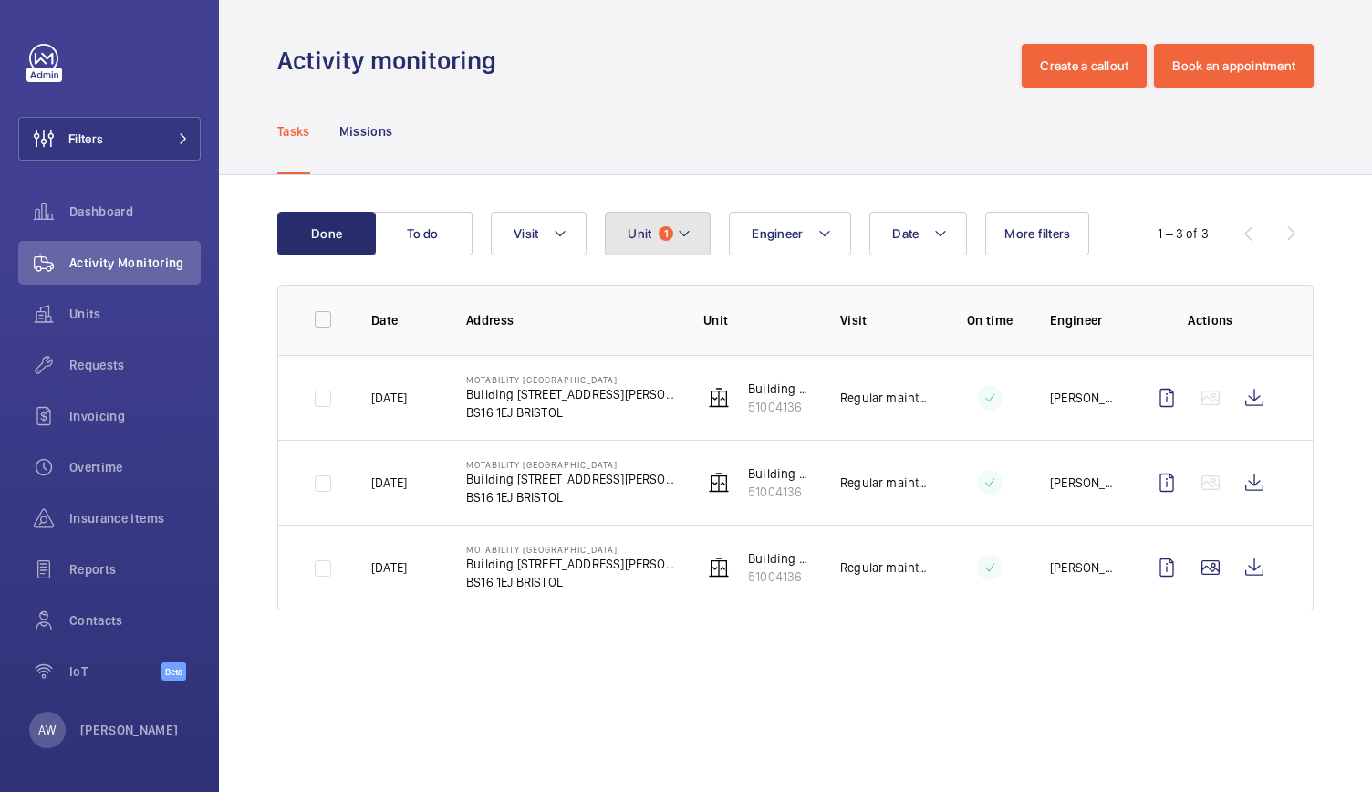
click at [679, 238] on mat-icon at bounding box center [684, 234] width 15 height 22
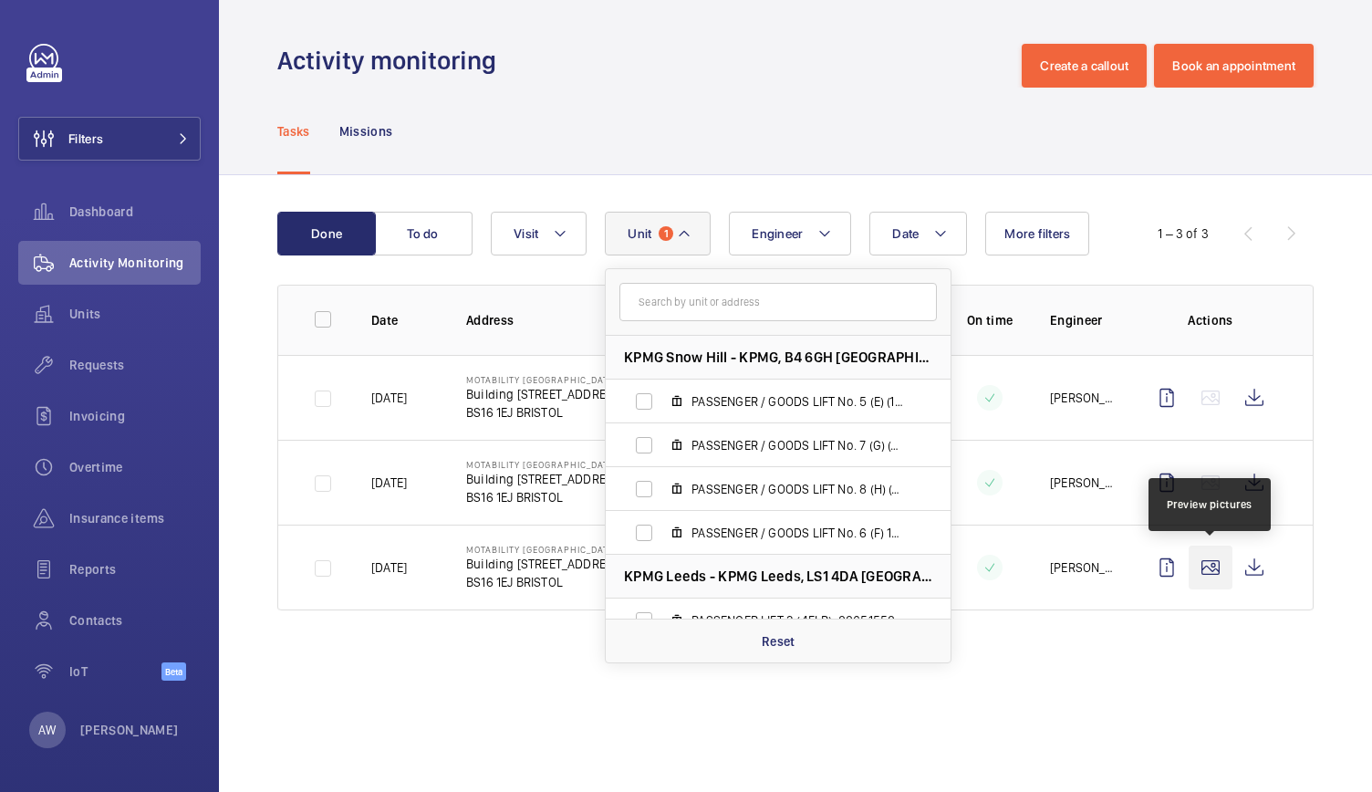
click at [1211, 564] on wm-front-icon-button at bounding box center [1211, 568] width 44 height 44
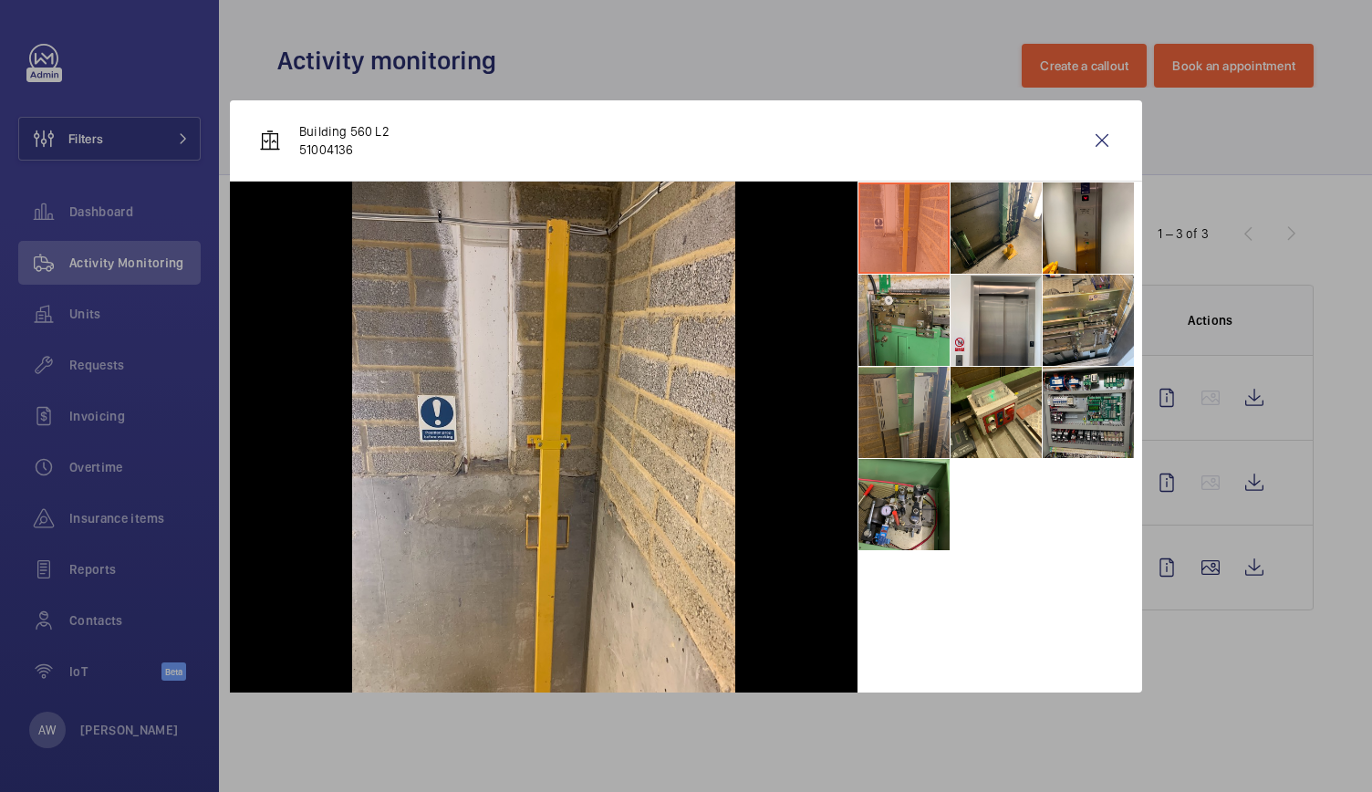
click at [915, 408] on li at bounding box center [904, 412] width 91 height 91
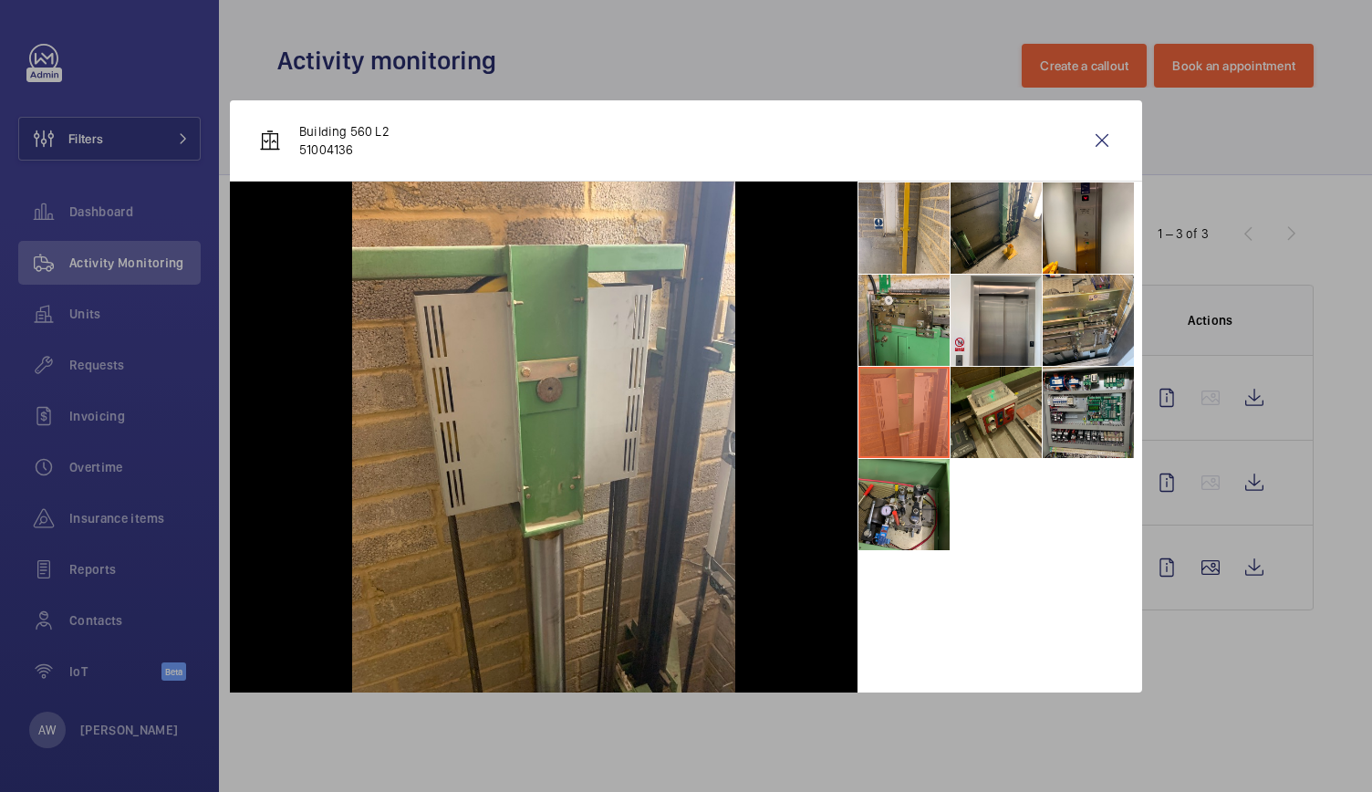
click at [996, 412] on li at bounding box center [996, 412] width 91 height 91
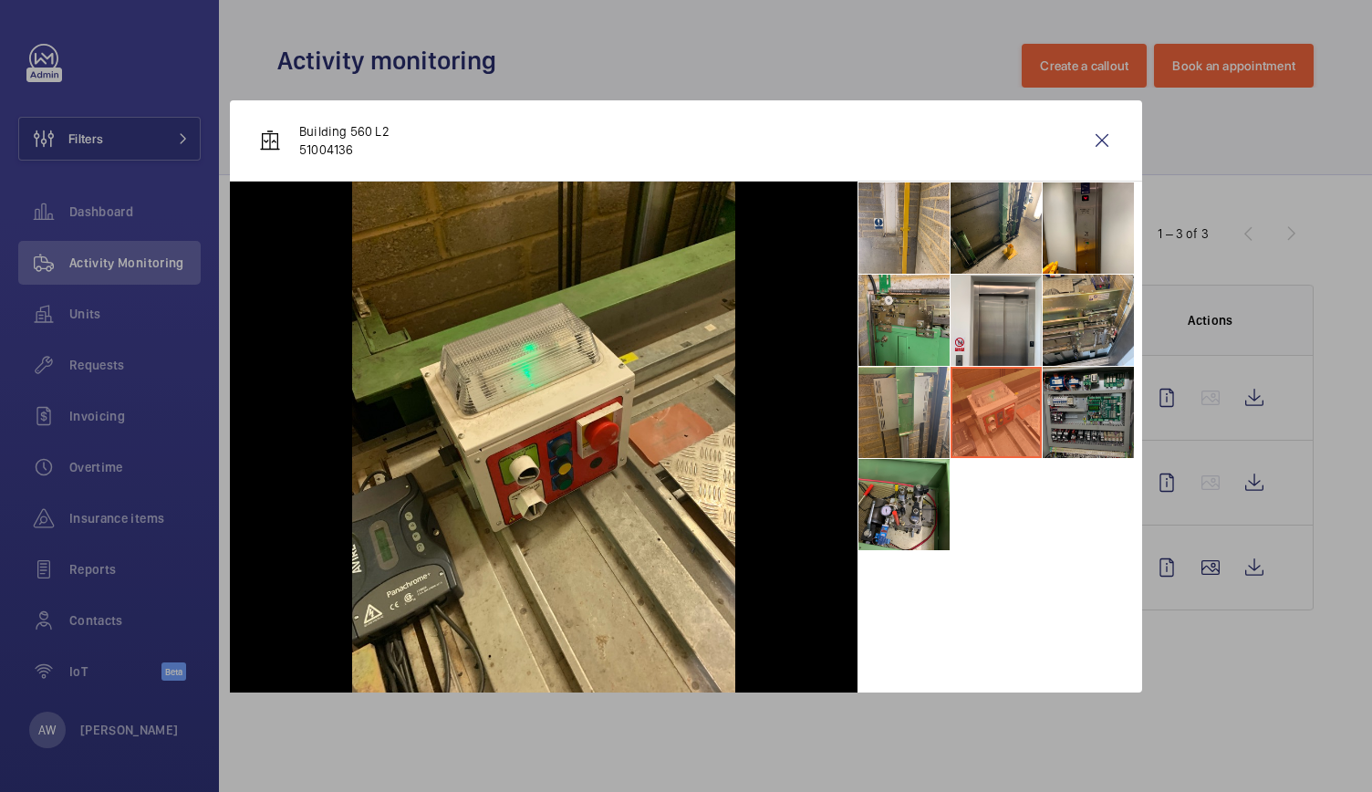
click at [1080, 413] on li at bounding box center [1088, 412] width 91 height 91
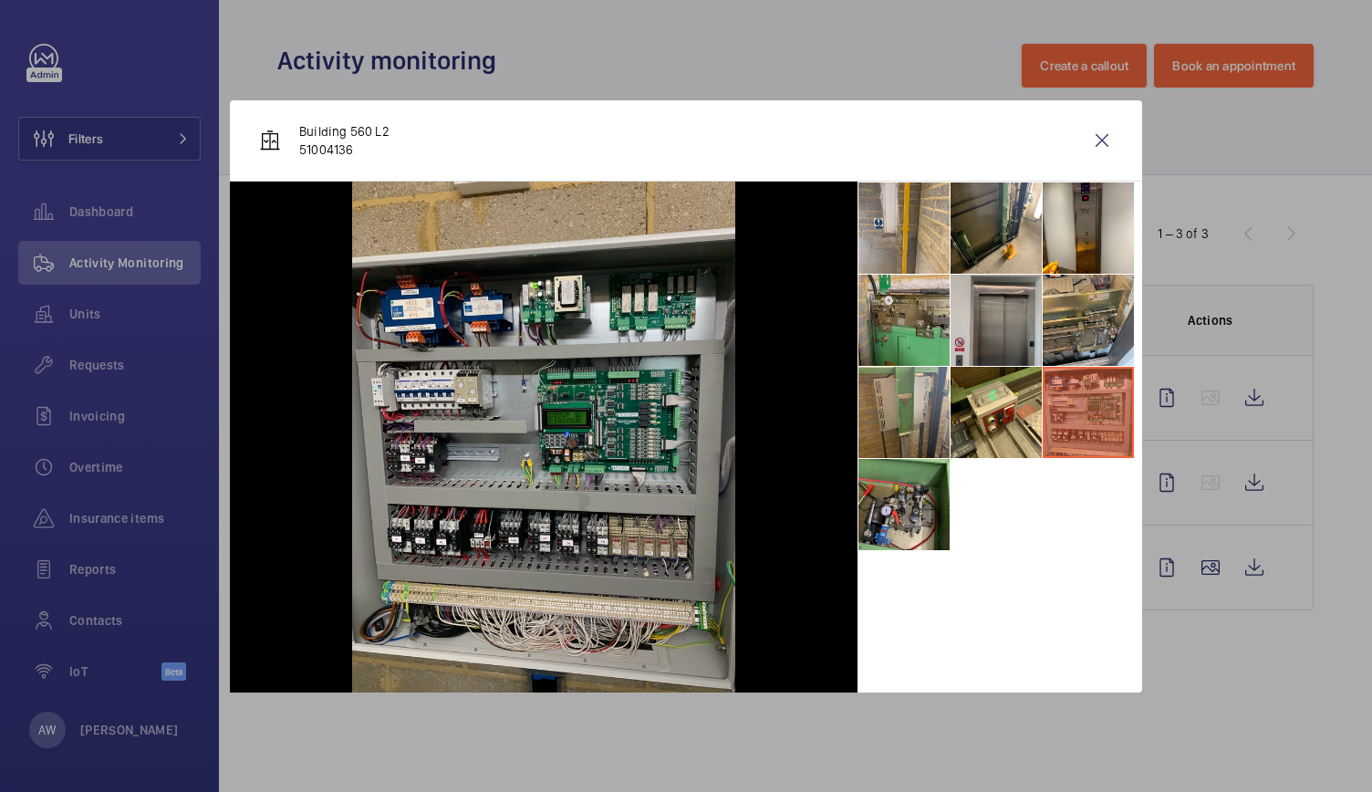
click at [1012, 337] on li at bounding box center [996, 320] width 91 height 91
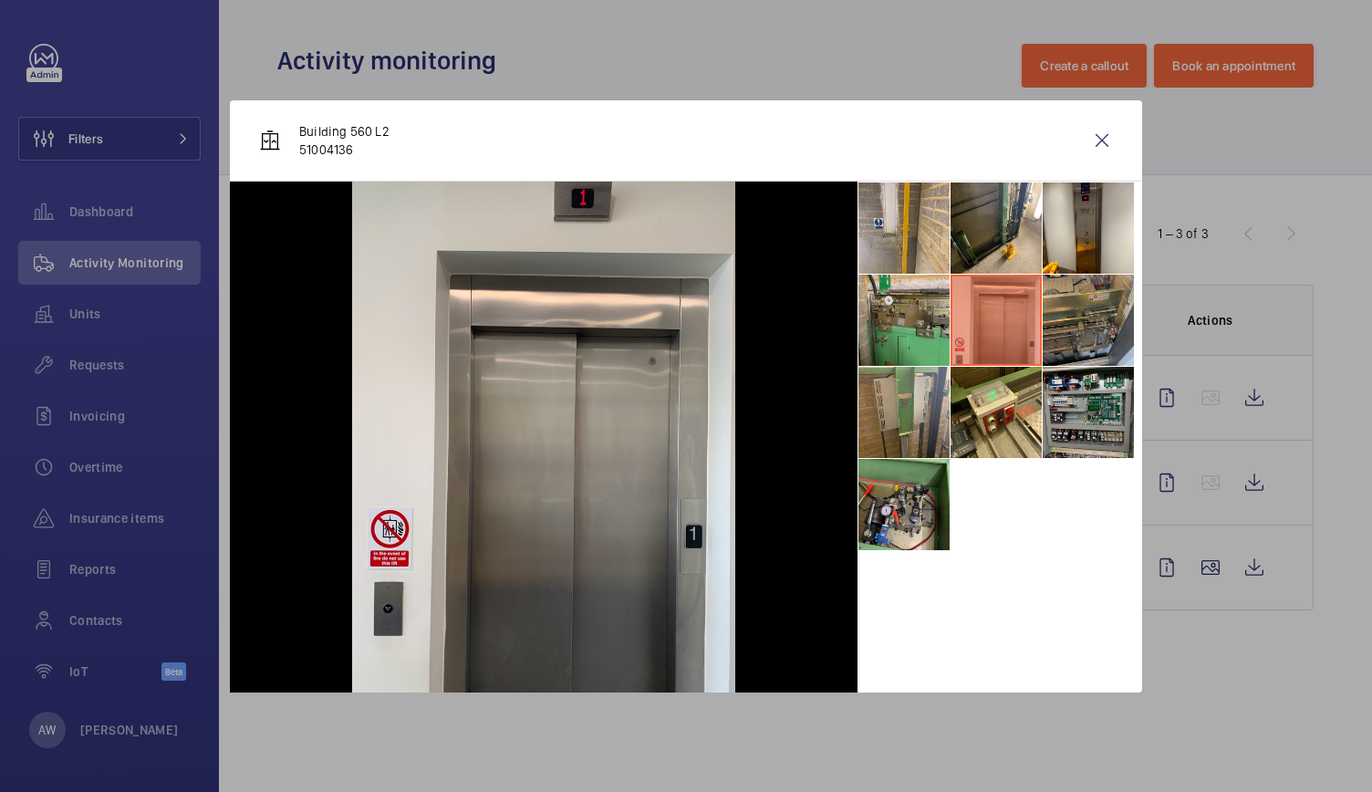
click at [1092, 320] on li at bounding box center [1088, 320] width 91 height 91
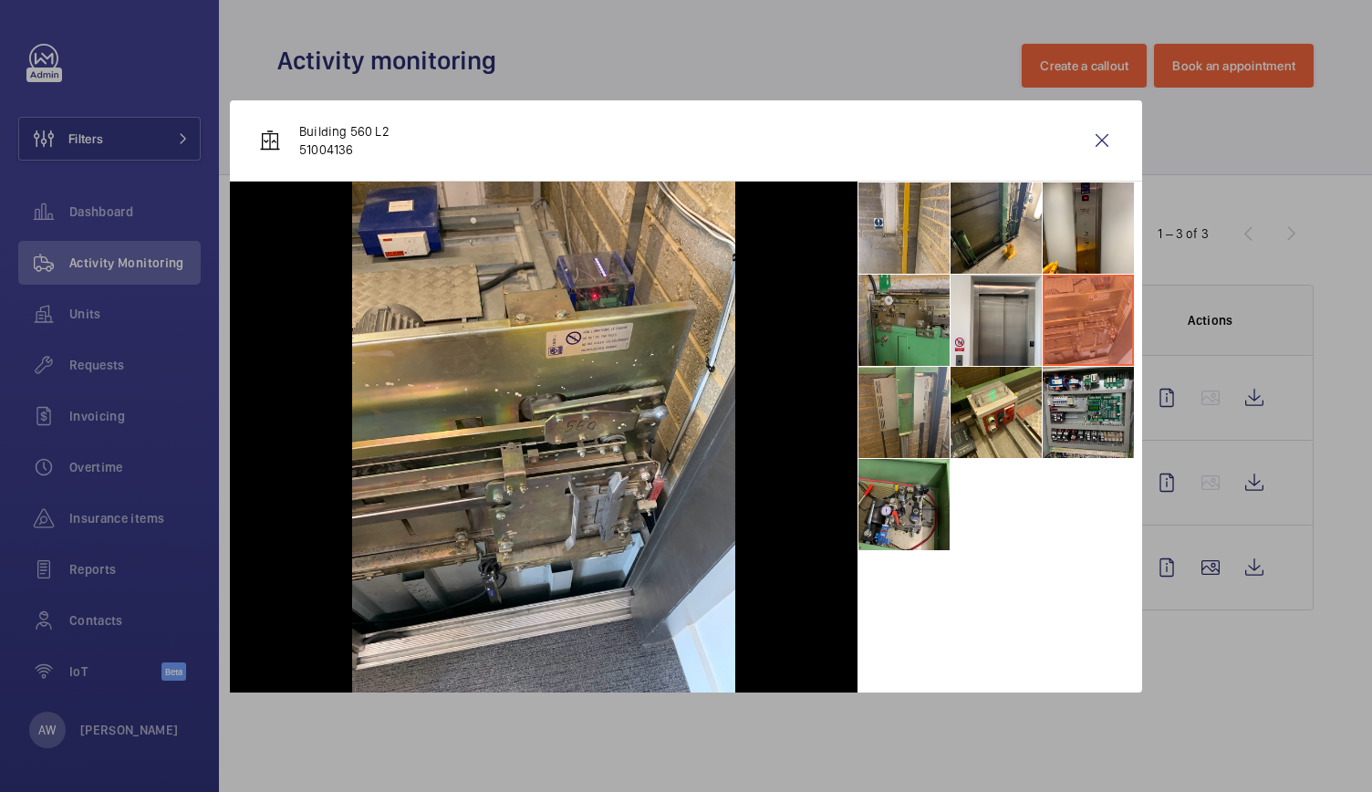
click at [925, 322] on li at bounding box center [904, 320] width 91 height 91
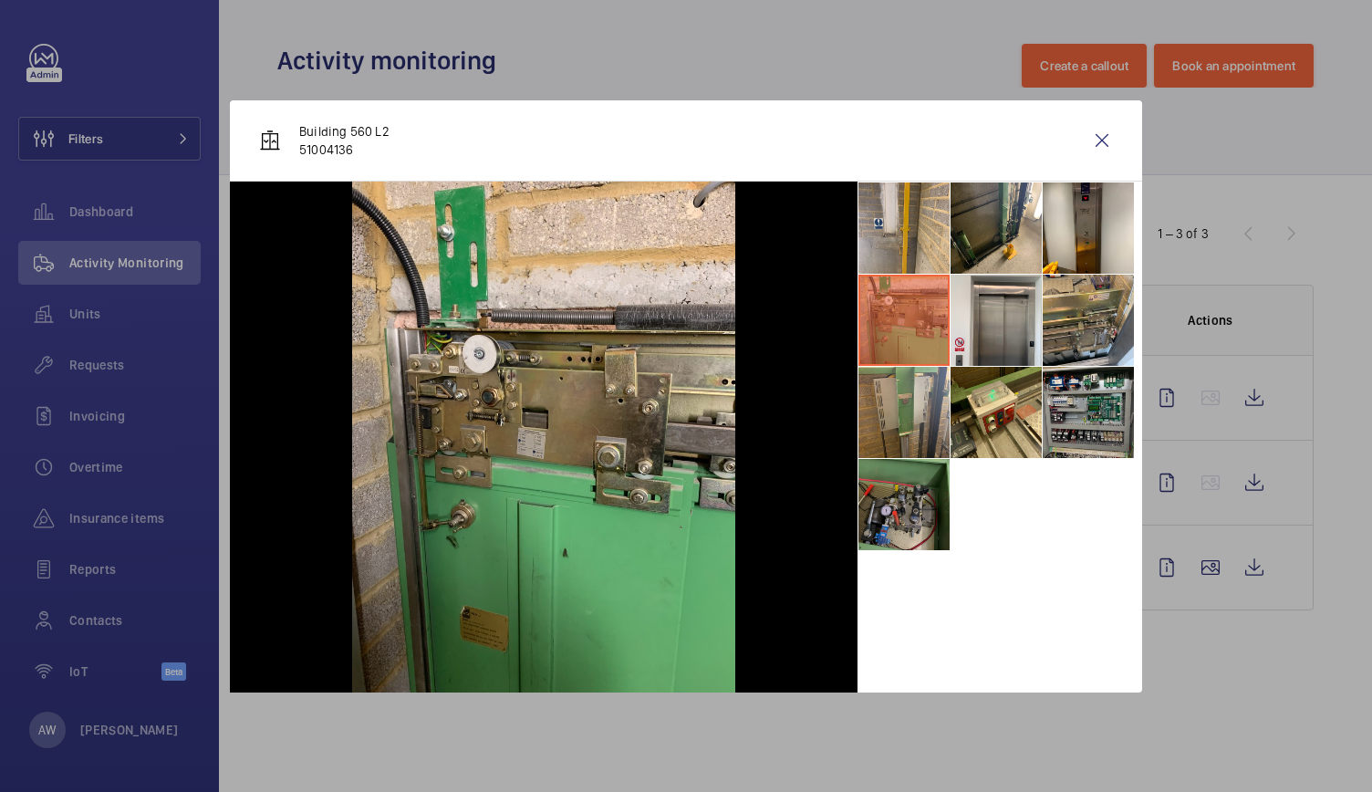
click at [913, 503] on li at bounding box center [904, 504] width 91 height 91
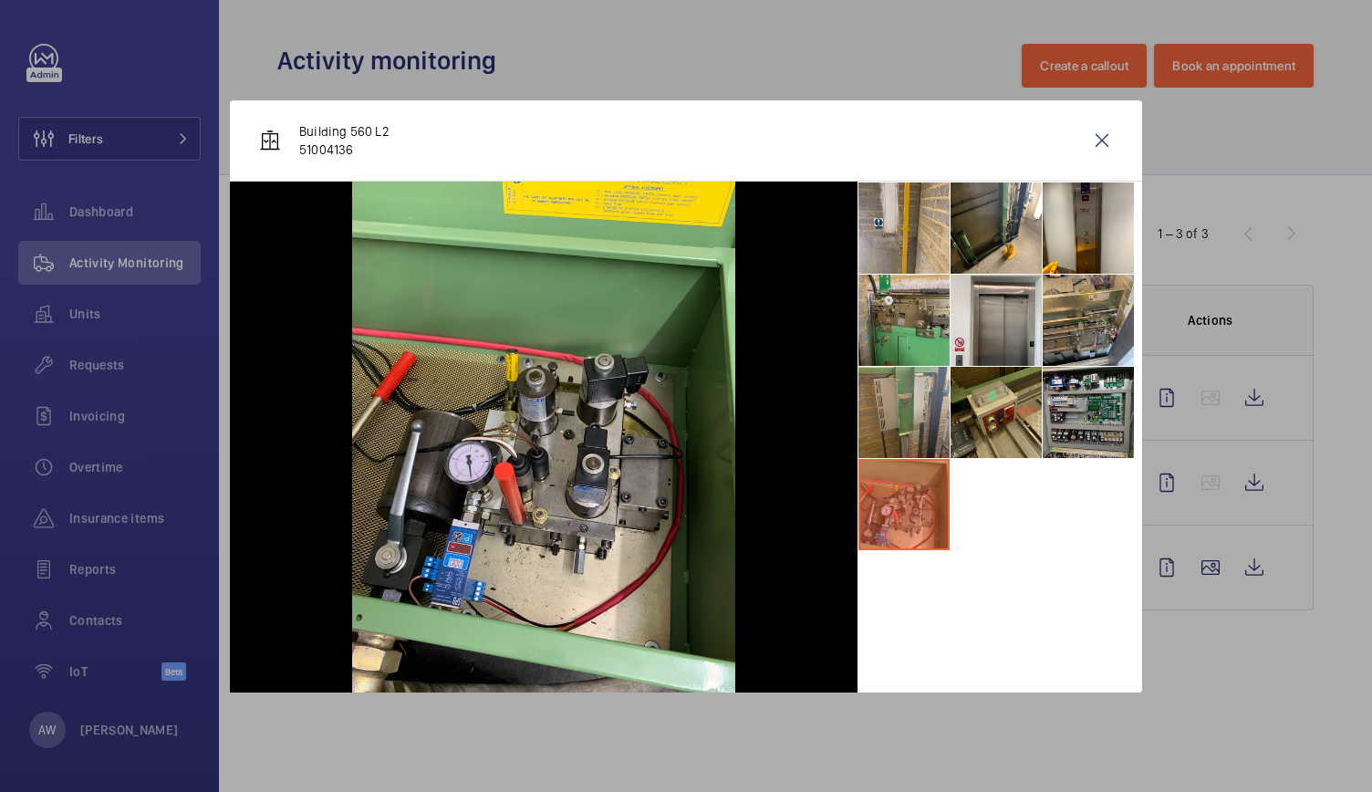
click at [1007, 401] on li at bounding box center [996, 412] width 91 height 91
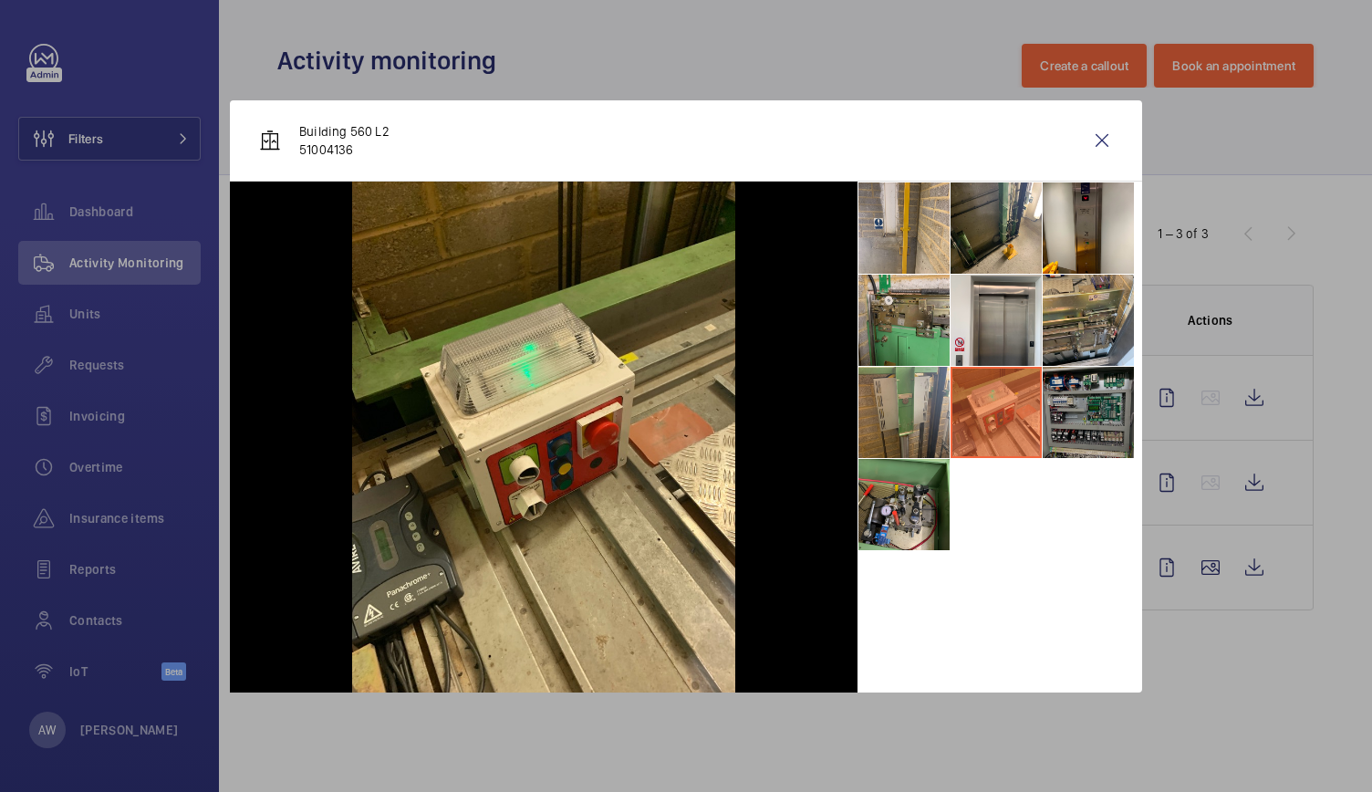
click at [1102, 404] on li at bounding box center [1088, 412] width 91 height 91
